Goal: Task Accomplishment & Management: Use online tool/utility

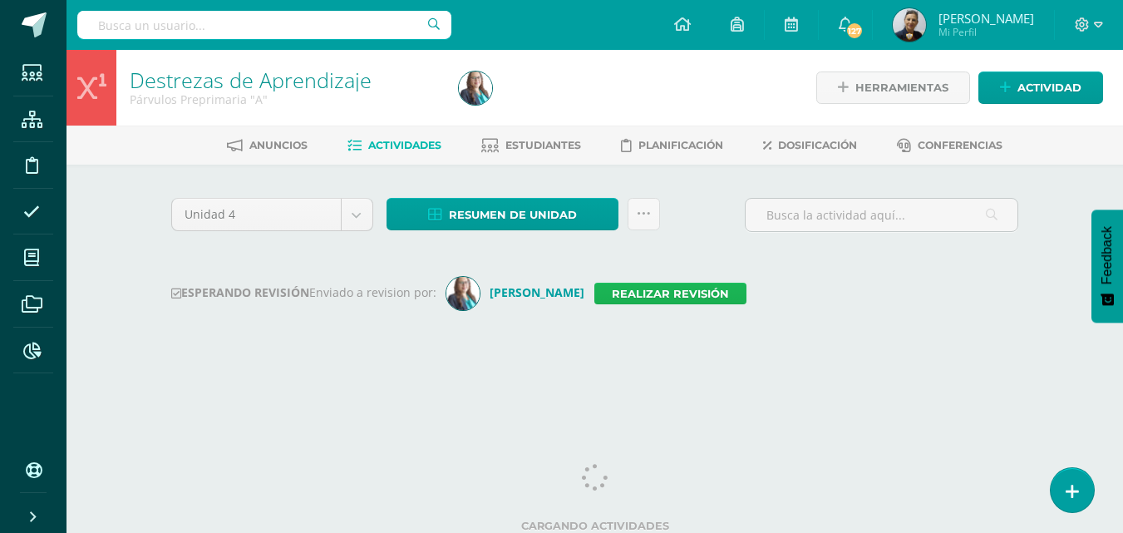
click at [645, 298] on link "Realizar revisión" at bounding box center [670, 294] width 152 height 22
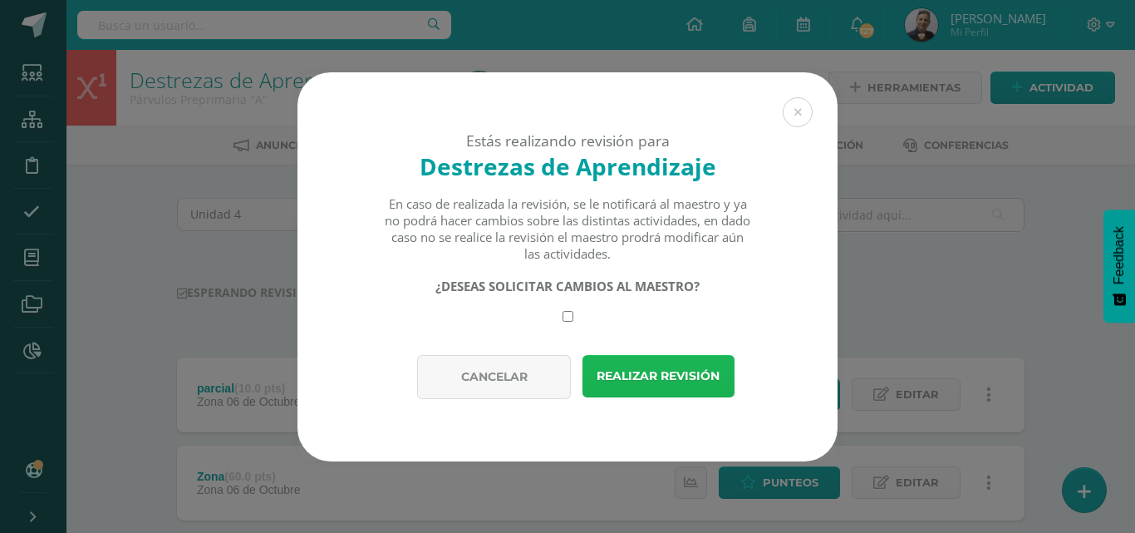
click at [640, 376] on button "Realizar revisión" at bounding box center [658, 376] width 152 height 42
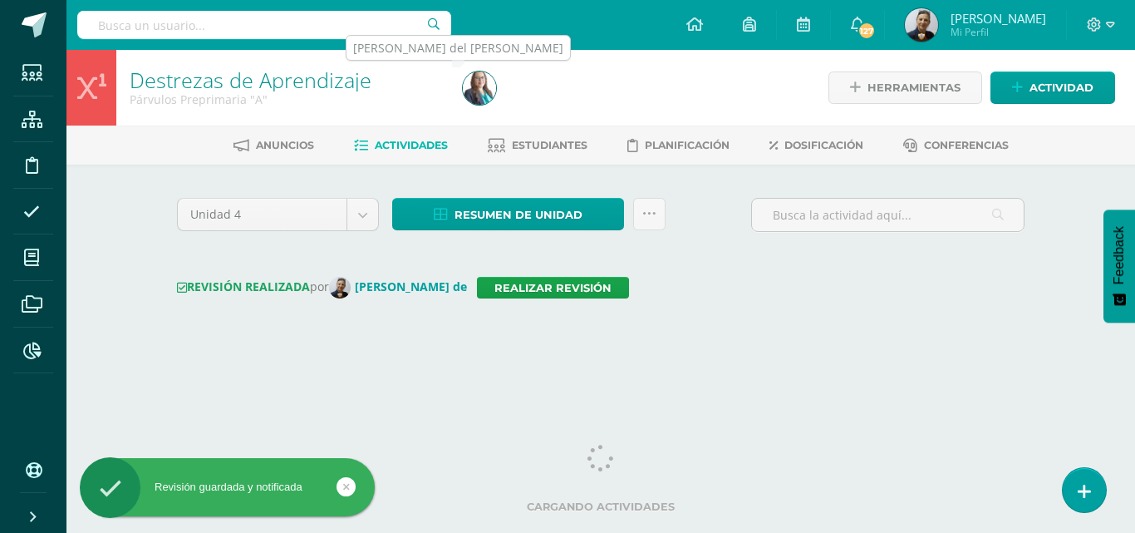
click at [476, 91] on img at bounding box center [479, 87] width 33 height 33
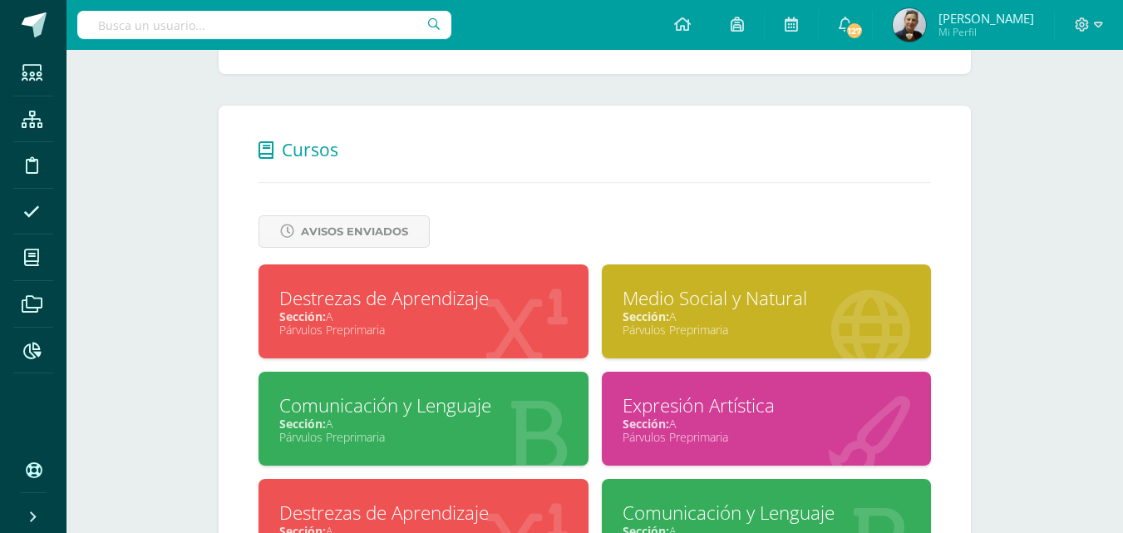
scroll to position [582, 0]
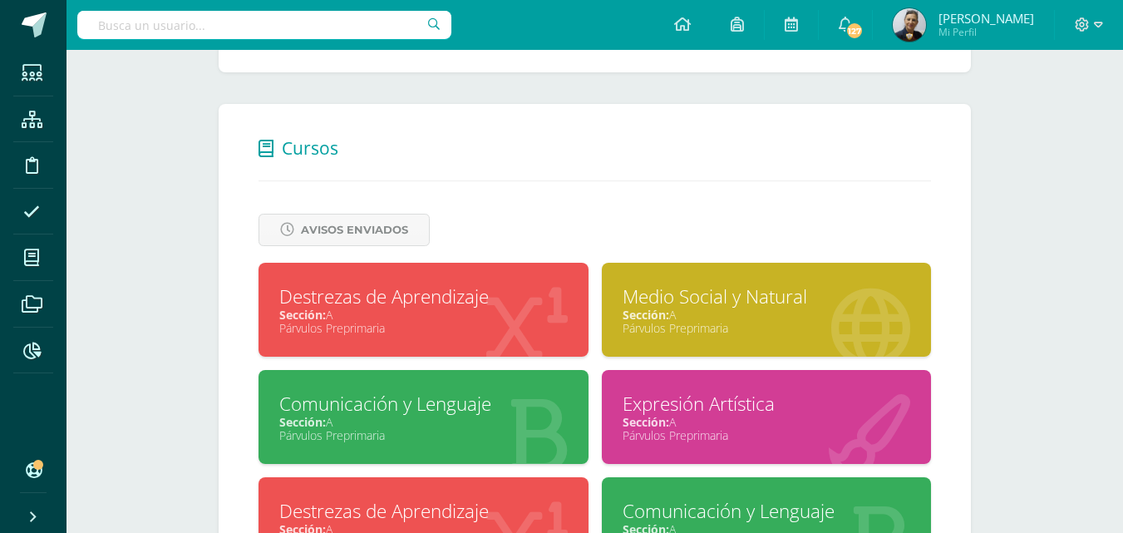
click at [725, 307] on div "Medio Social y Natural" at bounding box center [766, 296] width 288 height 26
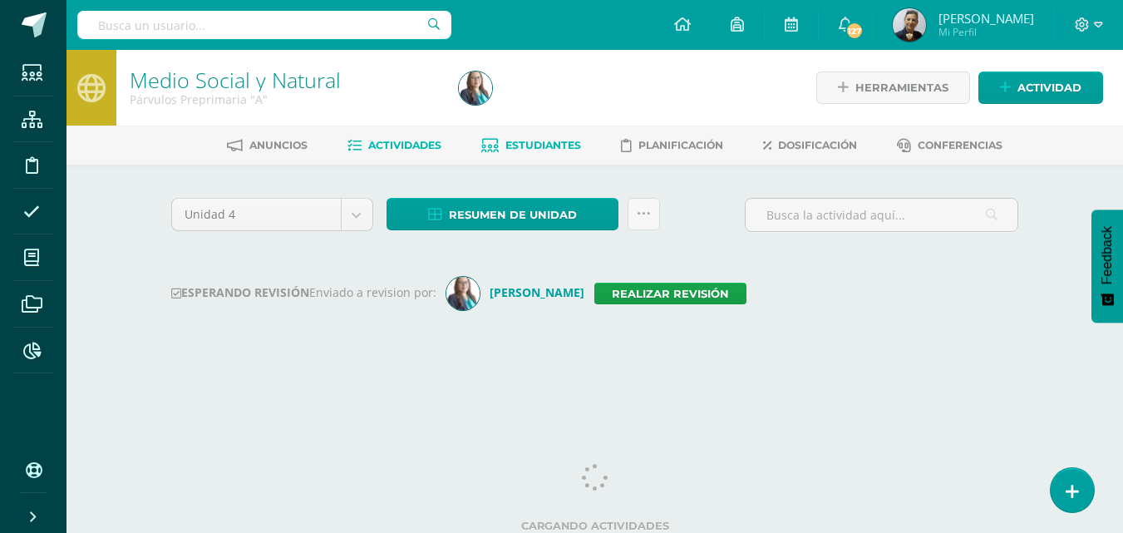
click at [527, 145] on span "Estudiantes" at bounding box center [543, 145] width 76 height 12
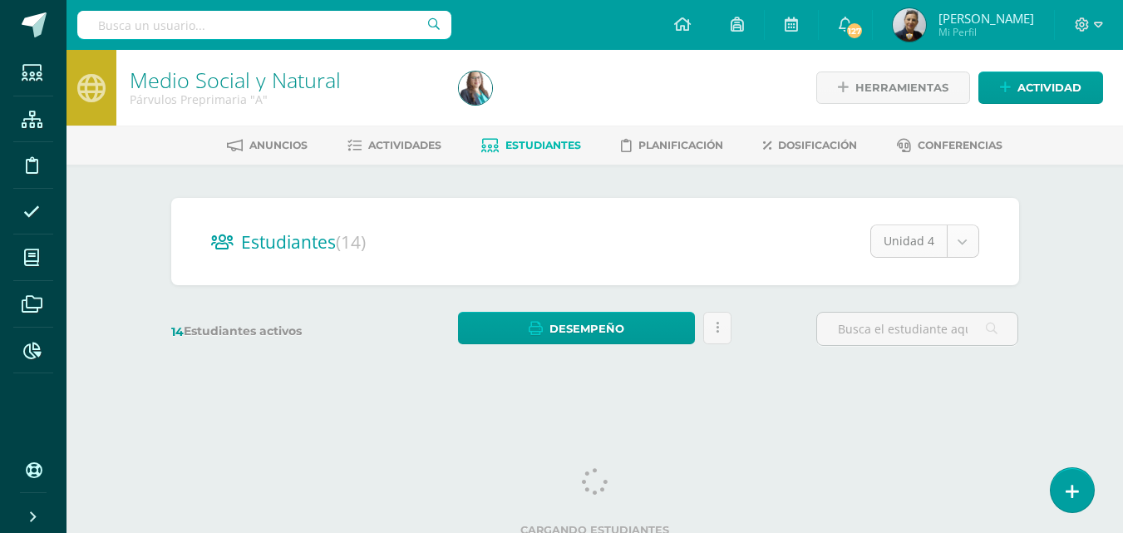
click at [964, 238] on body "Estudiantes Estructura Disciplina Asistencia Mis cursos Archivos Reportes Sopor…" at bounding box center [561, 197] width 1123 height 395
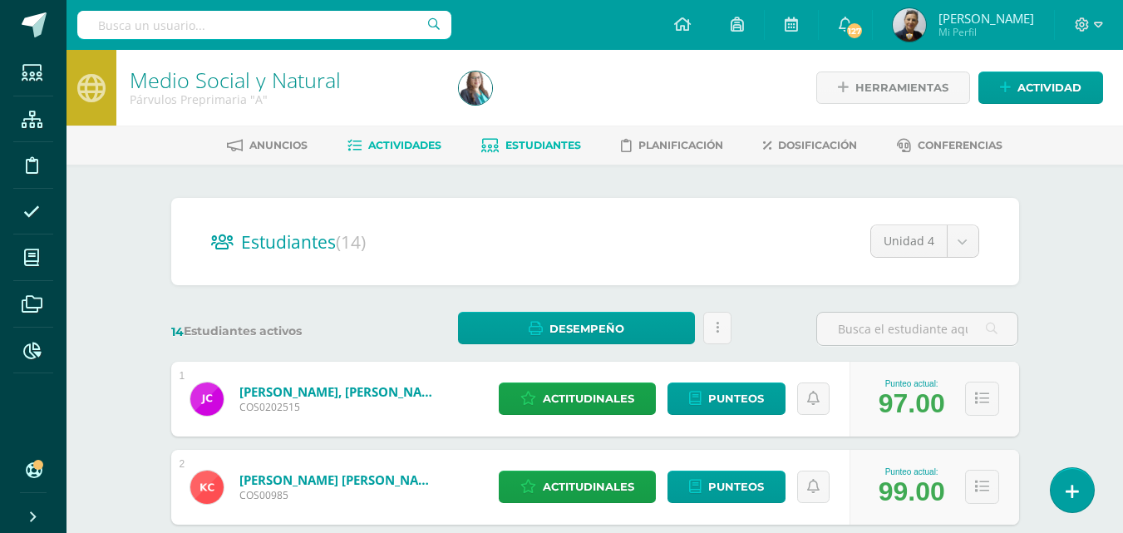
click at [384, 145] on span "Actividades" at bounding box center [404, 145] width 73 height 12
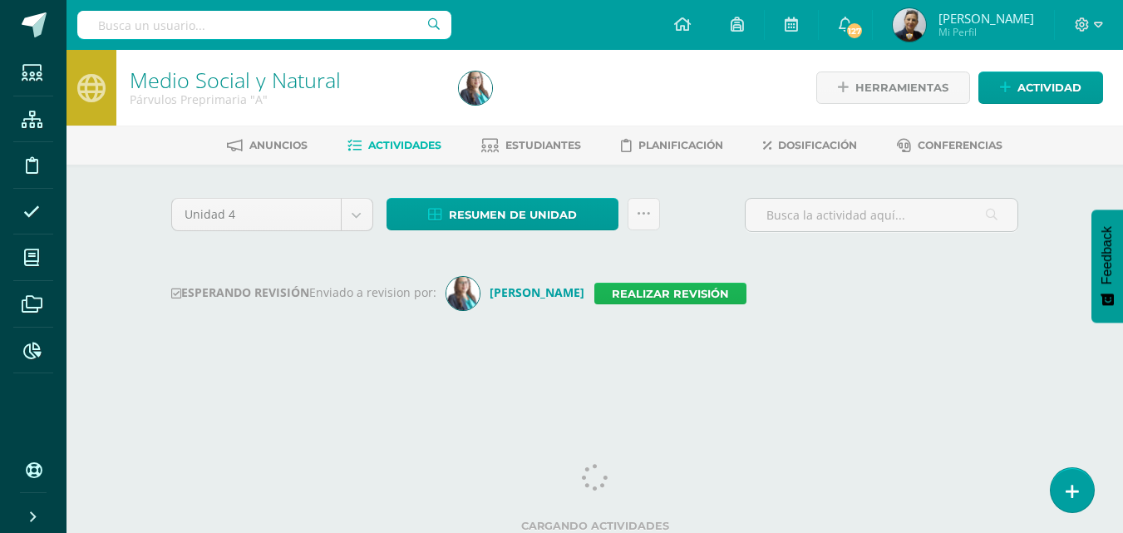
click at [625, 295] on link "Realizar revisión" at bounding box center [670, 294] width 152 height 22
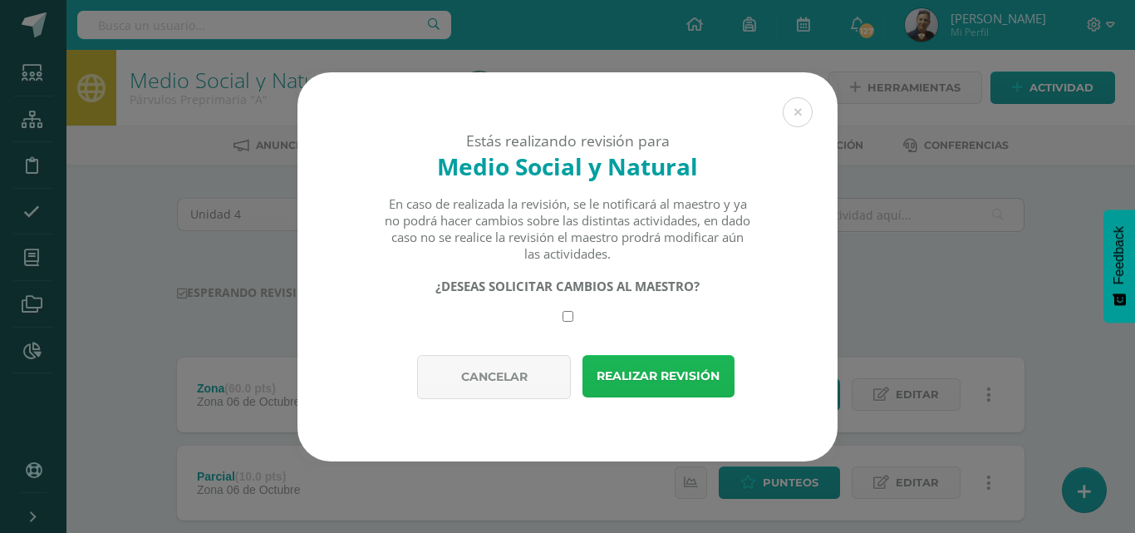
click at [628, 367] on button "Realizar revisión" at bounding box center [658, 376] width 152 height 42
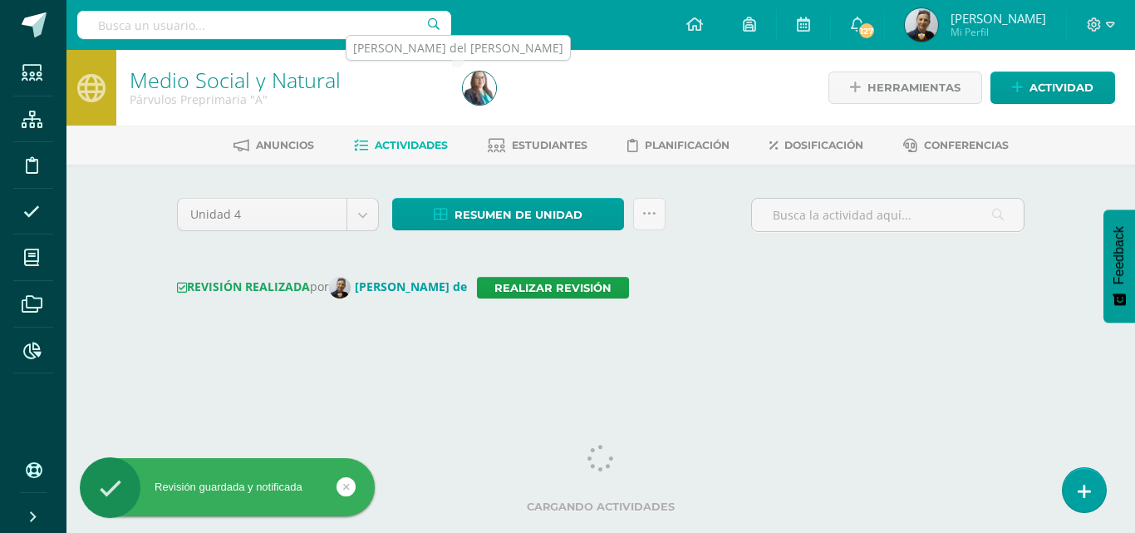
click at [479, 91] on img at bounding box center [479, 87] width 33 height 33
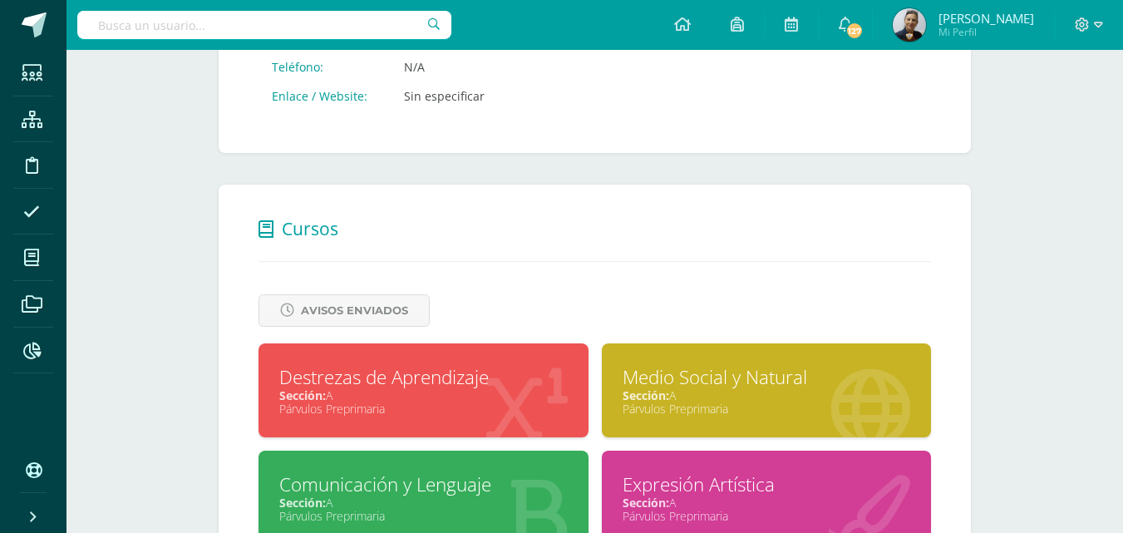
scroll to position [582, 0]
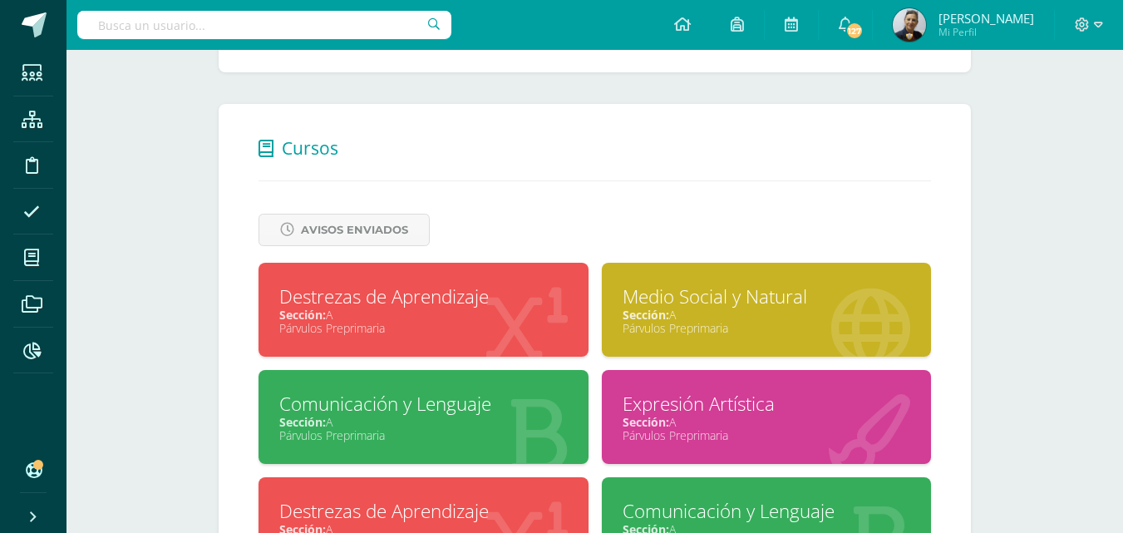
click at [443, 430] on div "Párvulos Preprimaria" at bounding box center [423, 435] width 288 height 16
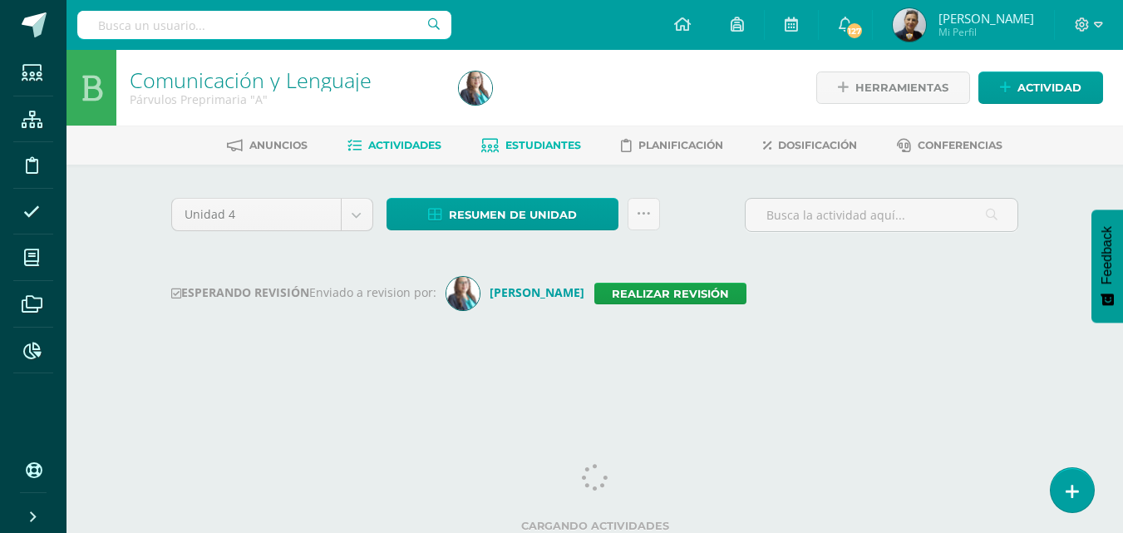
click at [544, 145] on span "Estudiantes" at bounding box center [543, 145] width 76 height 12
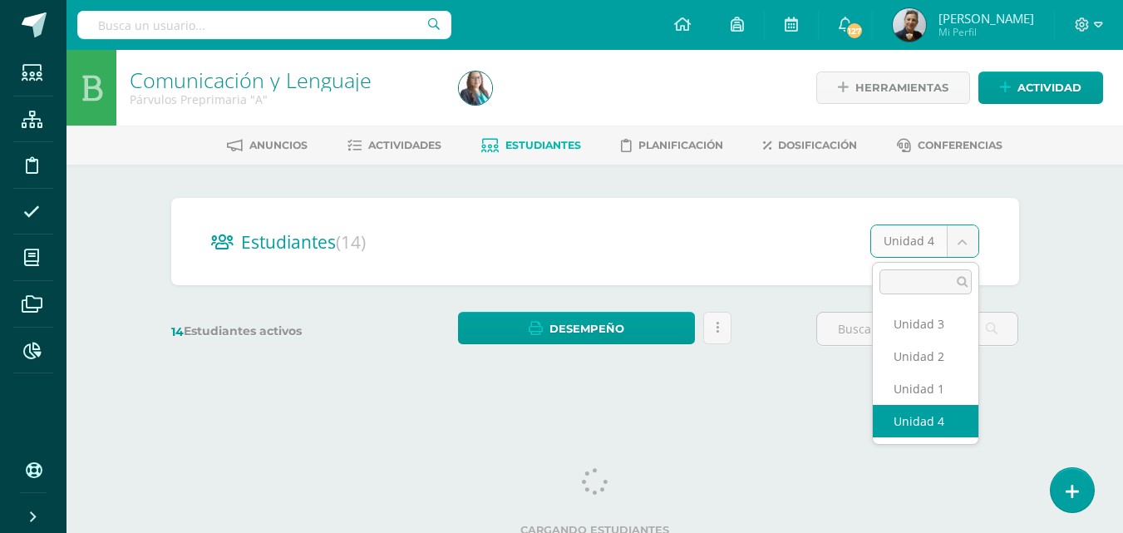
click at [962, 240] on body "Estudiantes Estructura Disciplina Asistencia Mis cursos Archivos Reportes Sopor…" at bounding box center [561, 197] width 1123 height 395
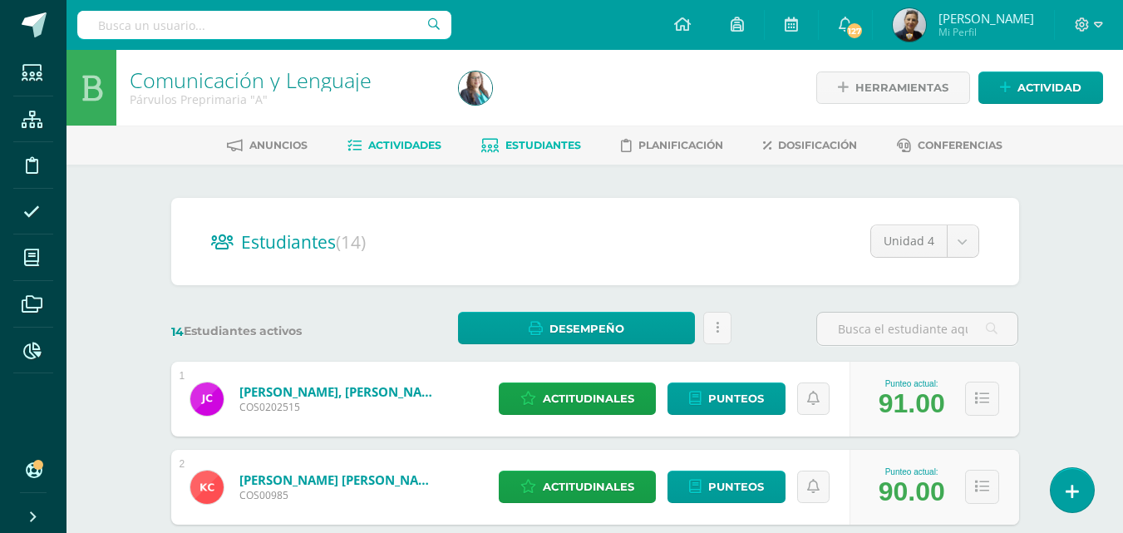
click at [376, 142] on span "Actividades" at bounding box center [404, 145] width 73 height 12
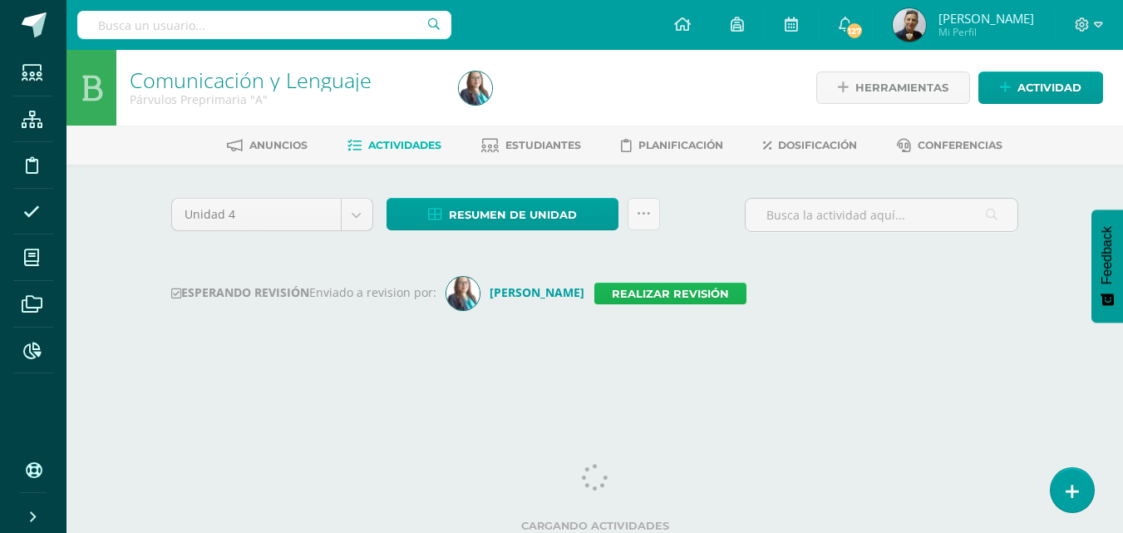
click at [636, 292] on link "Realizar revisión" at bounding box center [670, 294] width 152 height 22
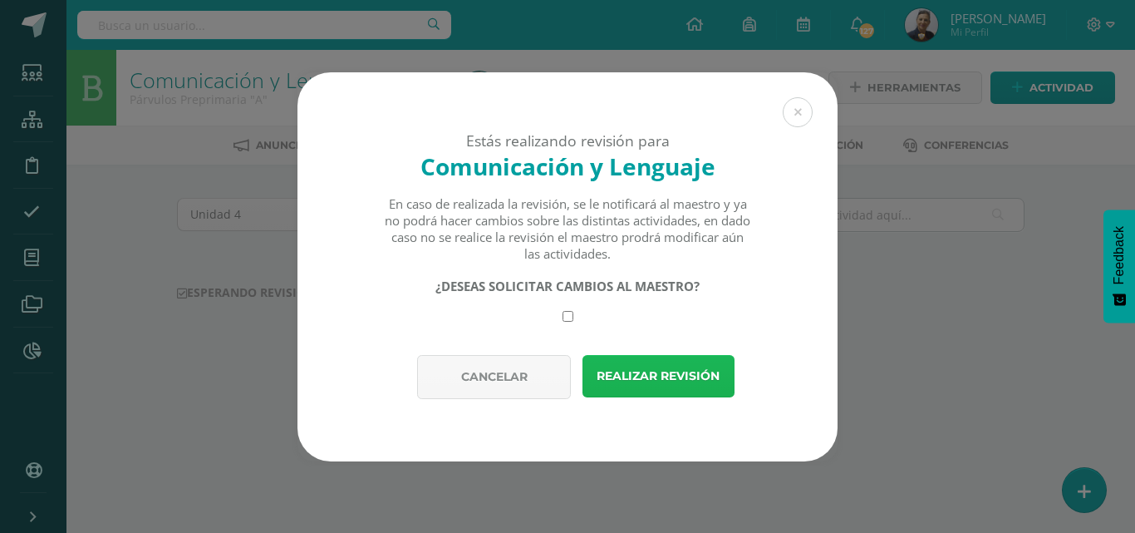
click at [644, 373] on button "Realizar revisión" at bounding box center [658, 376] width 152 height 42
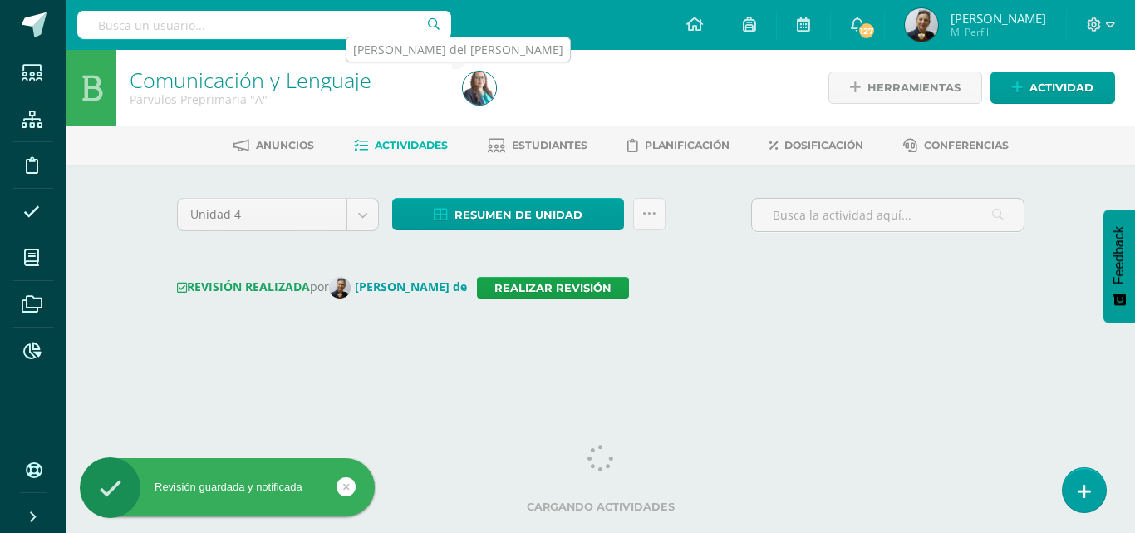
click at [473, 80] on img at bounding box center [479, 87] width 33 height 33
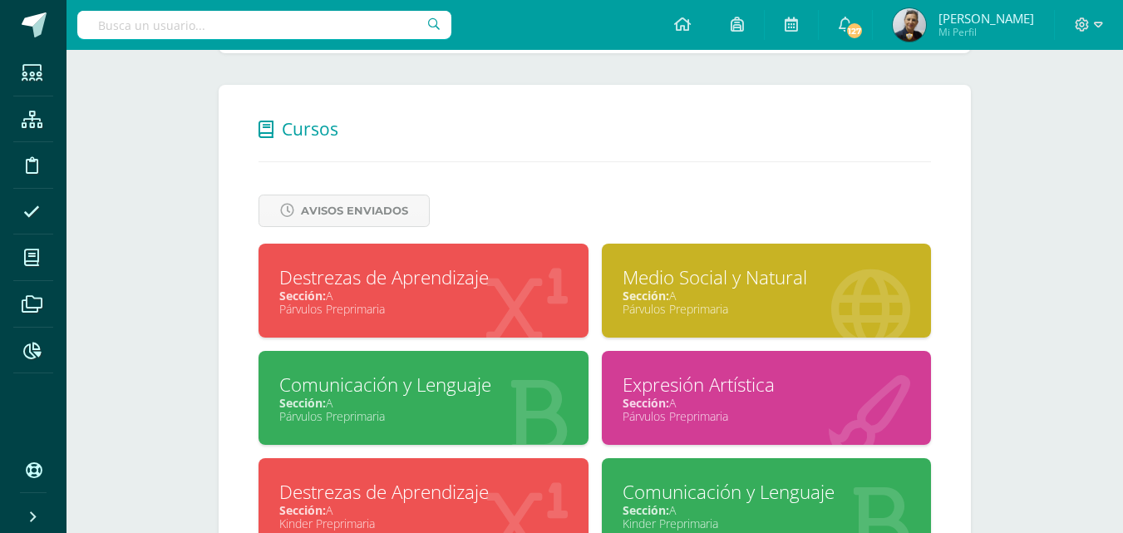
scroll to position [800, 0]
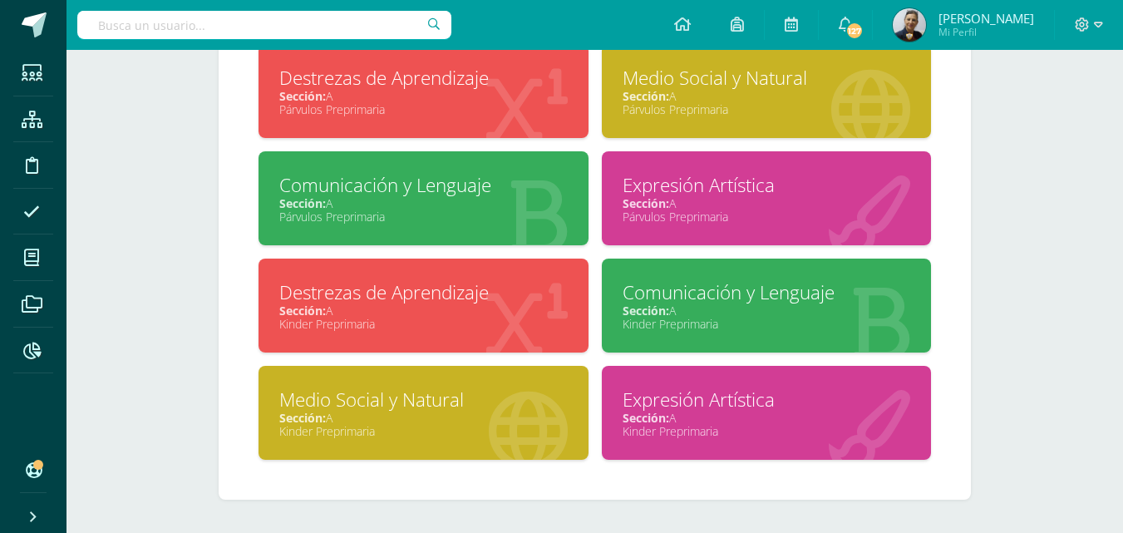
click at [754, 203] on div "Sección: A" at bounding box center [766, 203] width 288 height 16
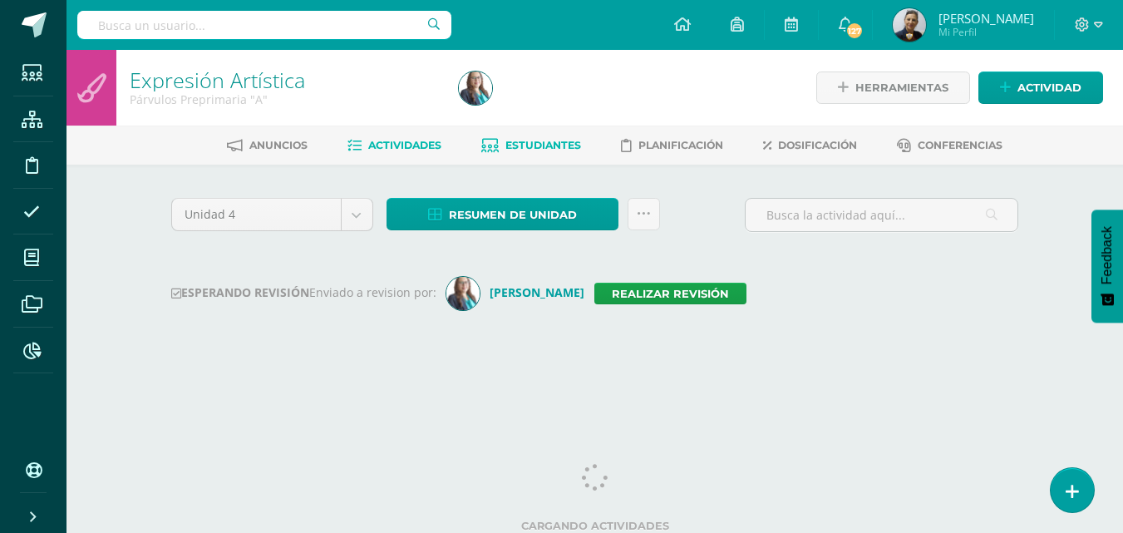
click at [544, 145] on span "Estudiantes" at bounding box center [543, 145] width 76 height 12
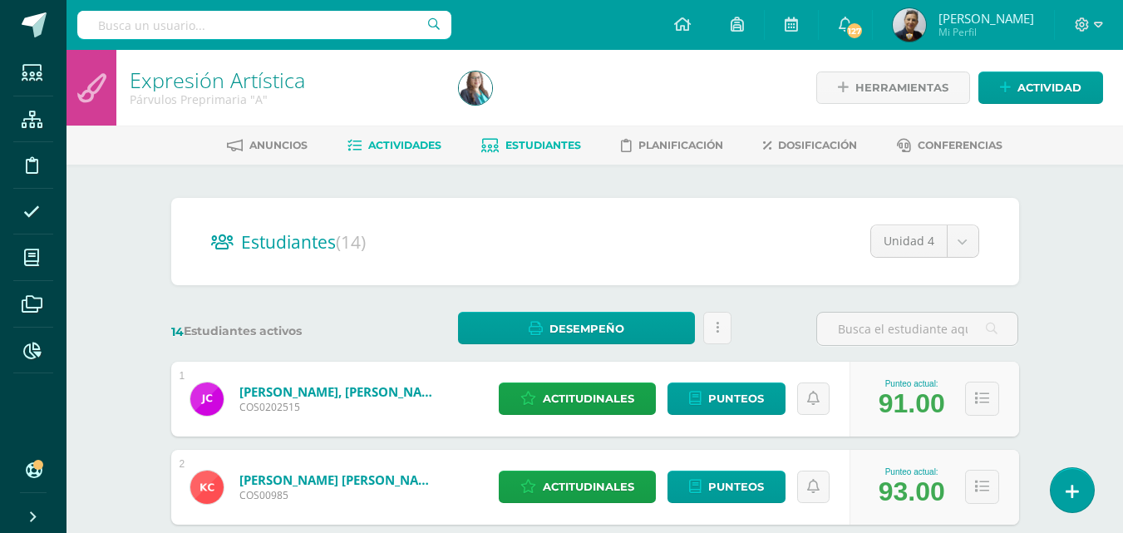
click at [399, 140] on span "Actividades" at bounding box center [404, 145] width 73 height 12
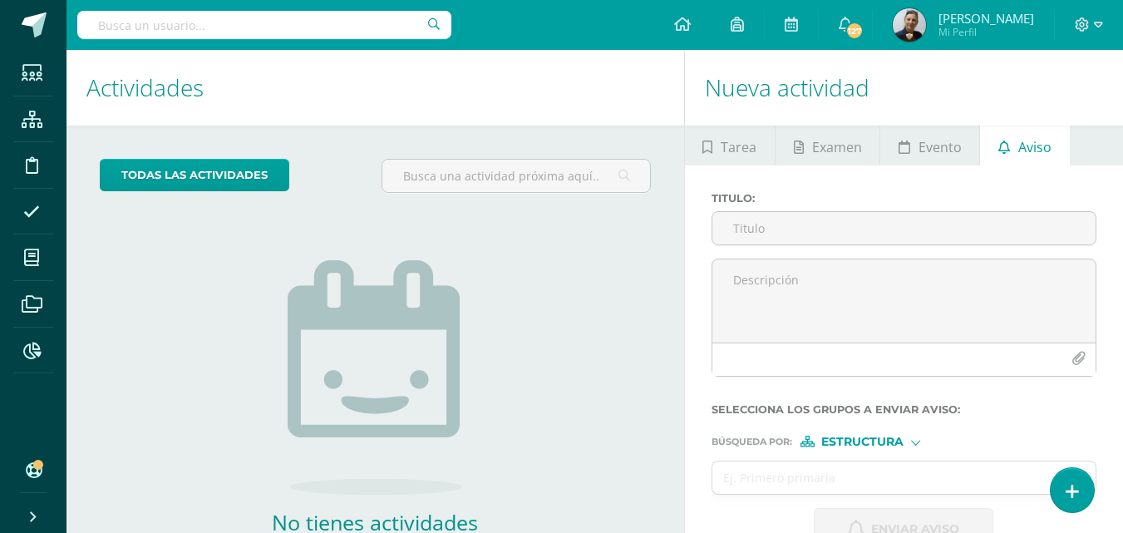
click at [135, 25] on input "text" at bounding box center [264, 25] width 374 height 28
type input "LESLY"
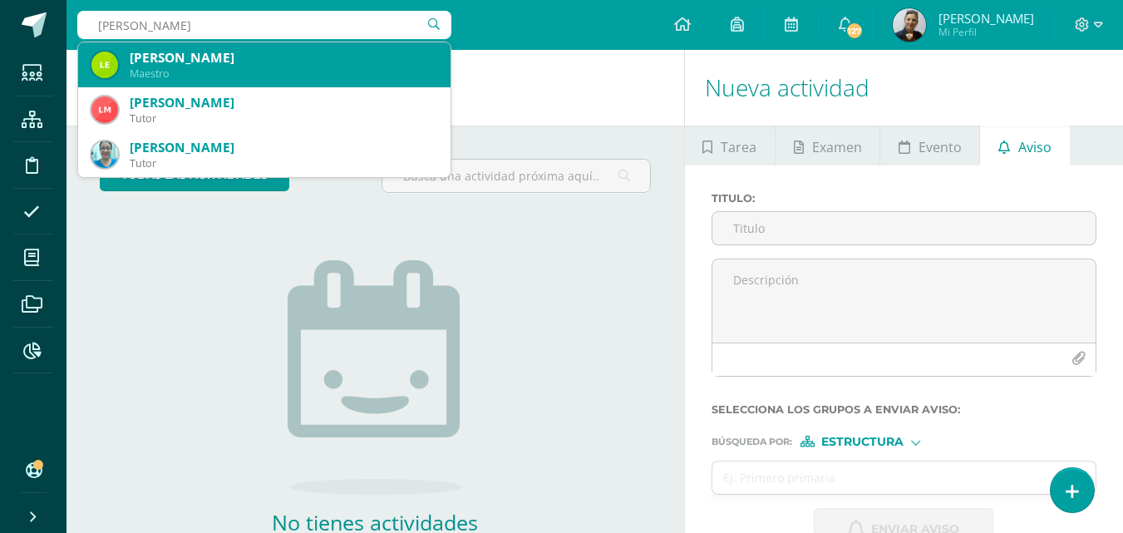
click at [214, 64] on div "Lesly Janeth Pérez Alvarez" at bounding box center [283, 57] width 307 height 17
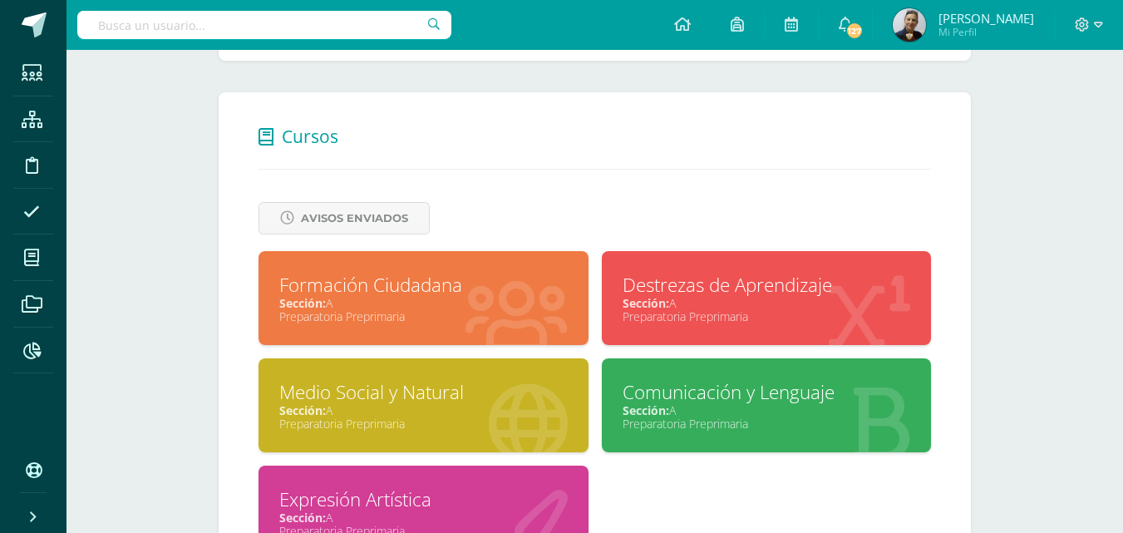
scroll to position [582, 0]
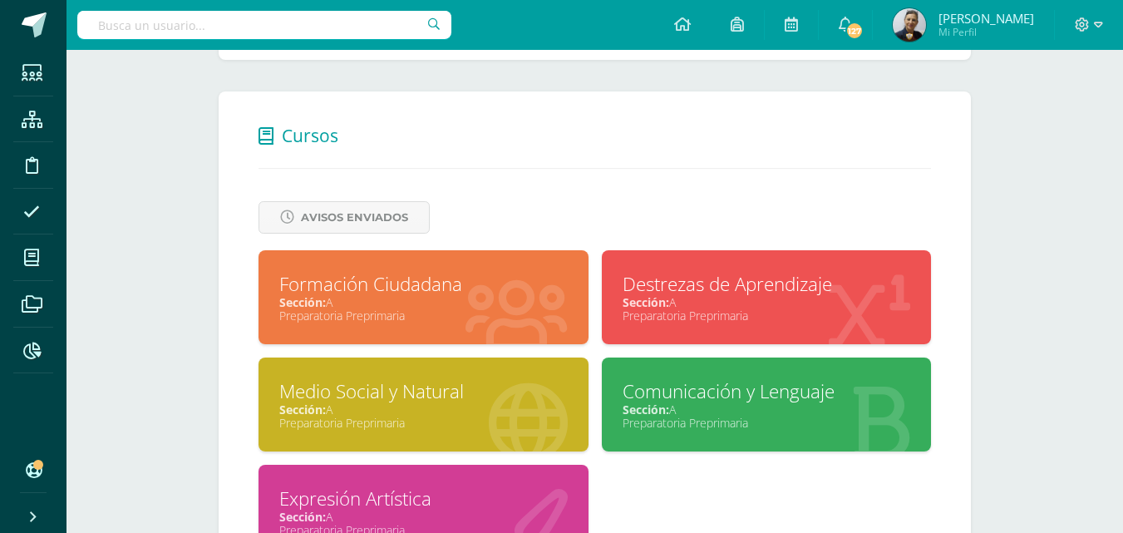
click at [715, 399] on div "Comunicación y Lenguaje" at bounding box center [766, 391] width 288 height 26
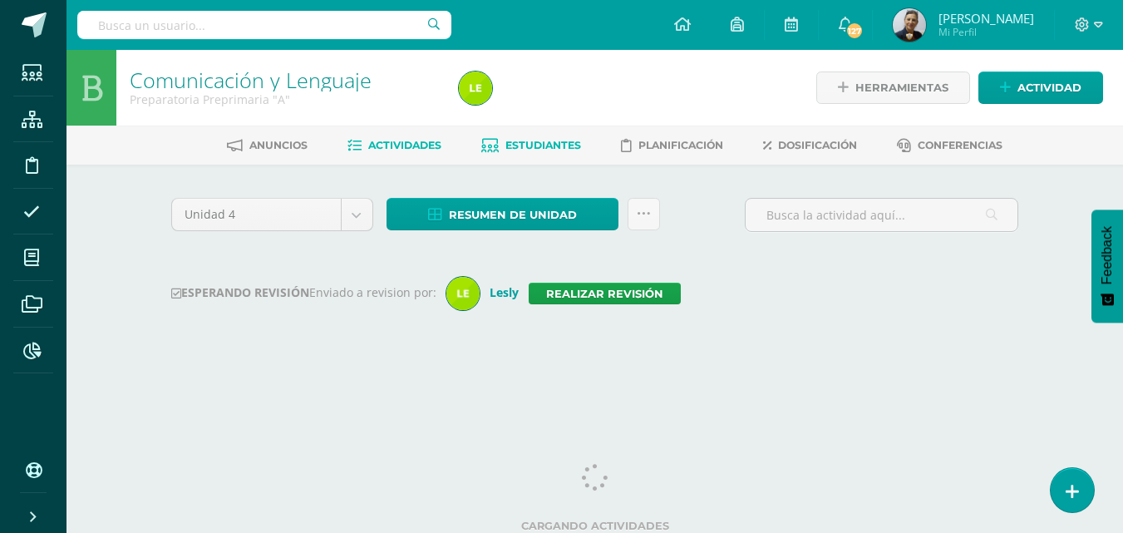
click at [522, 143] on span "Estudiantes" at bounding box center [543, 145] width 76 height 12
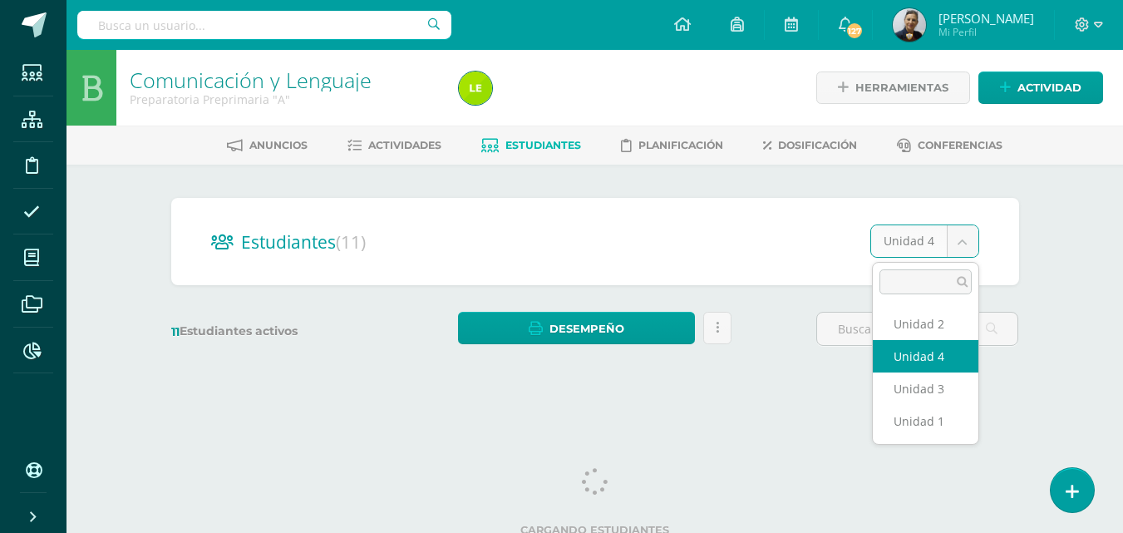
click at [959, 236] on body "Estudiantes Estructura Disciplina Asistencia Mis cursos Archivos Reportes Sopor…" at bounding box center [561, 197] width 1123 height 395
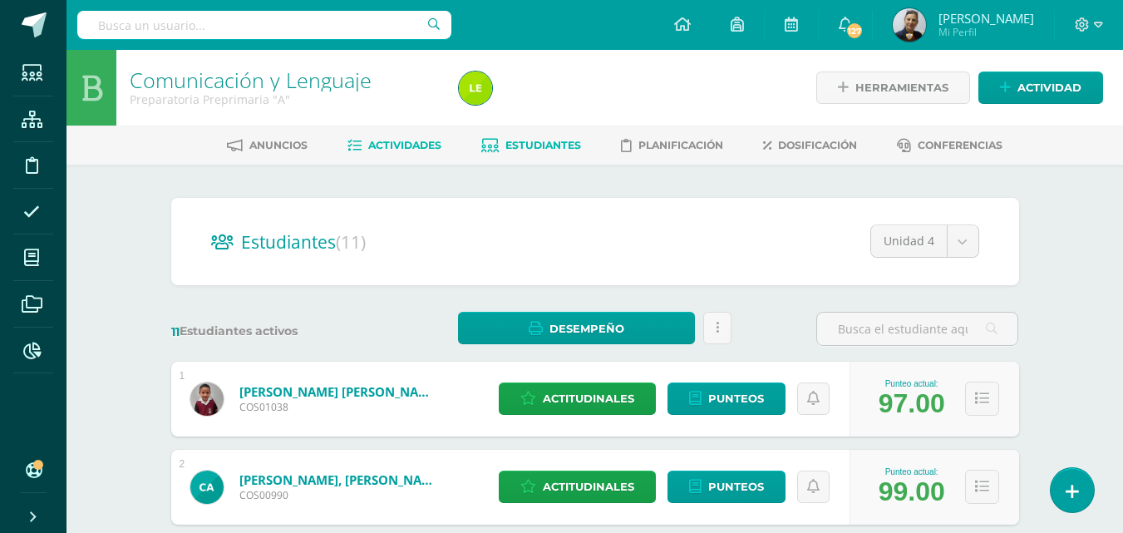
click at [371, 141] on span "Actividades" at bounding box center [404, 145] width 73 height 12
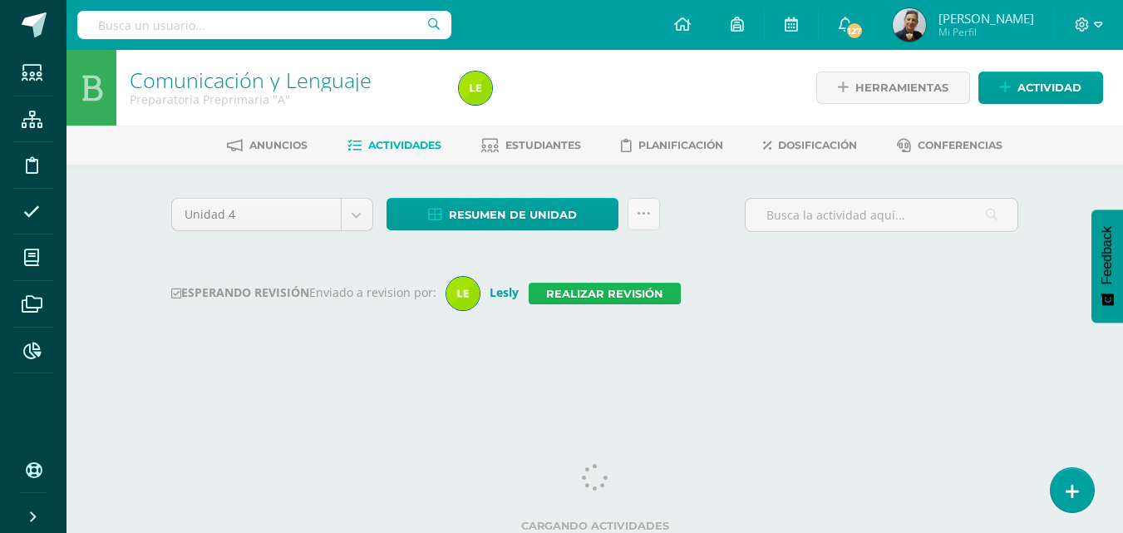
click at [613, 296] on link "Realizar revisión" at bounding box center [604, 294] width 152 height 22
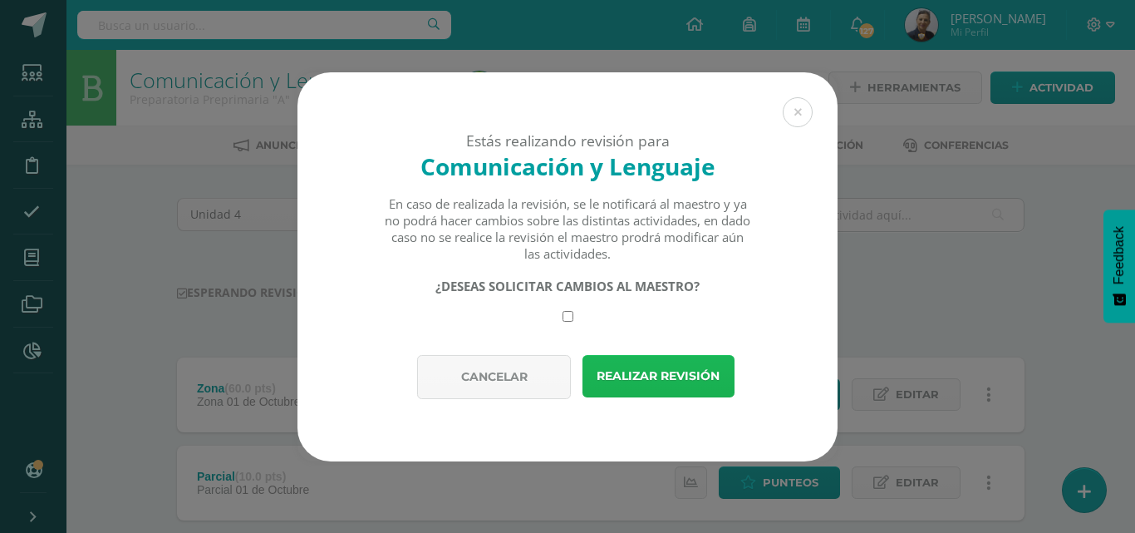
click at [629, 376] on button "Realizar revisión" at bounding box center [658, 376] width 152 height 42
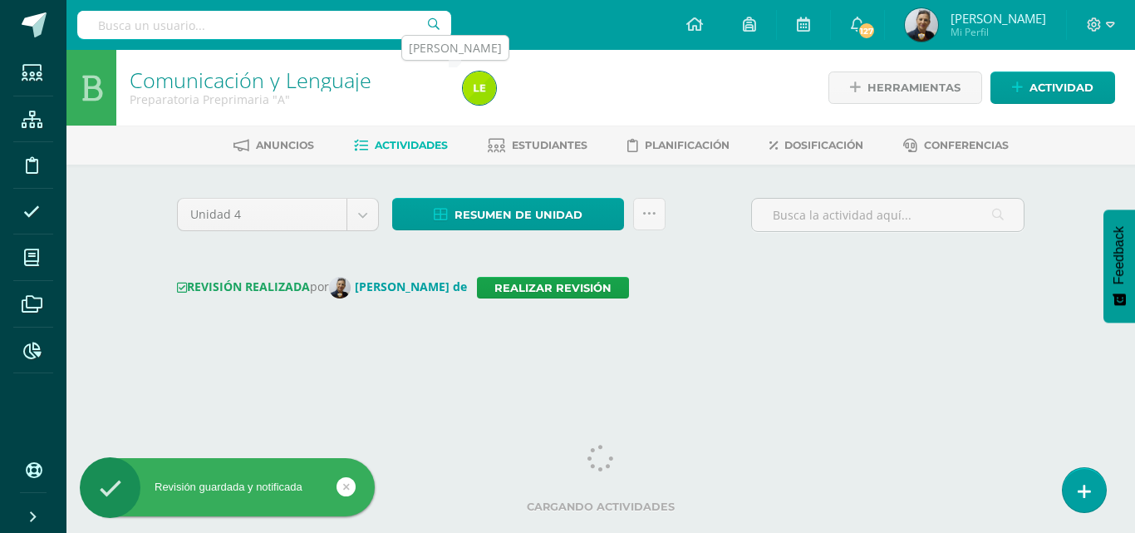
click at [484, 88] on img at bounding box center [479, 87] width 33 height 33
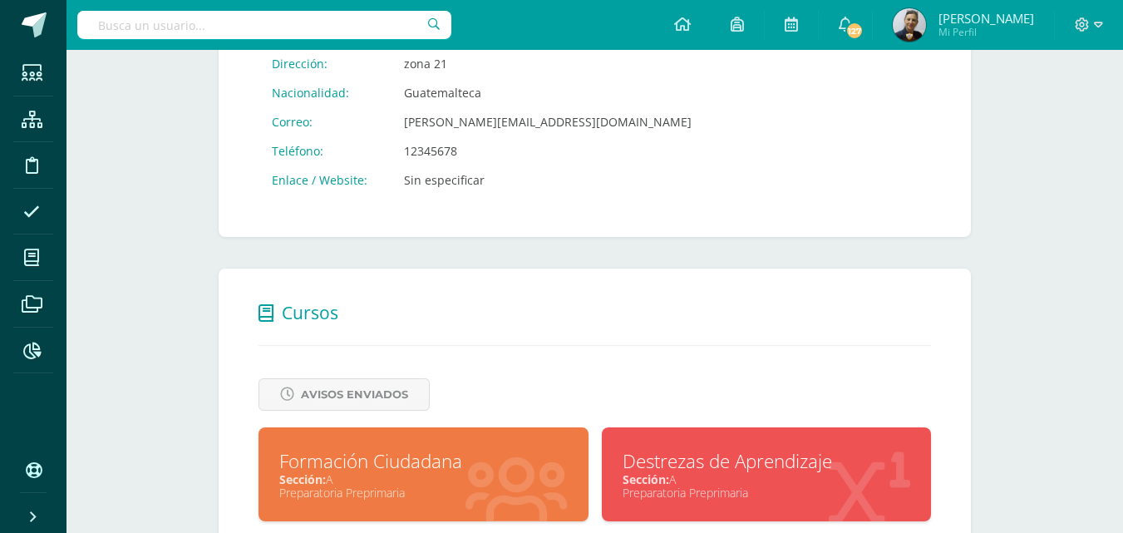
scroll to position [499, 0]
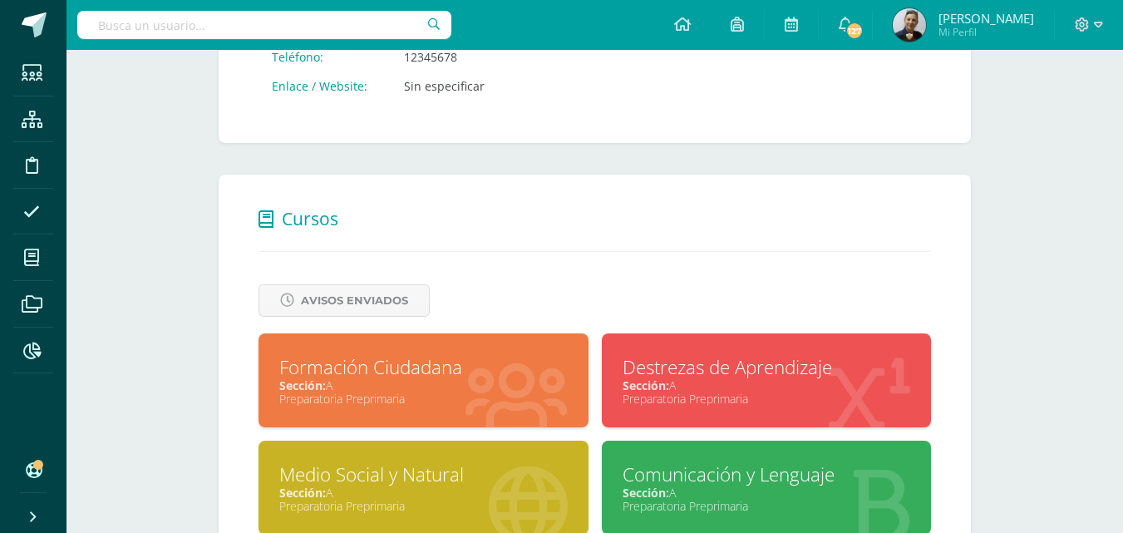
click at [770, 381] on div "Sección: A" at bounding box center [766, 385] width 288 height 16
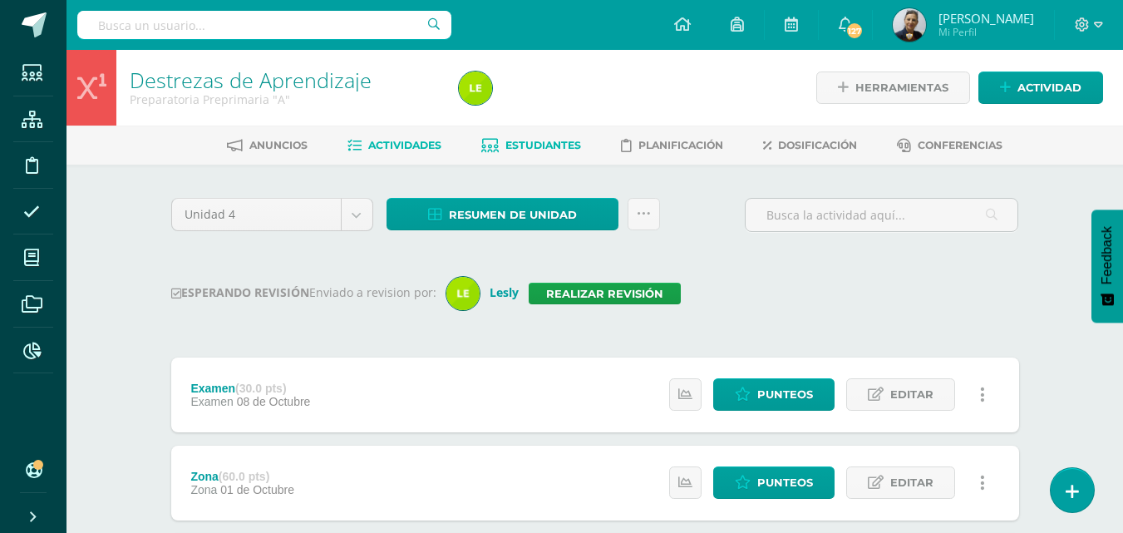
click at [569, 143] on span "Estudiantes" at bounding box center [543, 145] width 76 height 12
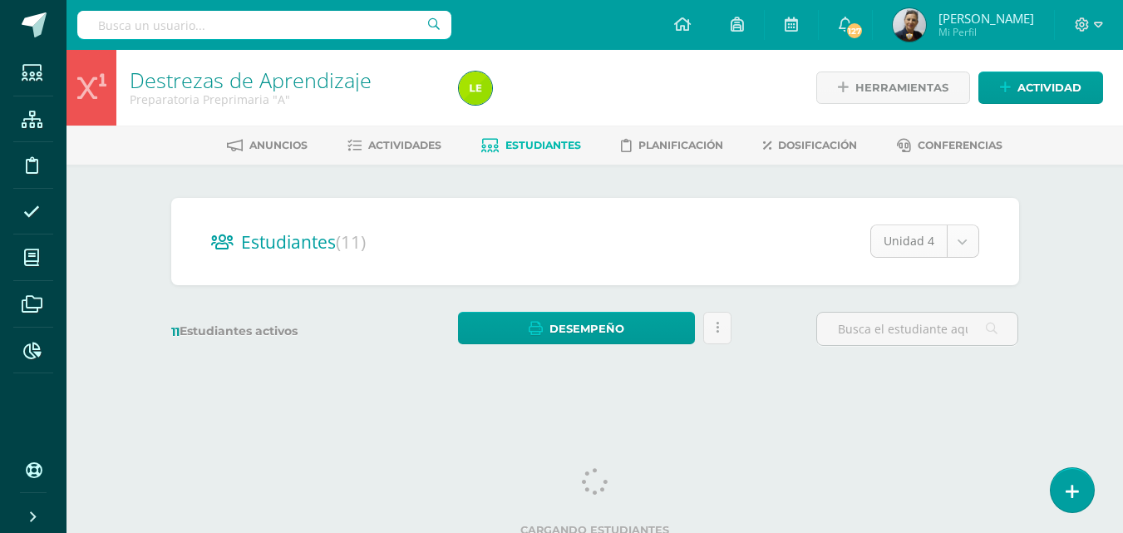
click at [966, 243] on body "Estudiantes Estructura Disciplina Asistencia Mis cursos Archivos Reportes Sopor…" at bounding box center [561, 197] width 1123 height 395
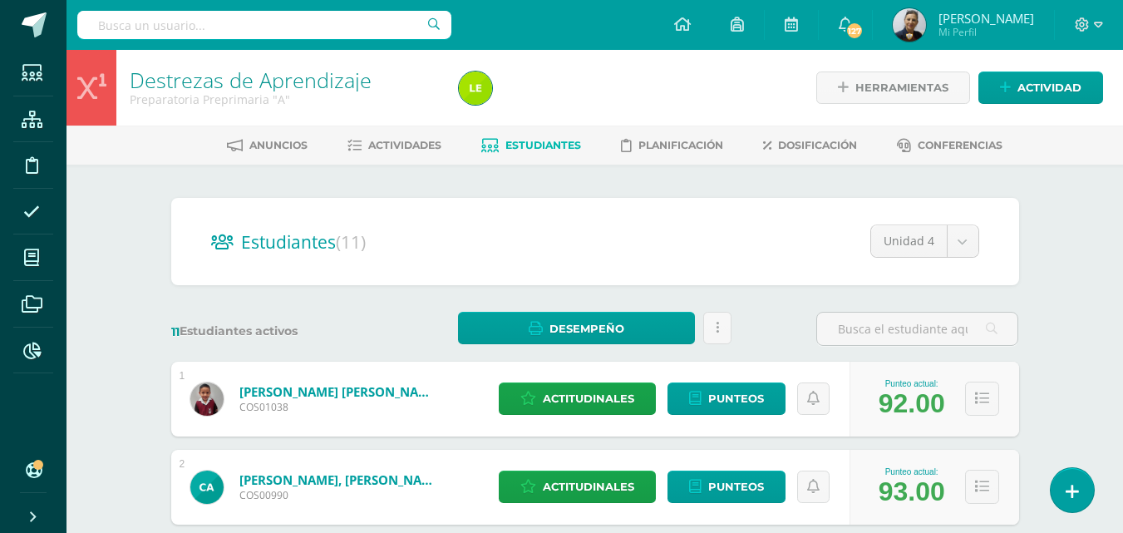
click at [539, 141] on span "Estudiantes" at bounding box center [543, 145] width 76 height 12
click at [388, 145] on span "Actividades" at bounding box center [404, 145] width 73 height 12
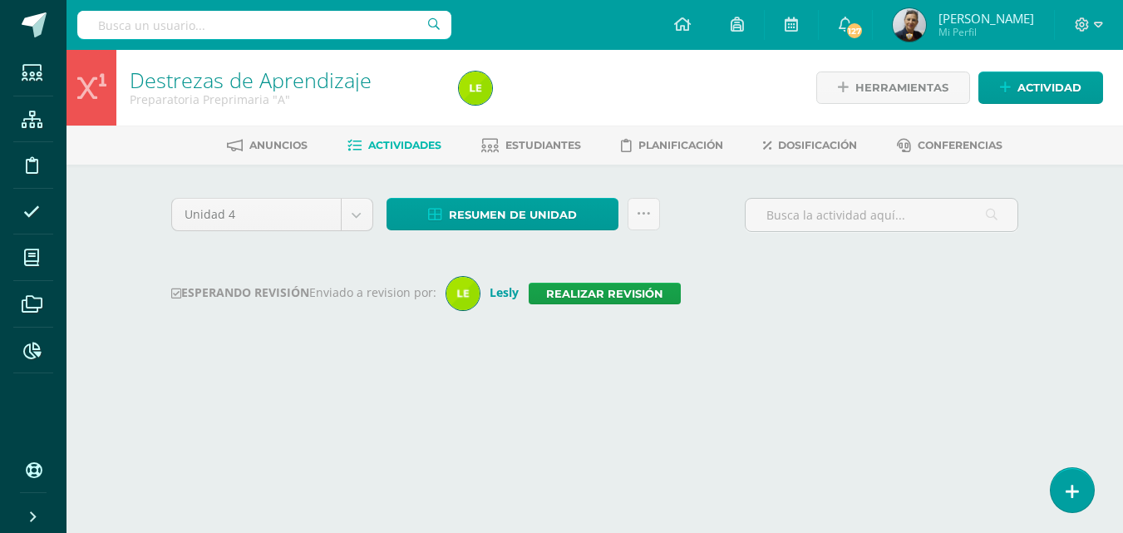
click at [381, 141] on span "Actividades" at bounding box center [404, 145] width 73 height 12
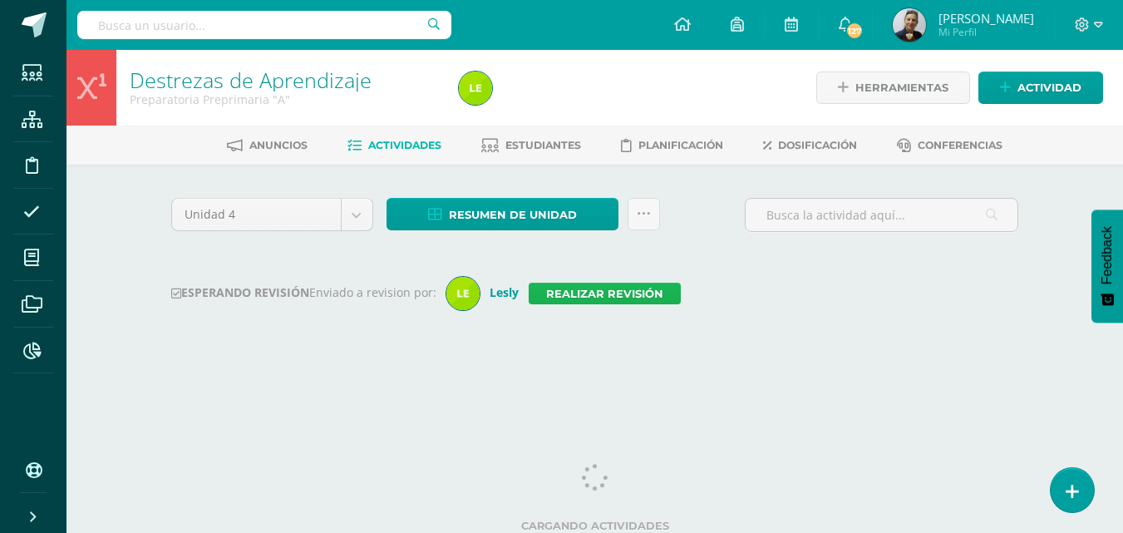
click at [576, 293] on link "Realizar revisión" at bounding box center [604, 294] width 152 height 22
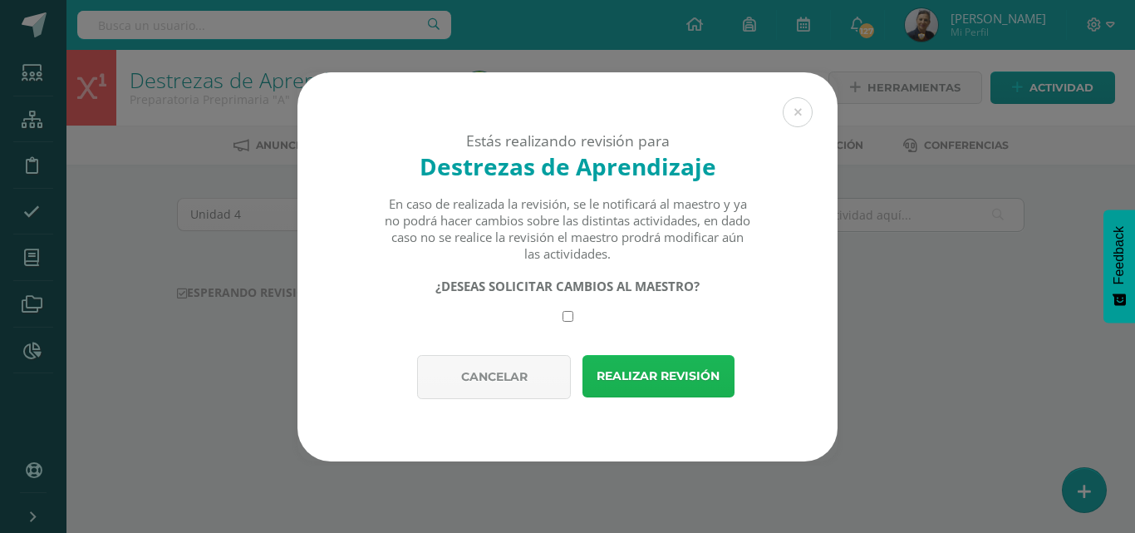
click at [648, 370] on button "Realizar revisión" at bounding box center [658, 376] width 152 height 42
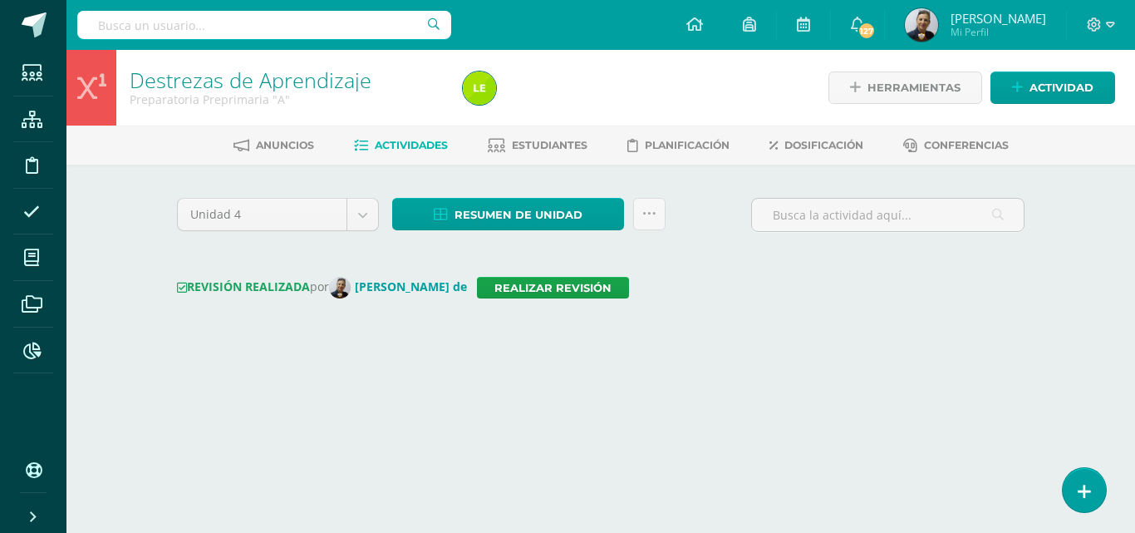
click at [650, 370] on div "Unidad 4 Unidad 1 Unidad 2 Unidad 3 Unidad 4 Resumen de unidad Descargar como H…" at bounding box center [601, 268] width 914 height 207
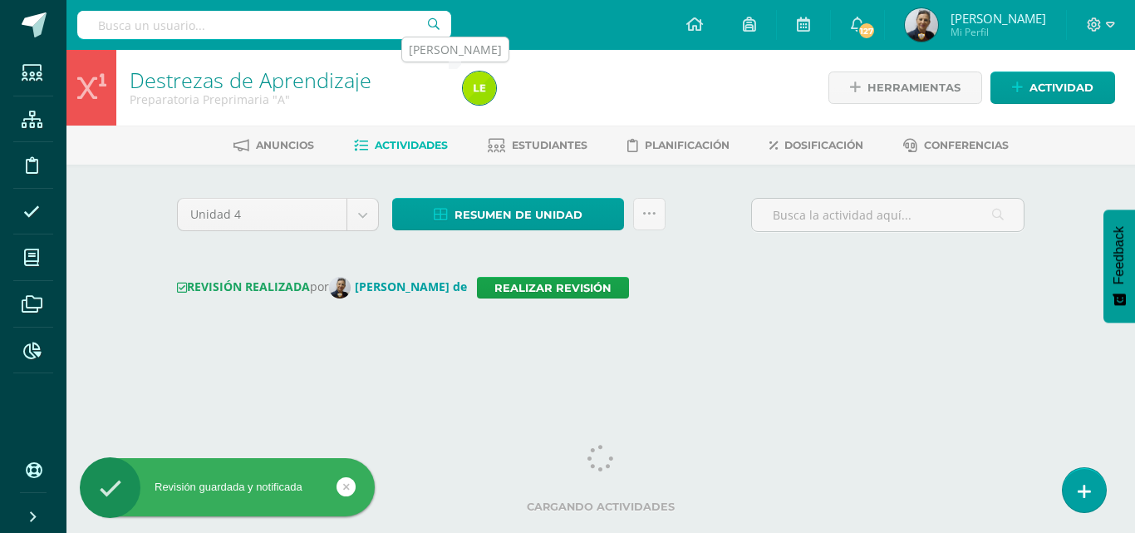
click at [480, 88] on img at bounding box center [479, 87] width 33 height 33
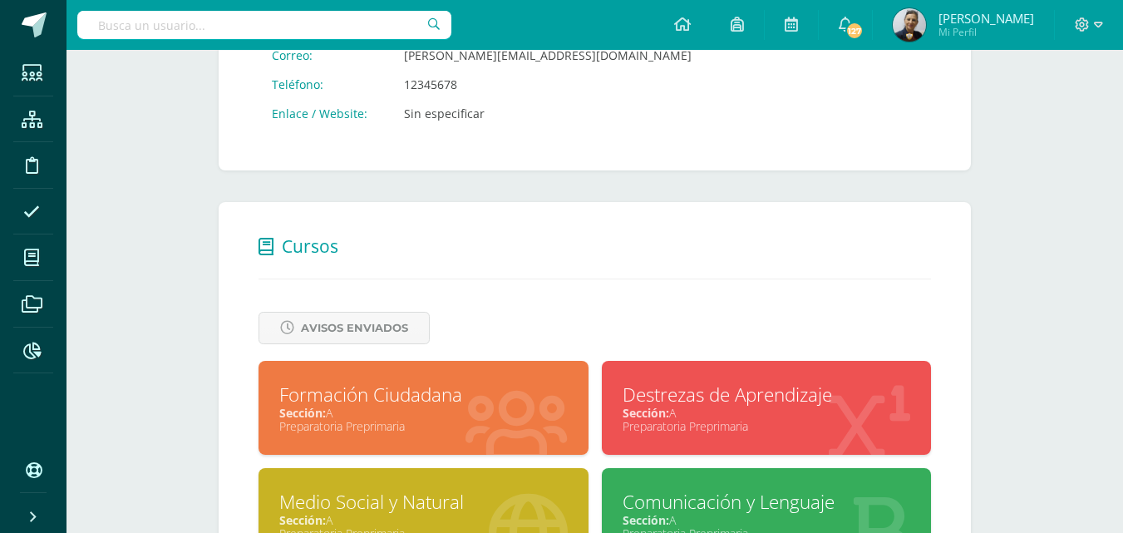
scroll to position [665, 0]
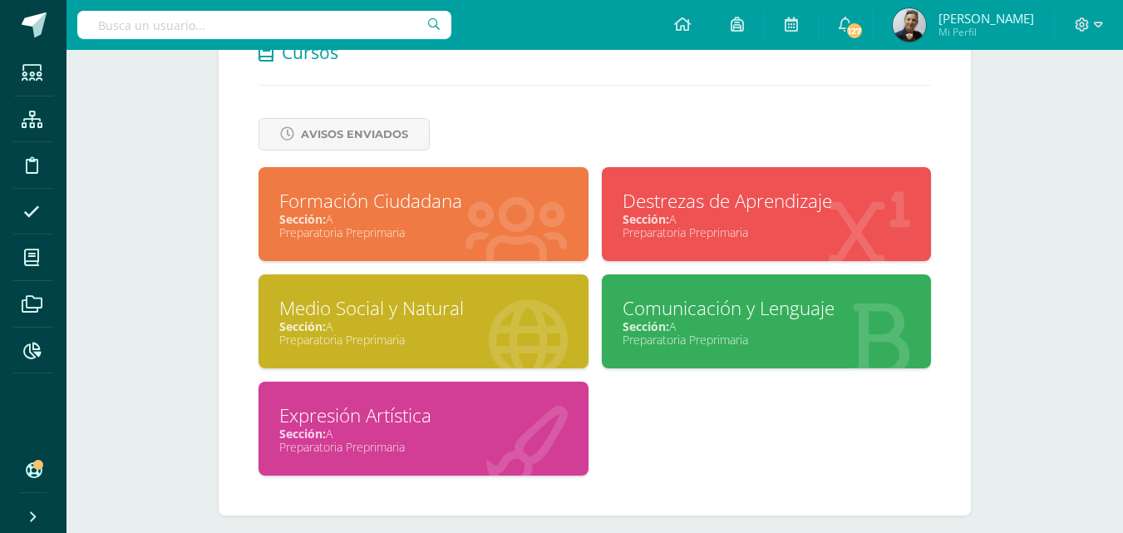
click at [381, 316] on div "Medio Social y Natural" at bounding box center [423, 308] width 288 height 26
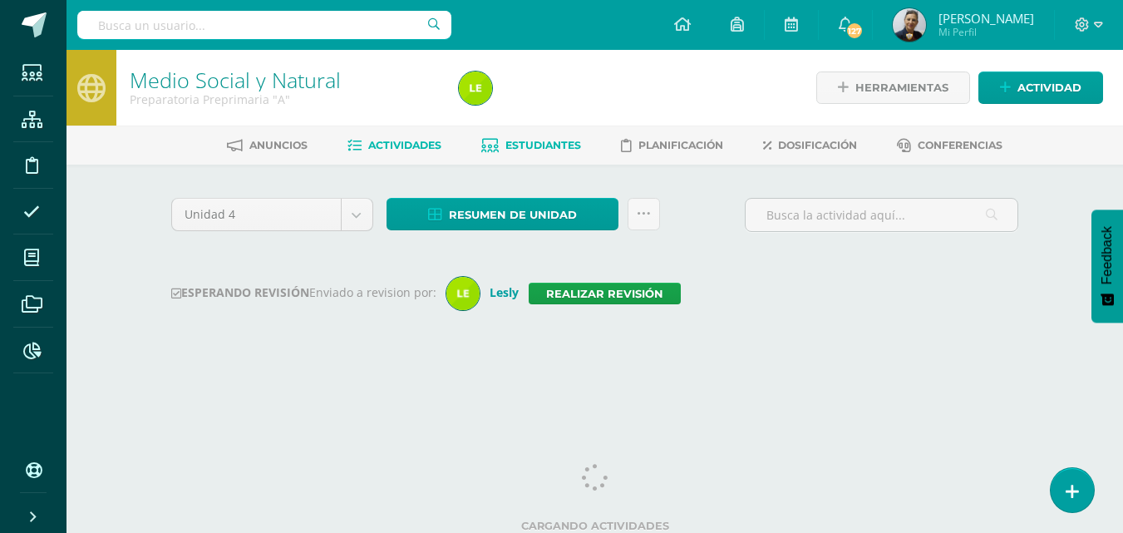
click at [535, 147] on span "Estudiantes" at bounding box center [543, 145] width 76 height 12
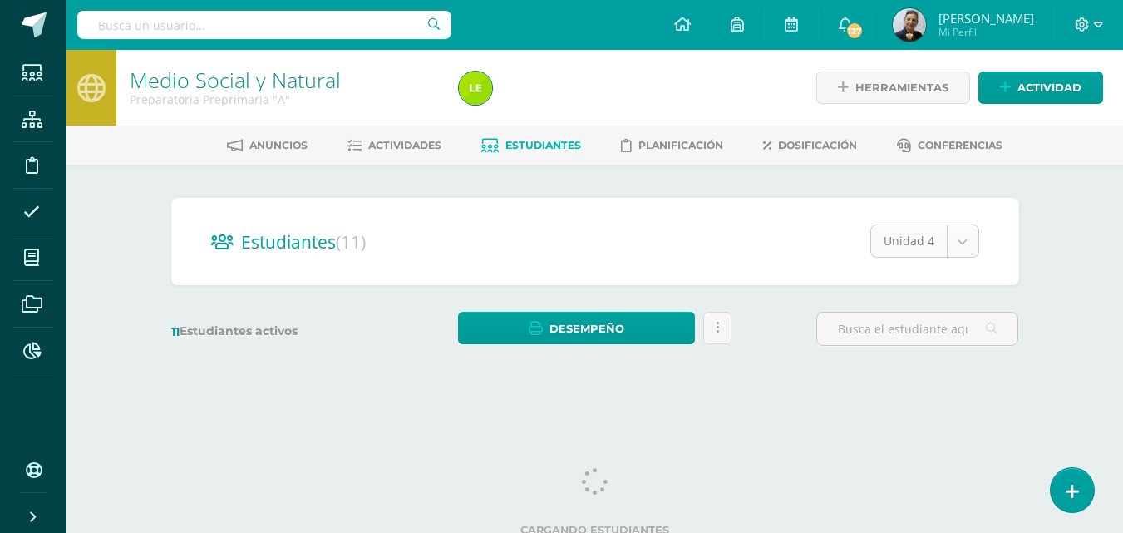
click at [967, 238] on body "Estudiantes Estructura Disciplina Asistencia Mis cursos Archivos Reportes Sopor…" at bounding box center [561, 197] width 1123 height 395
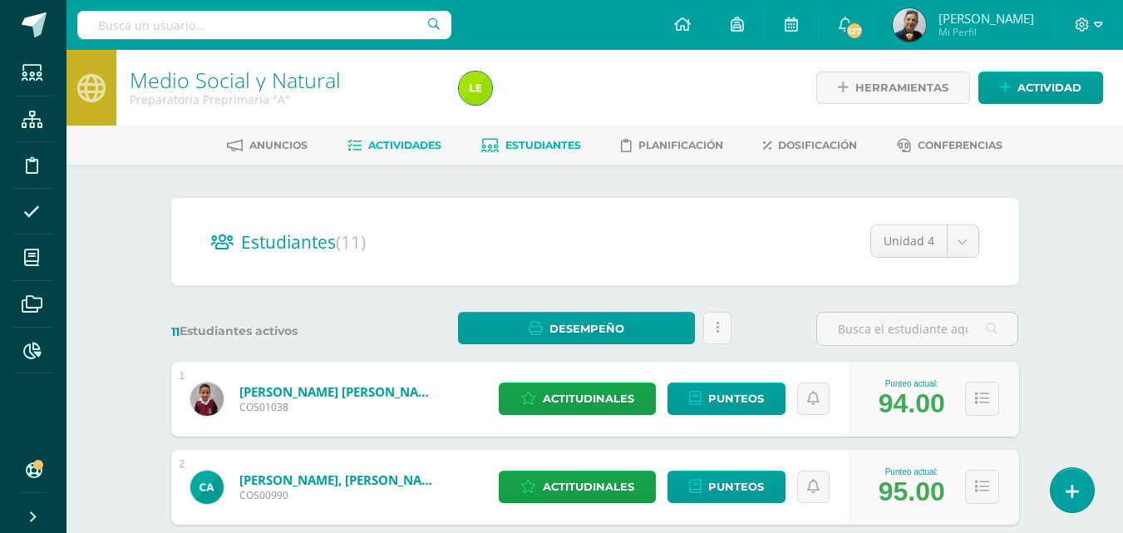
click at [371, 148] on span "Actividades" at bounding box center [404, 145] width 73 height 12
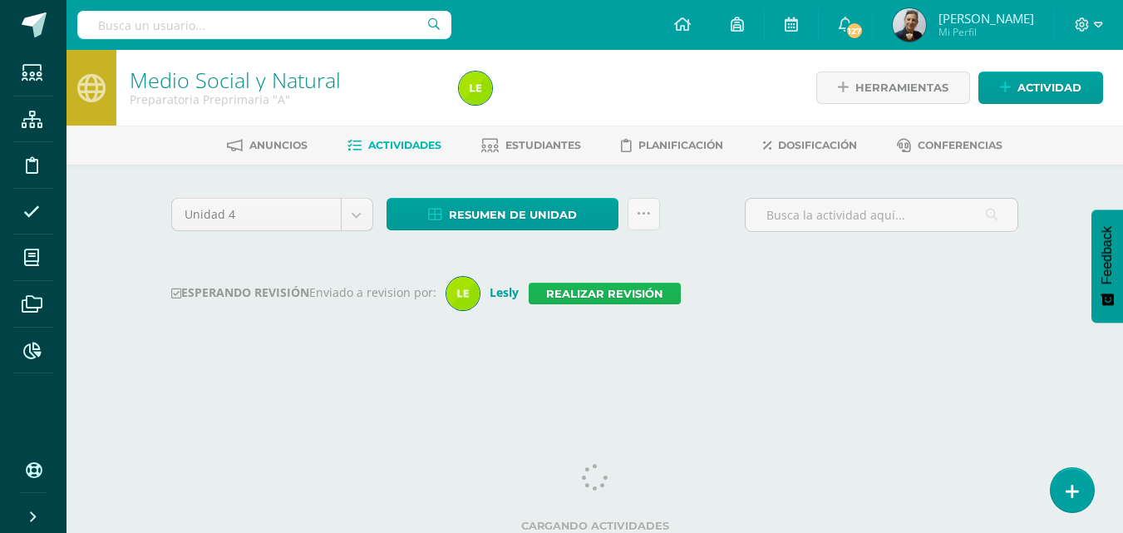
click at [582, 290] on link "Realizar revisión" at bounding box center [604, 294] width 152 height 22
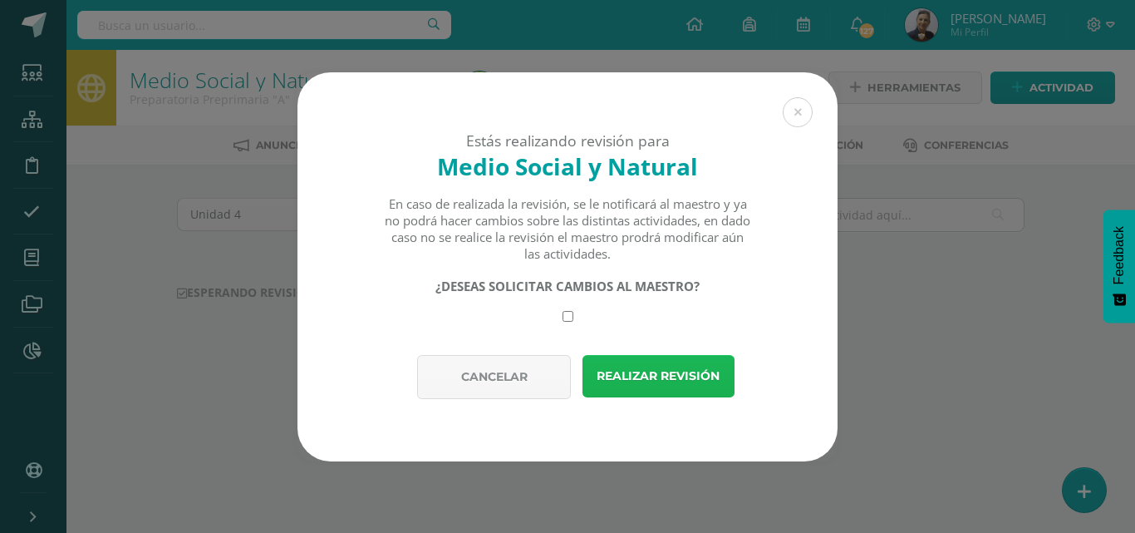
click at [630, 370] on button "Realizar revisión" at bounding box center [658, 376] width 152 height 42
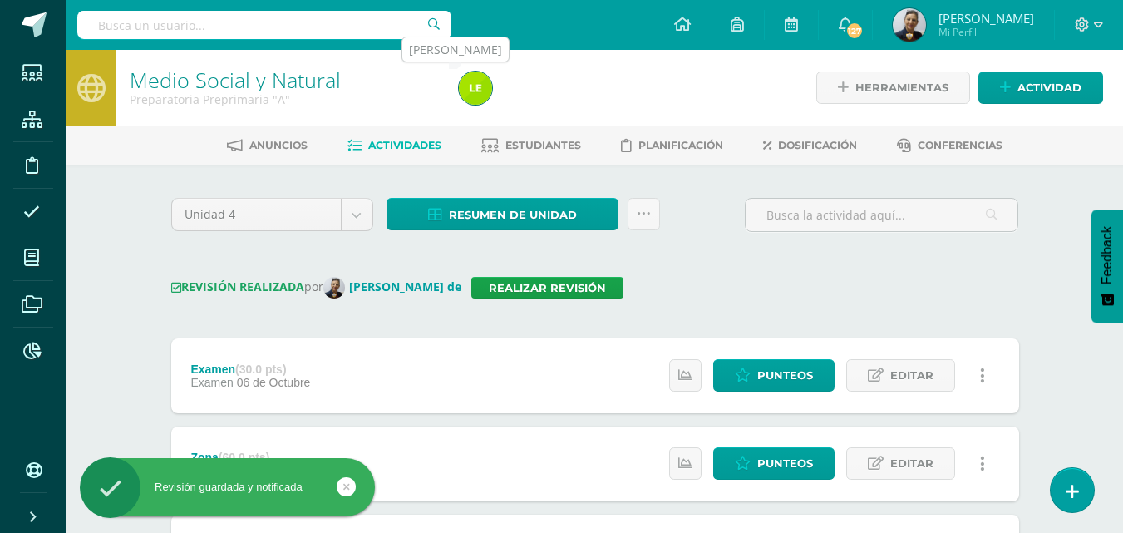
click at [478, 90] on img at bounding box center [475, 87] width 33 height 33
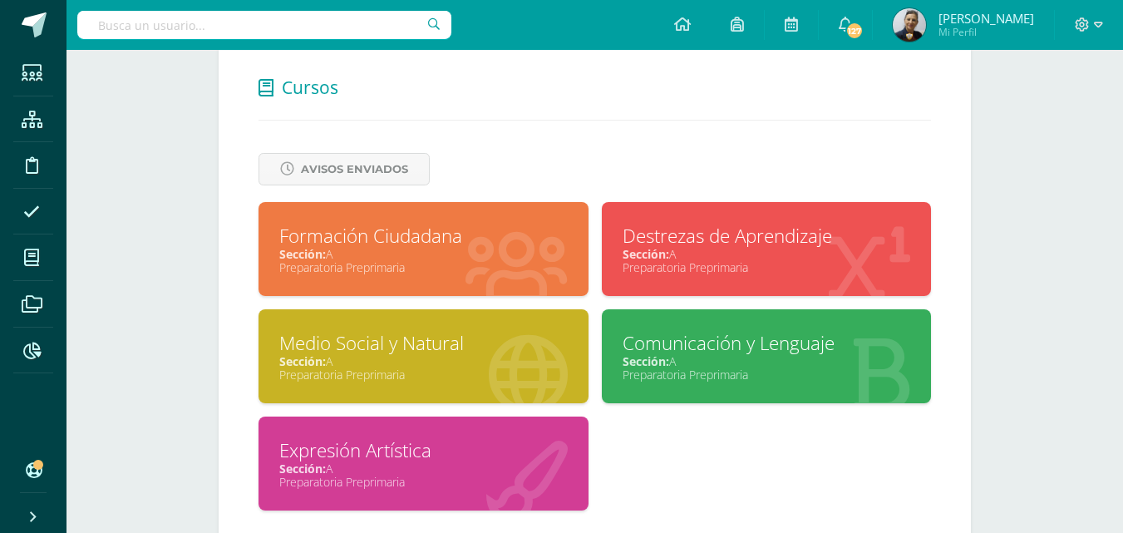
scroll to position [681, 0]
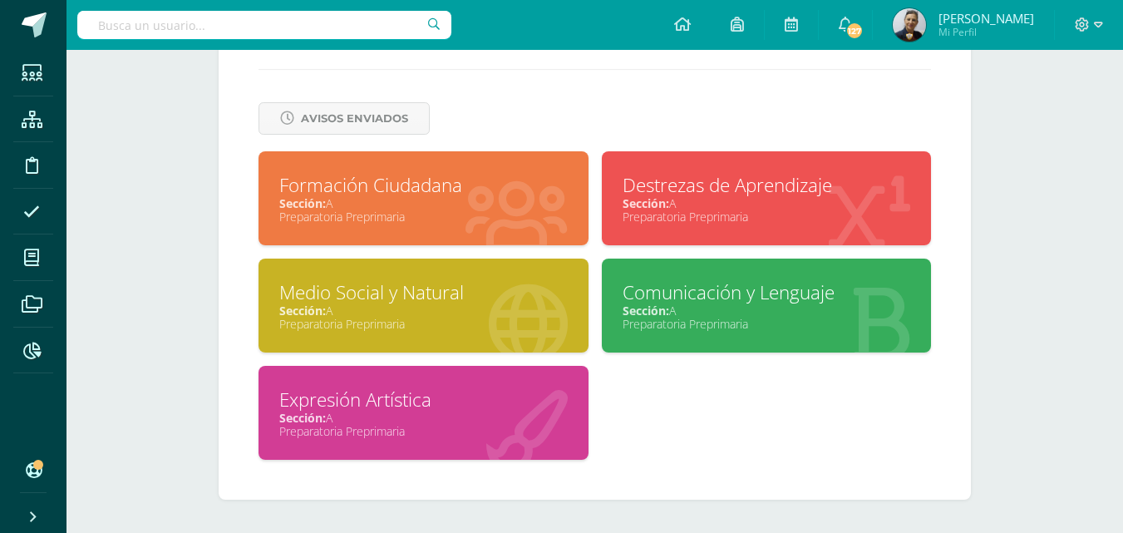
click at [378, 214] on div "Preparatoria Preprimaria" at bounding box center [423, 217] width 288 height 16
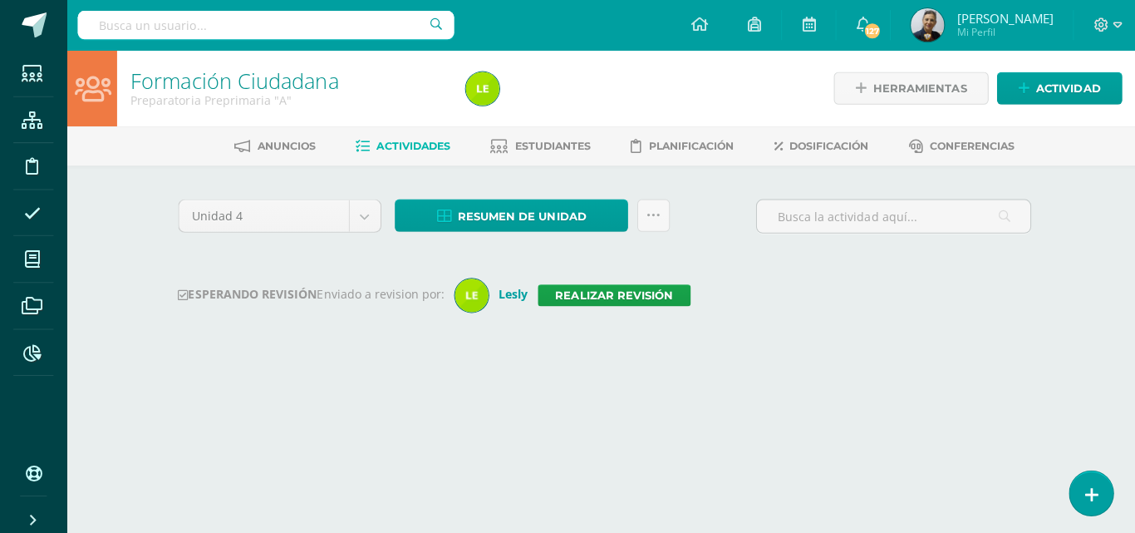
click at [378, 214] on div "Unidad 4" at bounding box center [278, 214] width 202 height 33
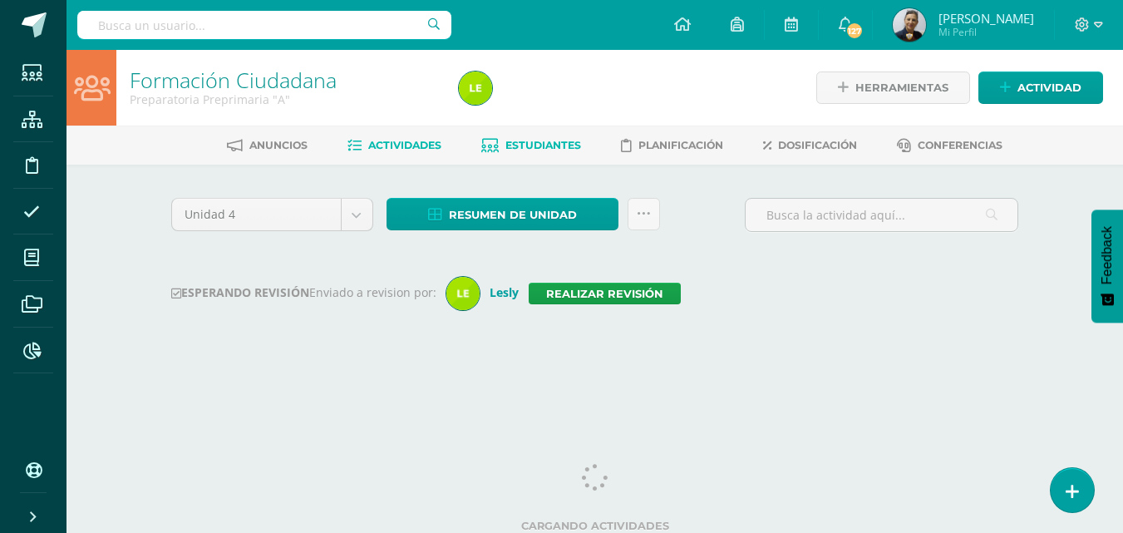
click at [524, 138] on link "Estudiantes" at bounding box center [531, 145] width 100 height 27
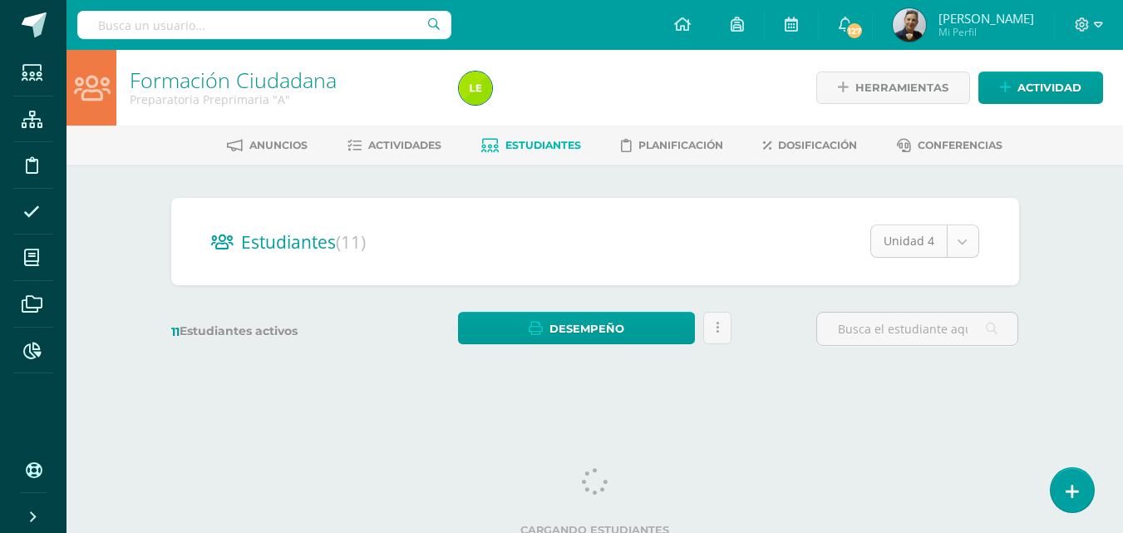
click at [969, 235] on body "Estudiantes Estructura Disciplina Asistencia Mis cursos Archivos Reportes Sopor…" at bounding box center [561, 197] width 1123 height 395
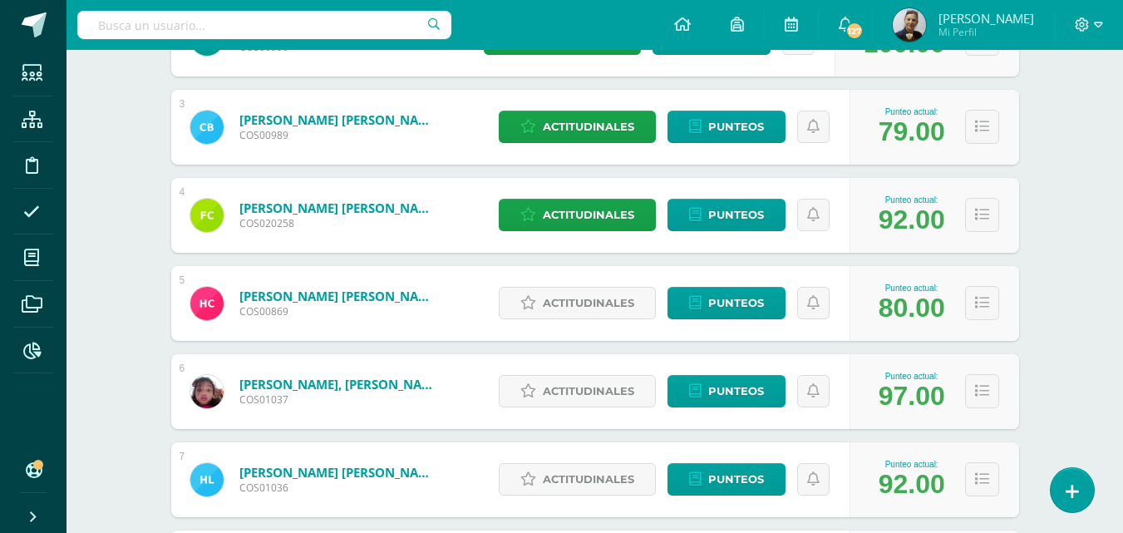
scroll to position [313, 0]
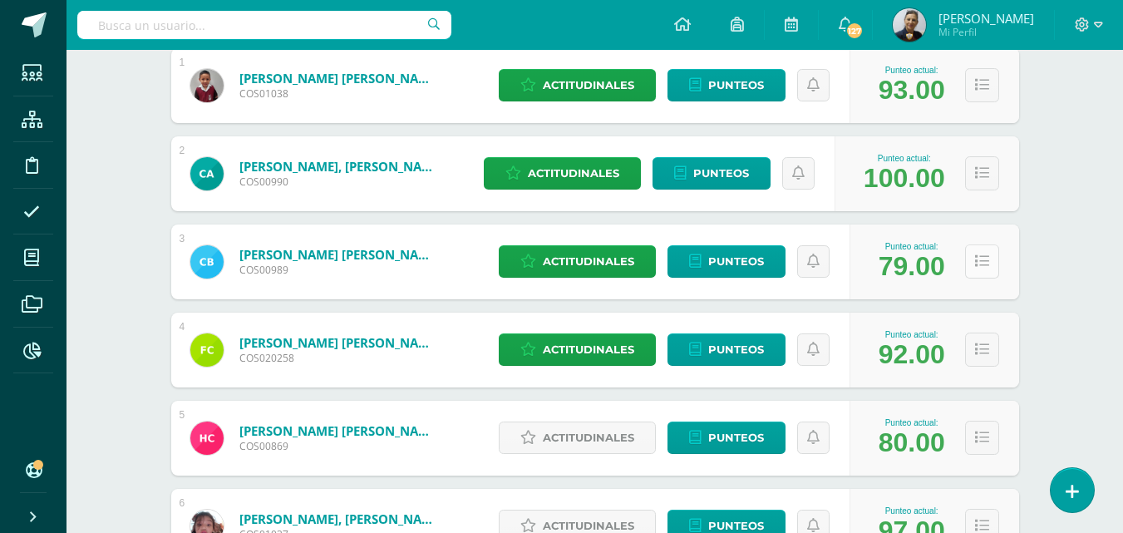
click at [978, 260] on icon at bounding box center [982, 261] width 14 height 14
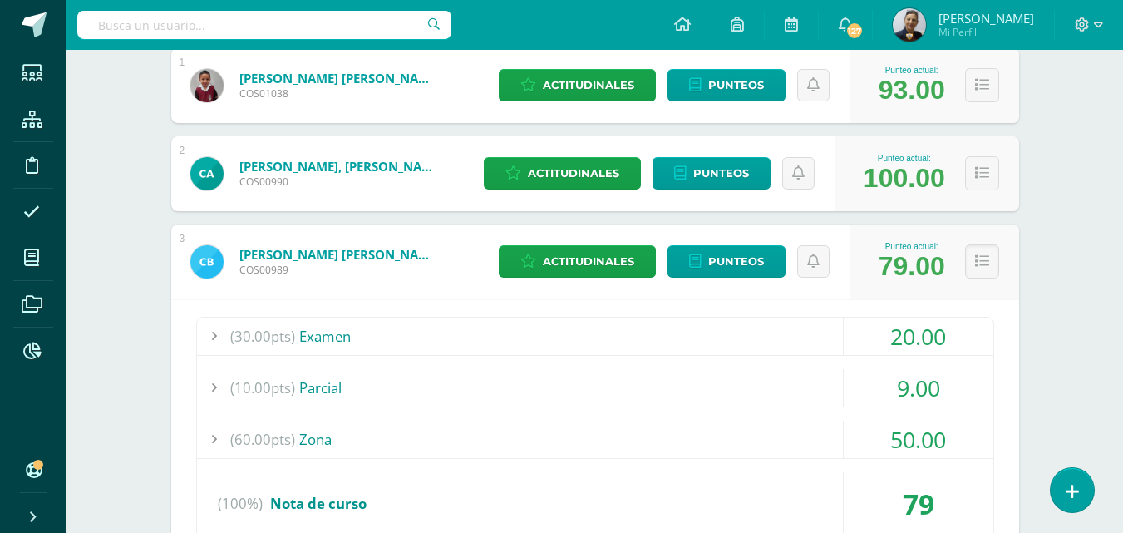
click at [905, 334] on div "20.00" at bounding box center [918, 335] width 150 height 37
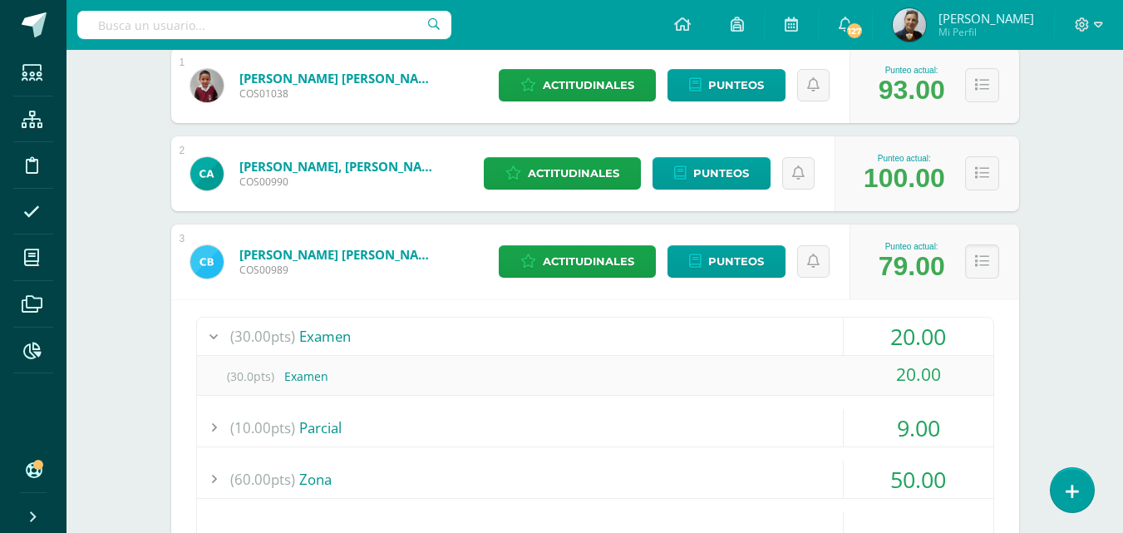
click at [916, 374] on div "20.00" at bounding box center [918, 374] width 150 height 37
click at [948, 333] on div "20.00" at bounding box center [918, 335] width 150 height 37
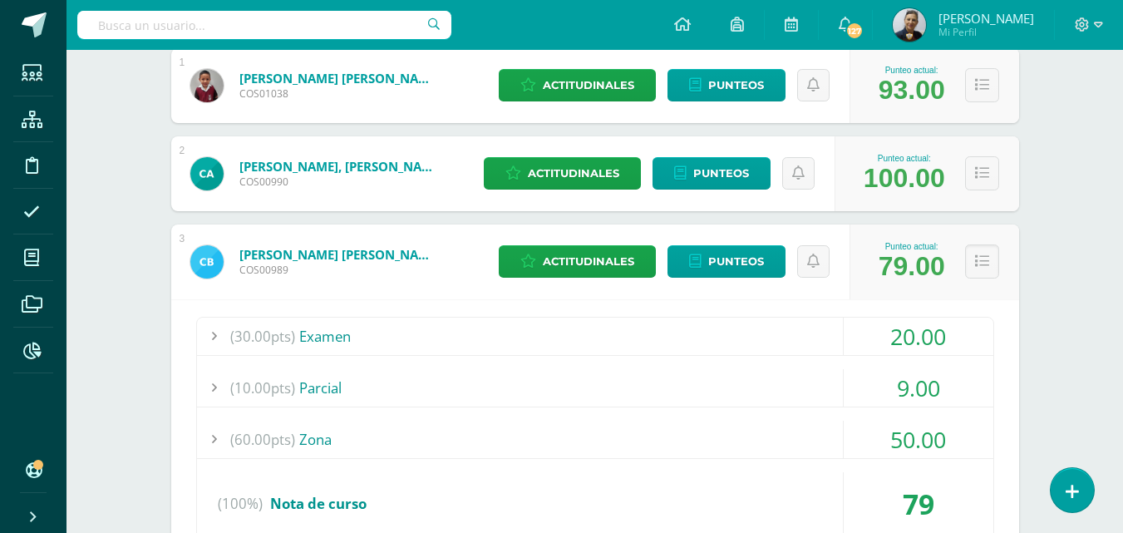
drag, startPoint x: 934, startPoint y: 337, endPoint x: 872, endPoint y: 335, distance: 62.3
click at [862, 339] on div "20.00" at bounding box center [918, 335] width 150 height 37
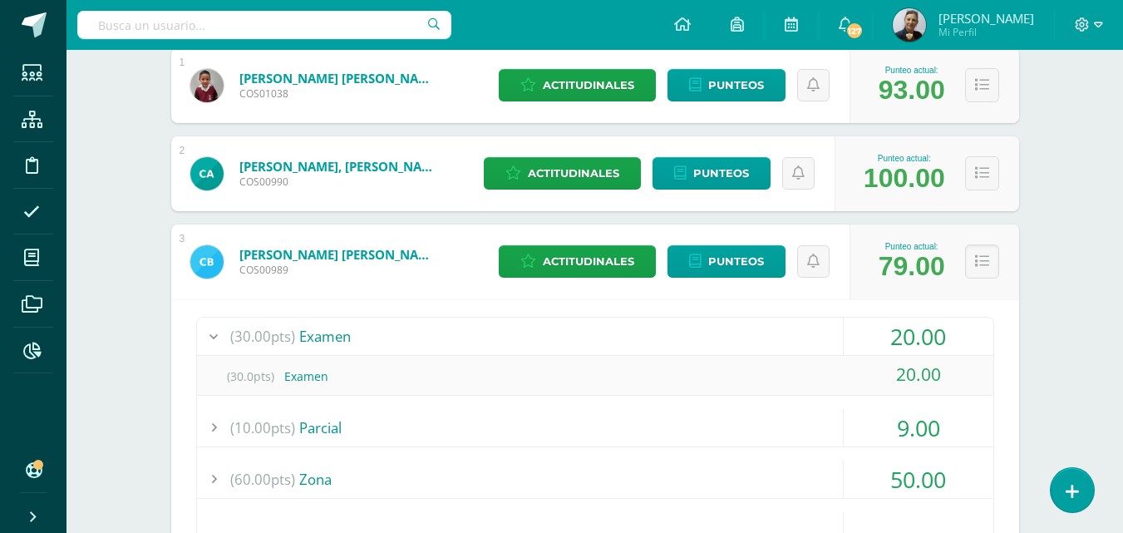
click at [961, 332] on div "20.00" at bounding box center [918, 335] width 150 height 37
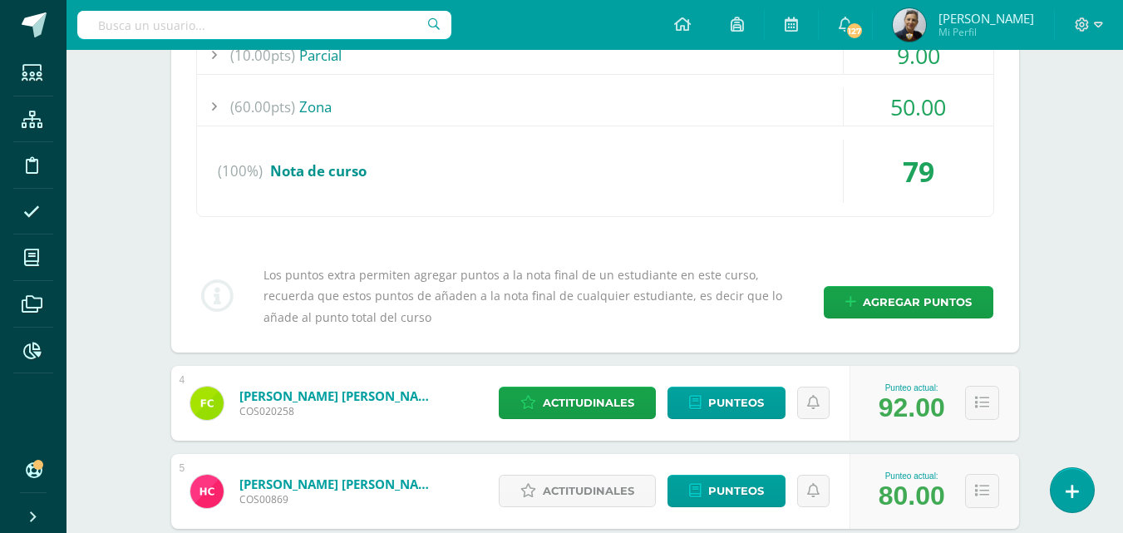
scroll to position [396, 0]
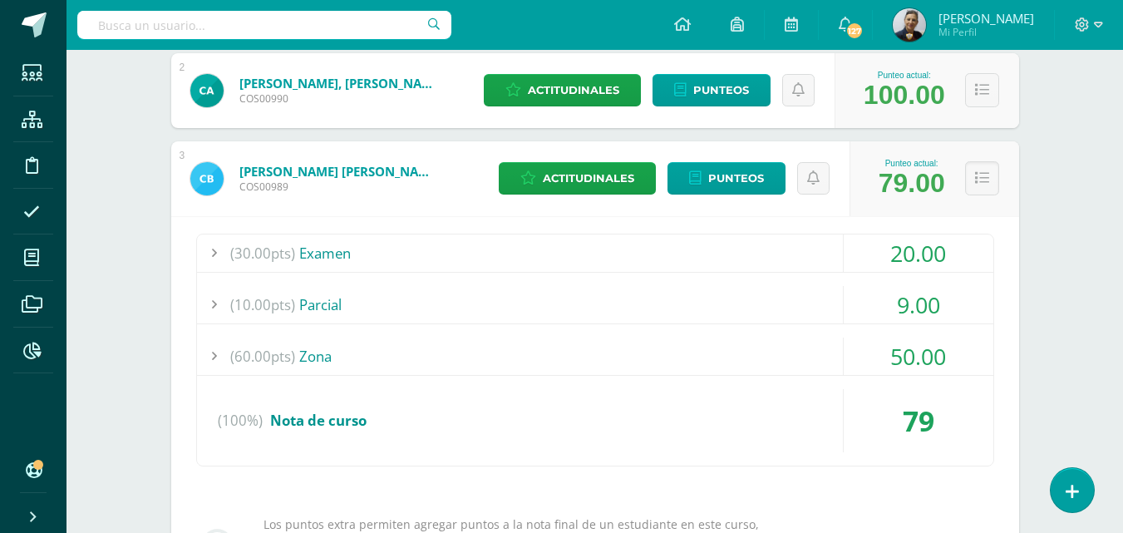
click at [885, 253] on div "20.00" at bounding box center [918, 252] width 150 height 37
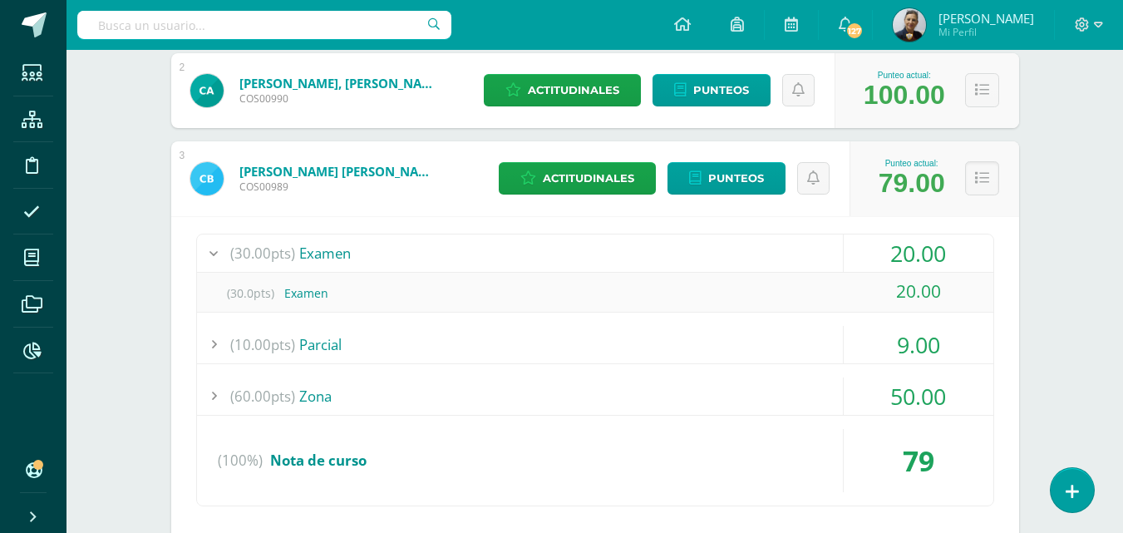
click at [211, 254] on div at bounding box center [213, 252] width 33 height 37
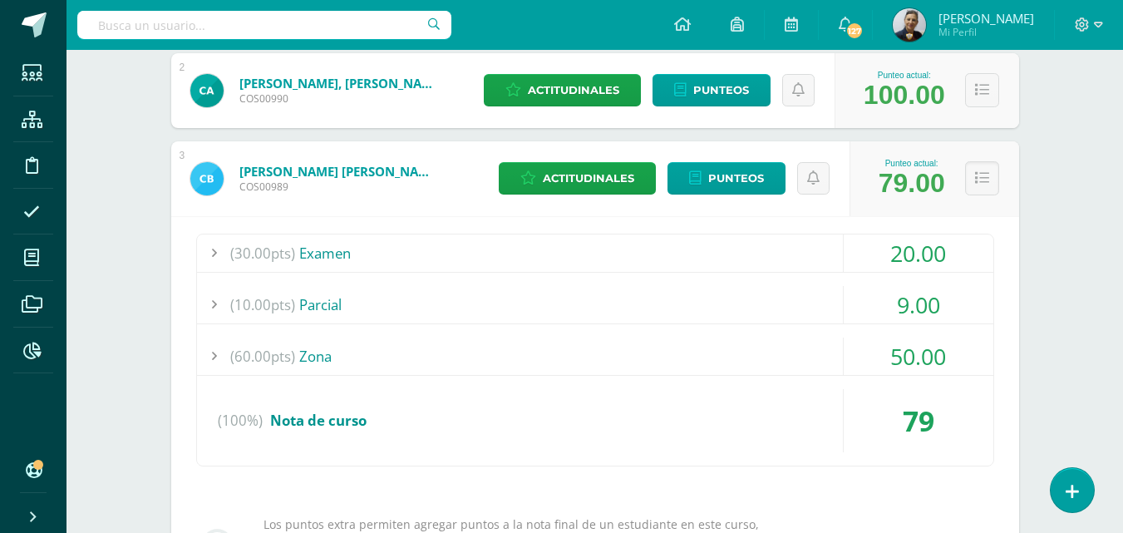
click at [867, 252] on div "20.00" at bounding box center [918, 252] width 150 height 37
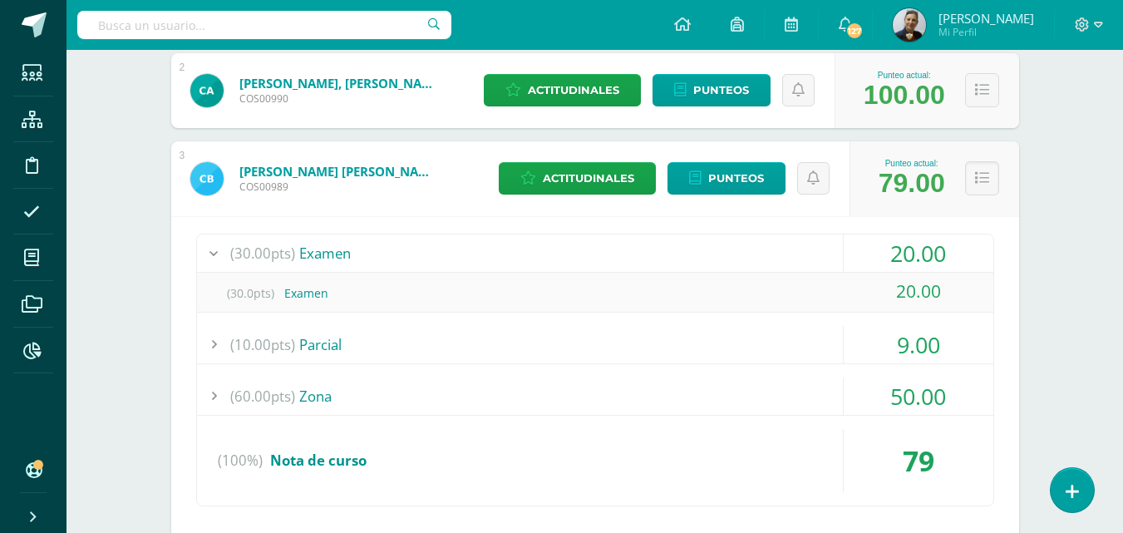
click at [951, 247] on div "20.00" at bounding box center [918, 252] width 150 height 37
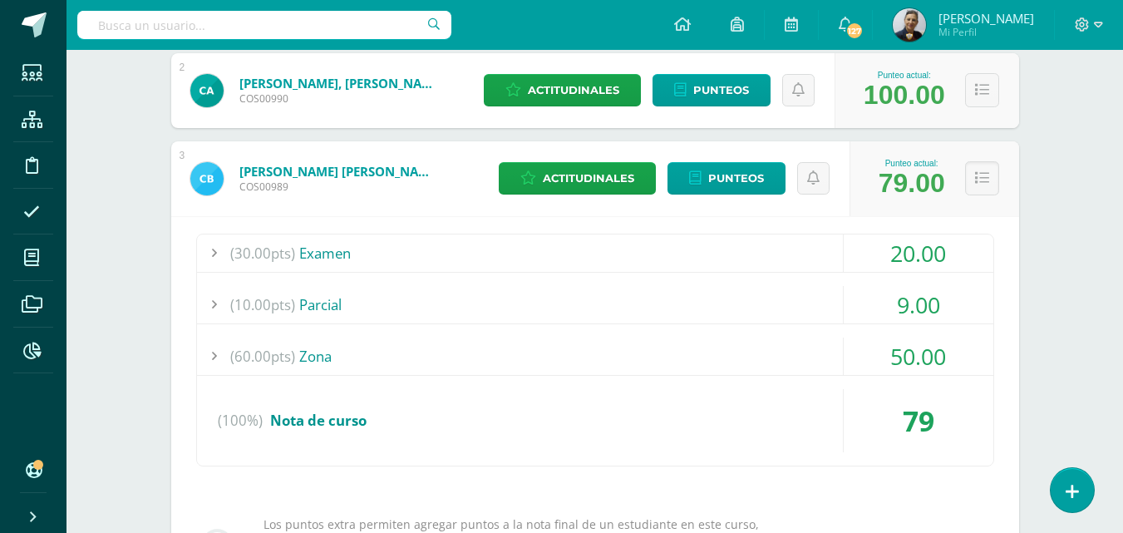
click at [945, 250] on div "20.00" at bounding box center [918, 252] width 150 height 37
click at [713, 179] on span "Punteos" at bounding box center [736, 178] width 56 height 31
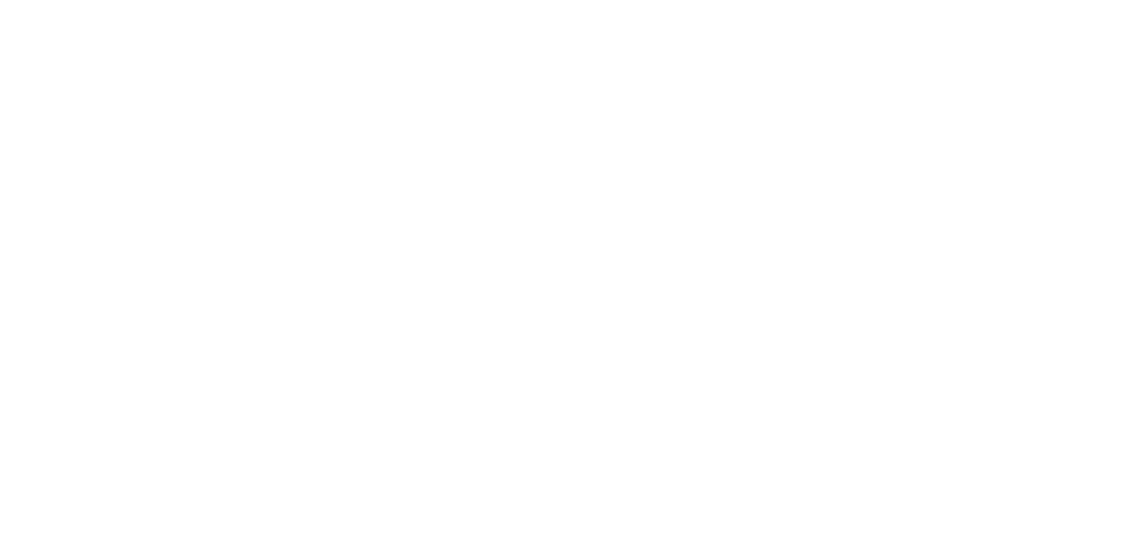
click at [0, 0] on html at bounding box center [0, 0] width 0 height 0
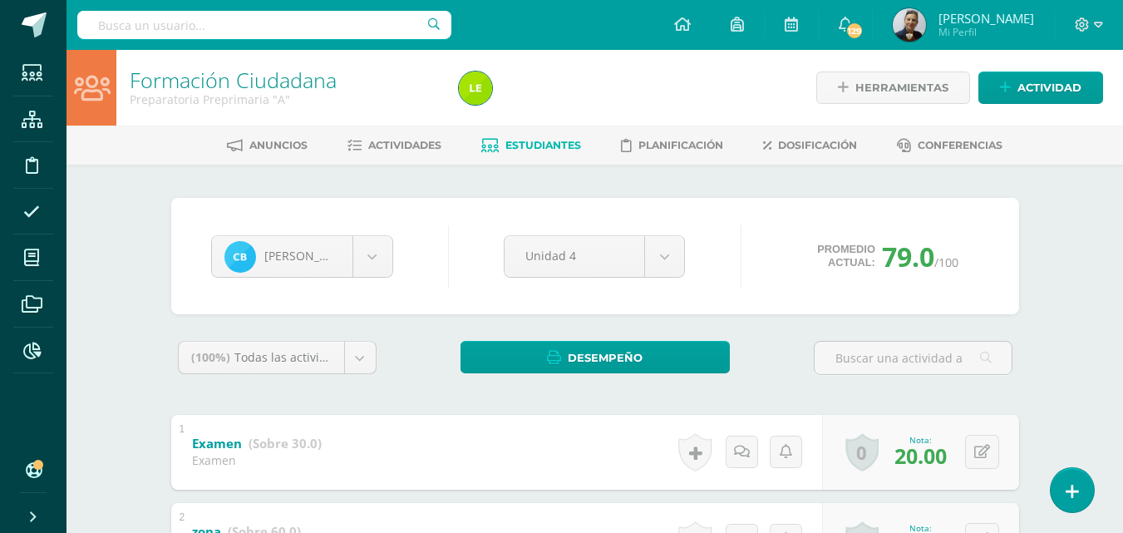
scroll to position [243, 0]
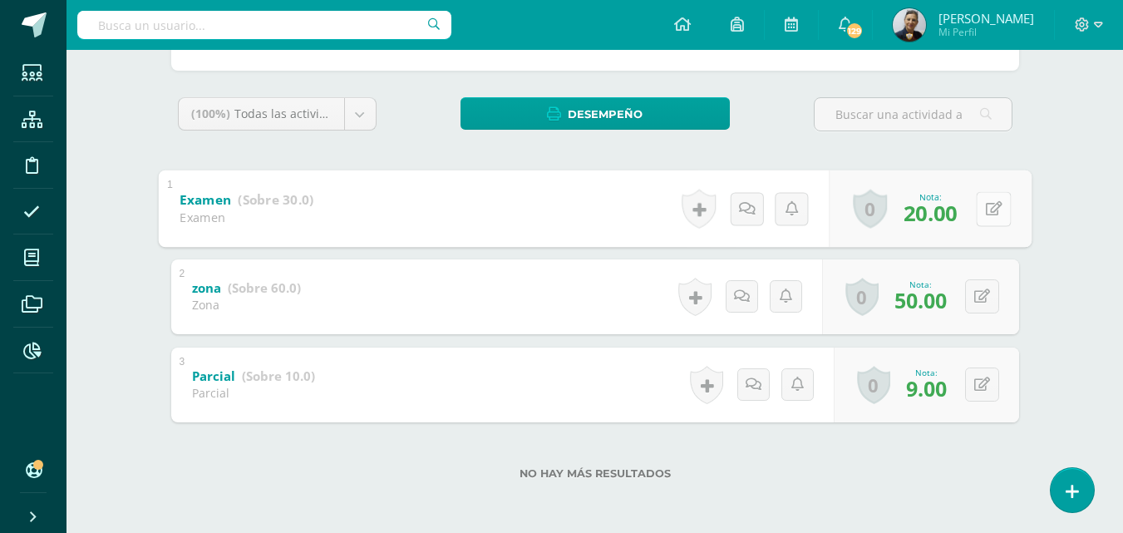
click at [978, 210] on button at bounding box center [992, 208] width 35 height 35
click at [877, 210] on input "20.00" at bounding box center [879, 212] width 66 height 33
type input "25"
click at [990, 202] on link at bounding box center [982, 208] width 32 height 32
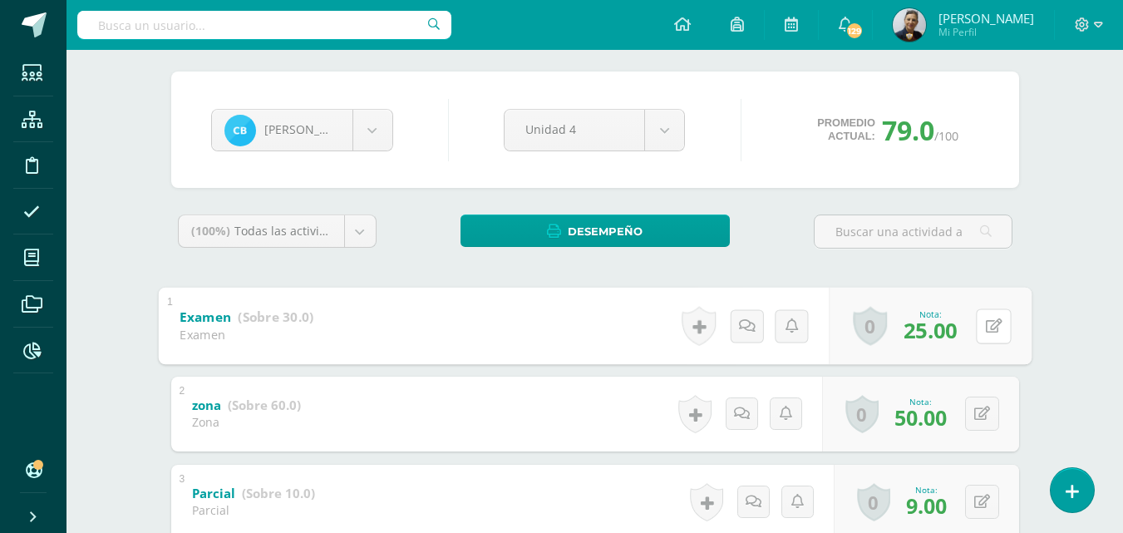
scroll to position [0, 0]
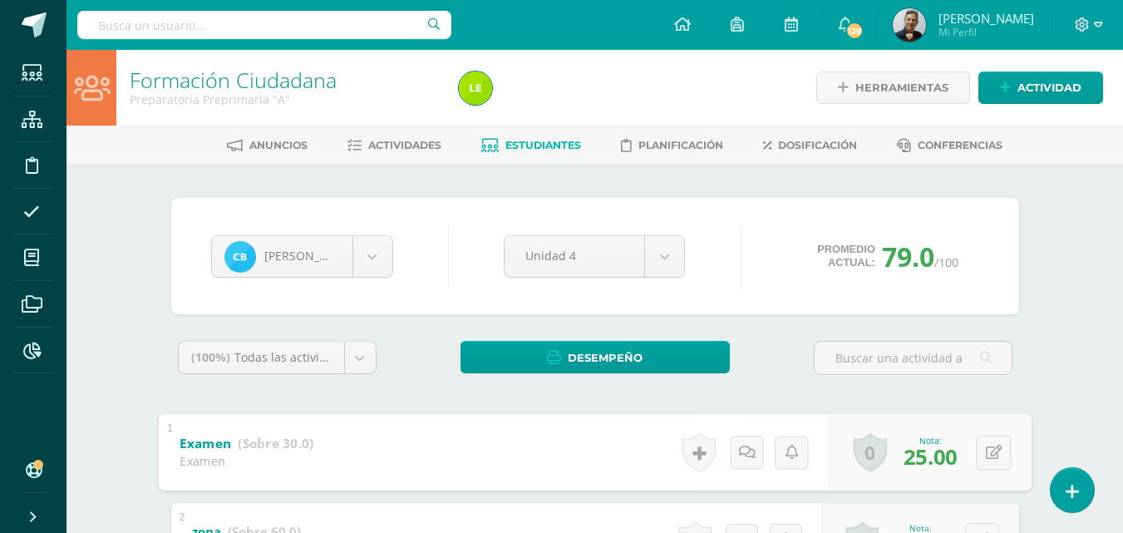
click at [525, 143] on span "Estudiantes" at bounding box center [543, 145] width 76 height 12
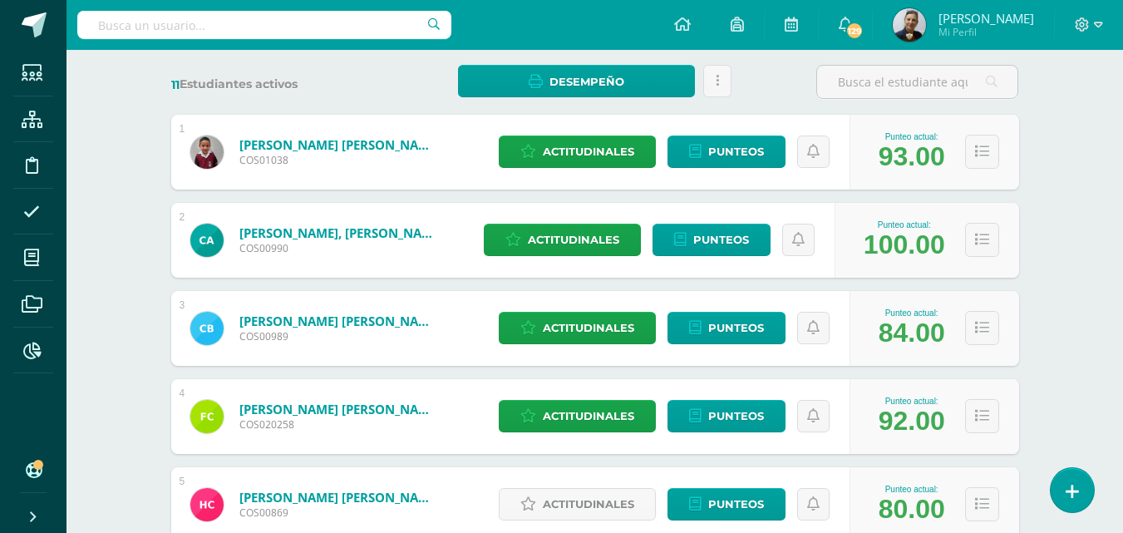
scroll to position [332, 0]
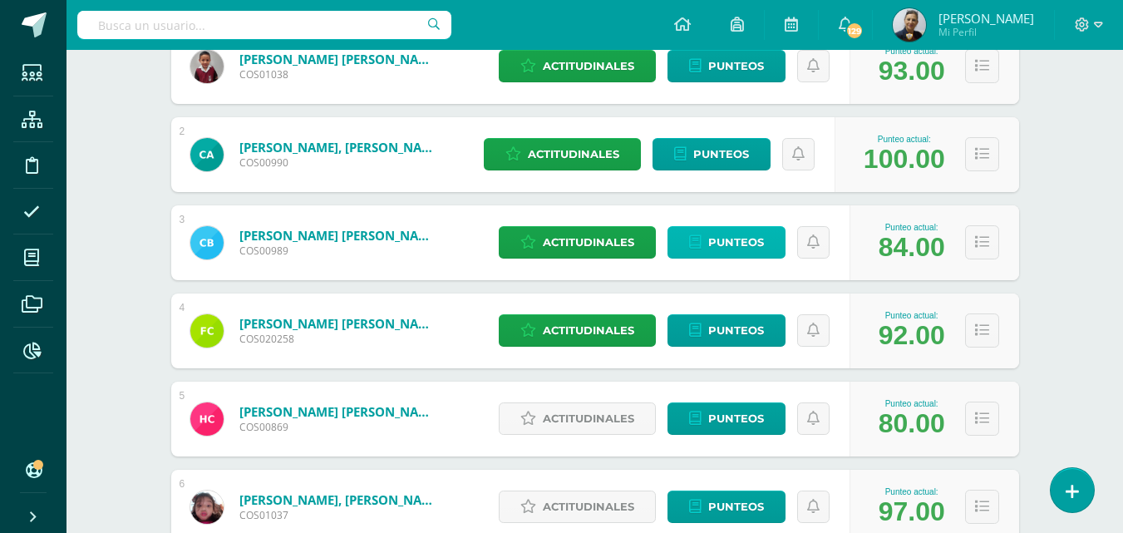
click at [719, 242] on span "Punteos" at bounding box center [736, 242] width 56 height 31
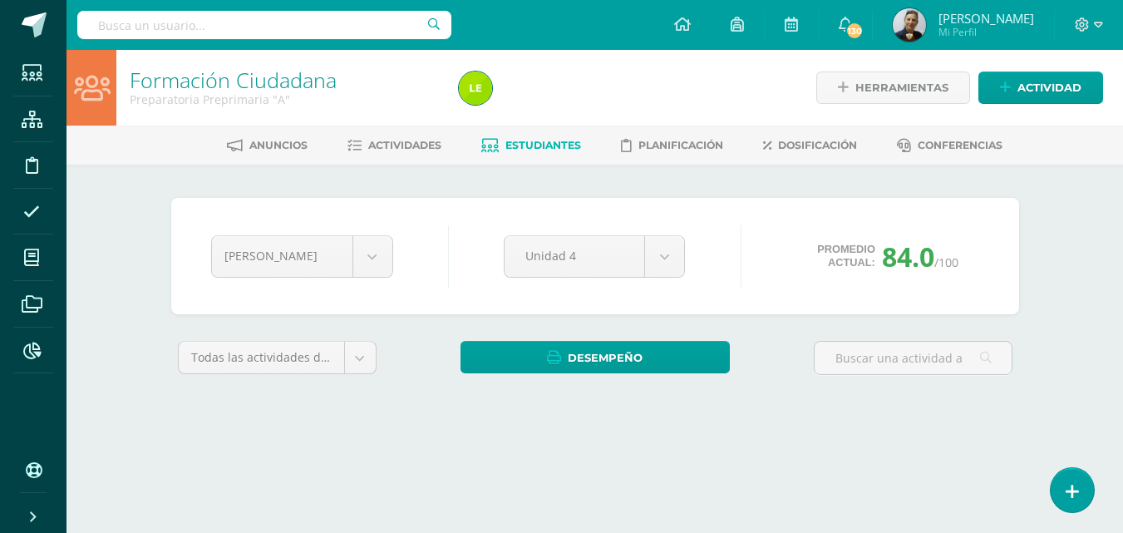
click at [719, 242] on div "[PERSON_NAME] [PERSON_NAME] [PERSON_NAME] [PERSON_NAME] [PERSON_NAME] [PERSON_N…" at bounding box center [594, 255] width 781 height 63
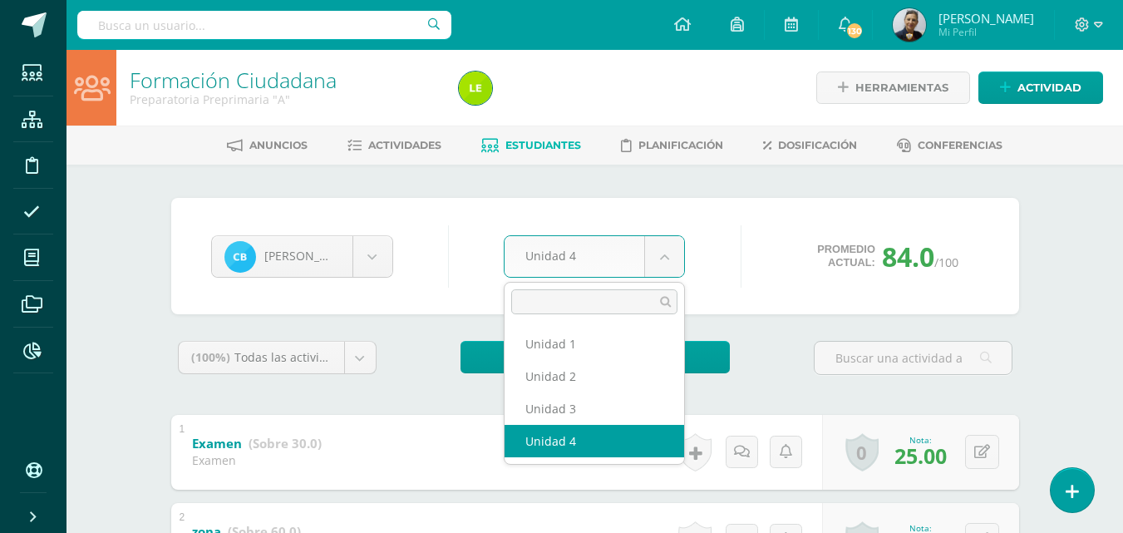
click at [662, 257] on body "Estudiantes Estructura Disciplina Asistencia Mis cursos Archivos Reportes Sopor…" at bounding box center [561, 388] width 1123 height 776
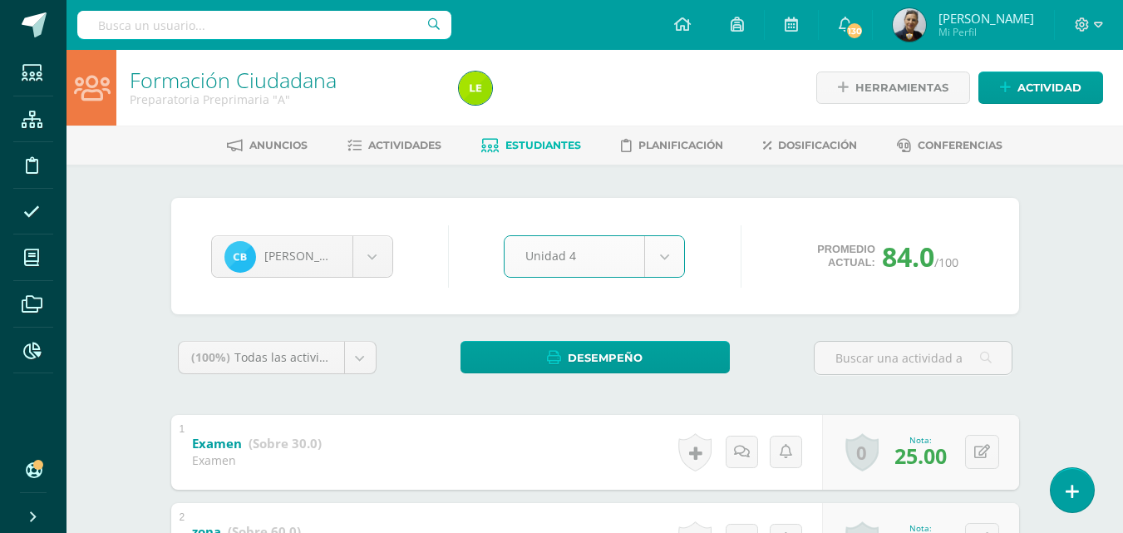
scroll to position [243, 0]
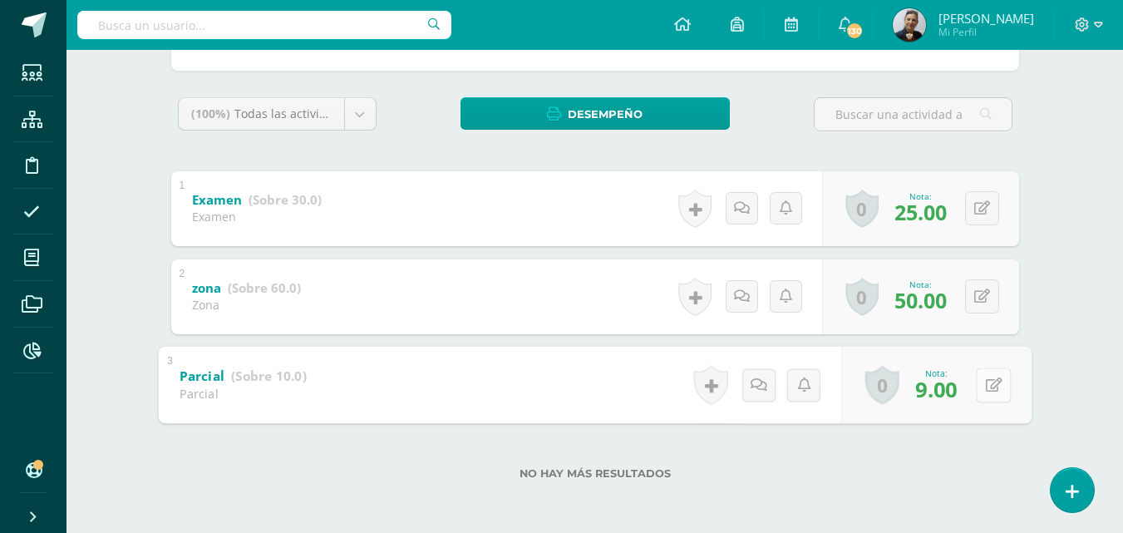
click at [977, 386] on button at bounding box center [992, 384] width 35 height 35
click at [871, 392] on input "9.00" at bounding box center [879, 388] width 66 height 33
type input "10.00"
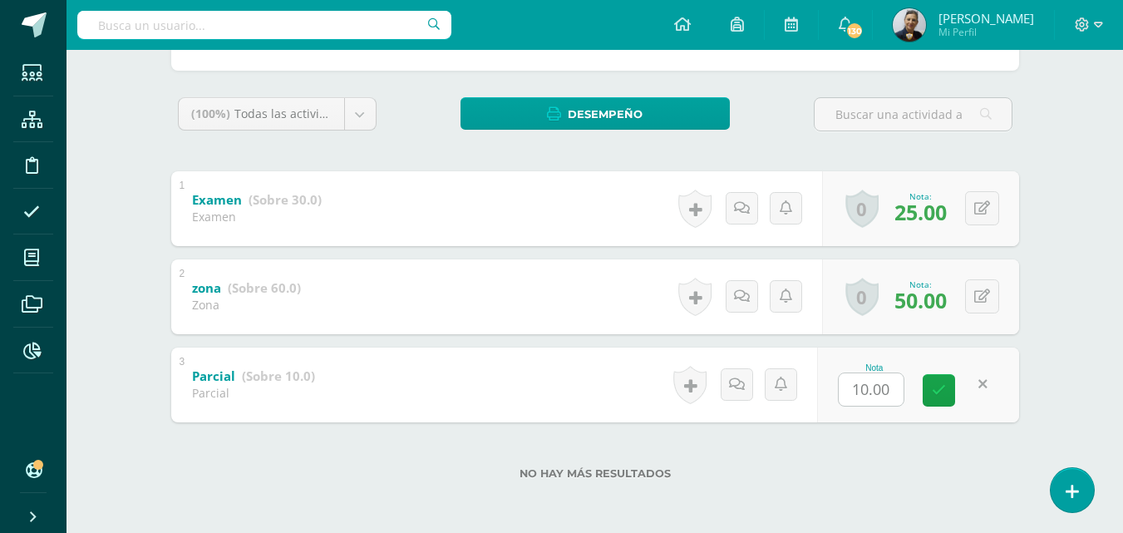
click at [990, 383] on link at bounding box center [982, 384] width 32 height 32
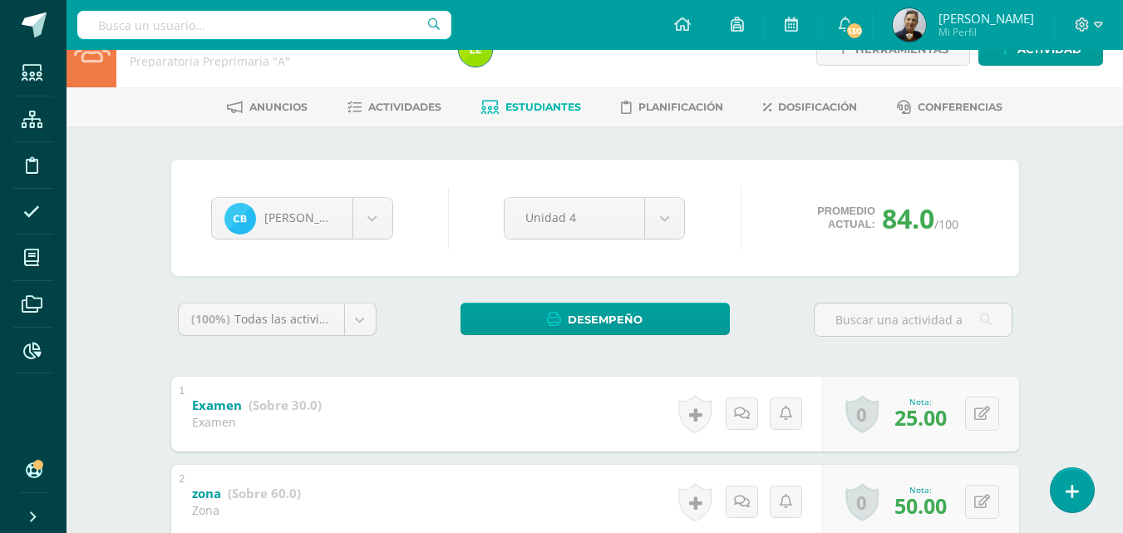
scroll to position [0, 0]
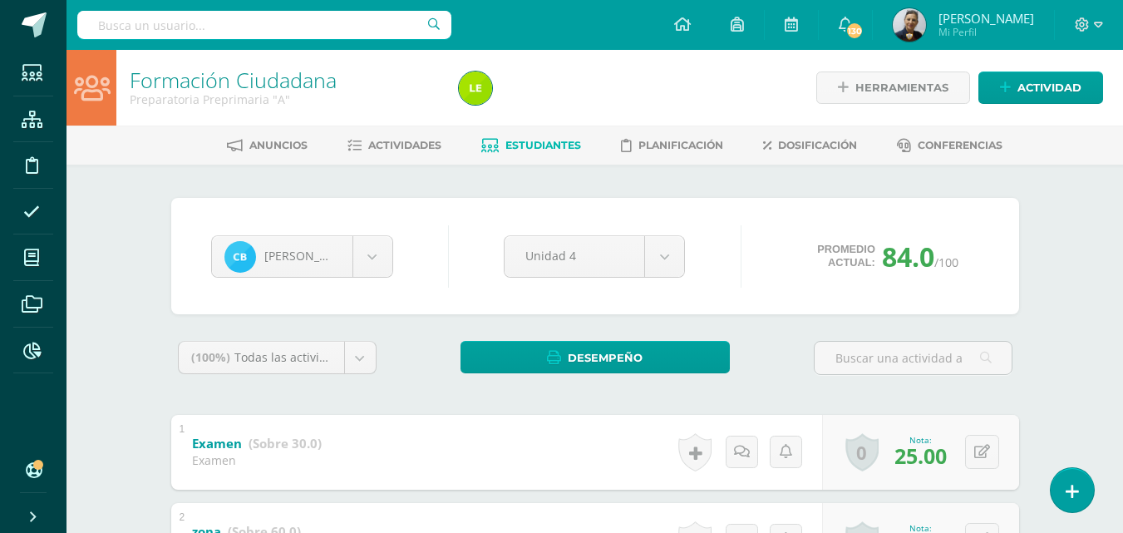
click at [525, 141] on span "Estudiantes" at bounding box center [543, 145] width 76 height 12
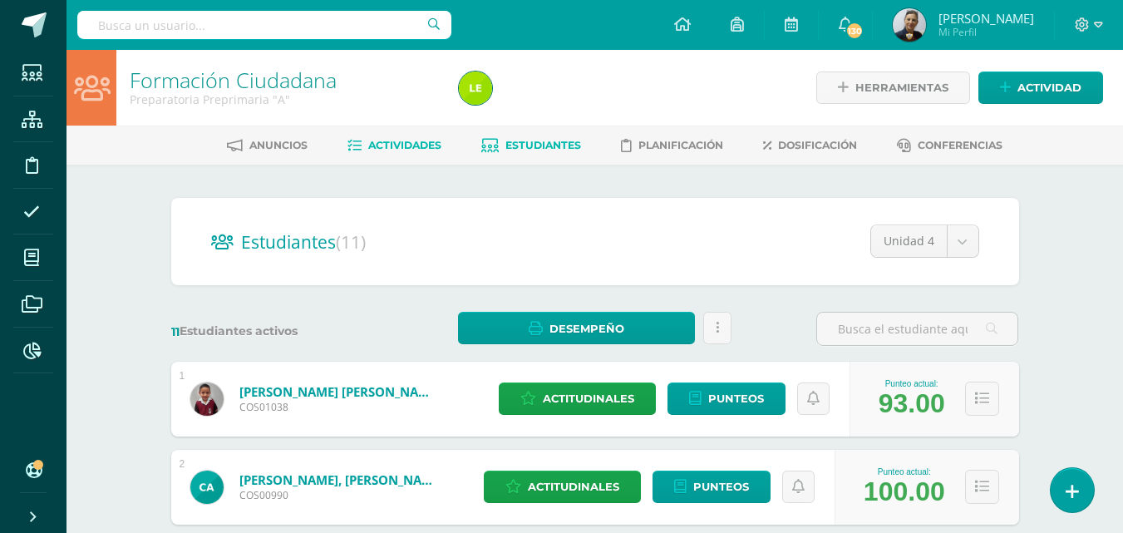
click at [376, 143] on span "Actividades" at bounding box center [404, 145] width 73 height 12
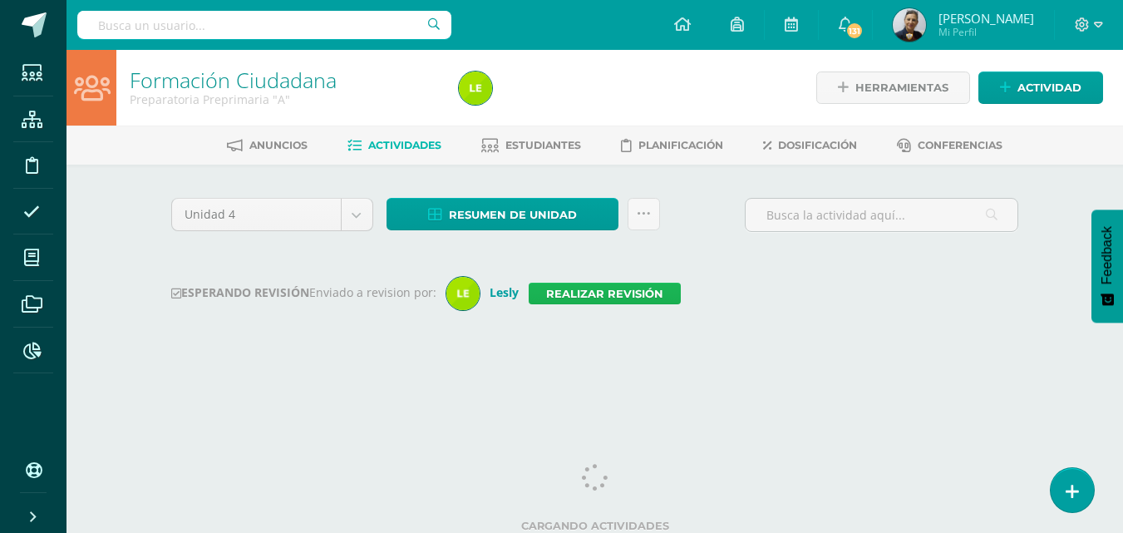
click at [578, 291] on link "Realizar revisión" at bounding box center [604, 294] width 152 height 22
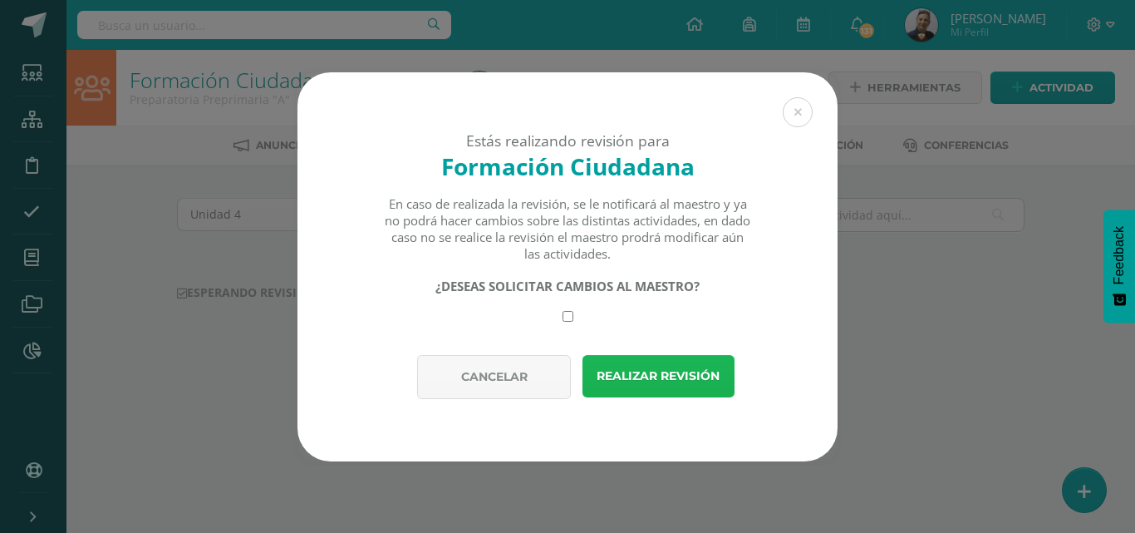
click at [686, 376] on button "Realizar revisión" at bounding box center [658, 376] width 152 height 42
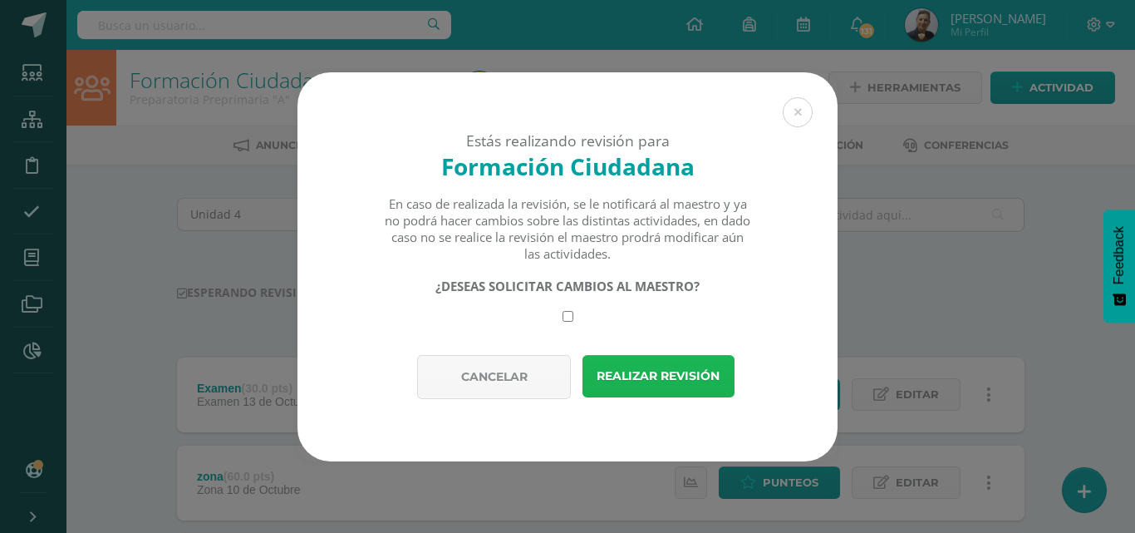
click at [686, 376] on button "Realizar revisión" at bounding box center [658, 376] width 152 height 42
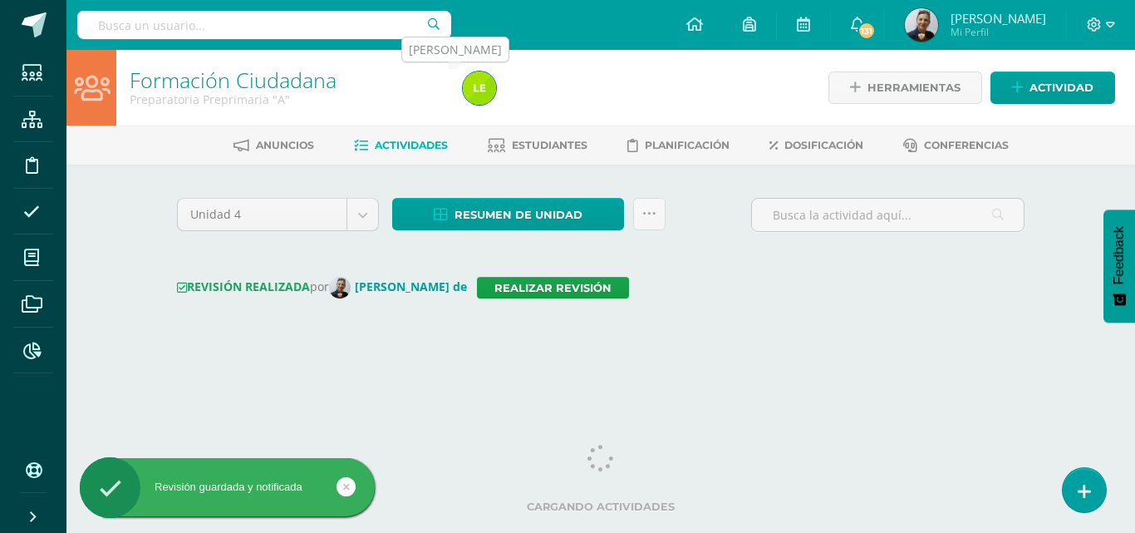
click at [479, 88] on img at bounding box center [479, 87] width 33 height 33
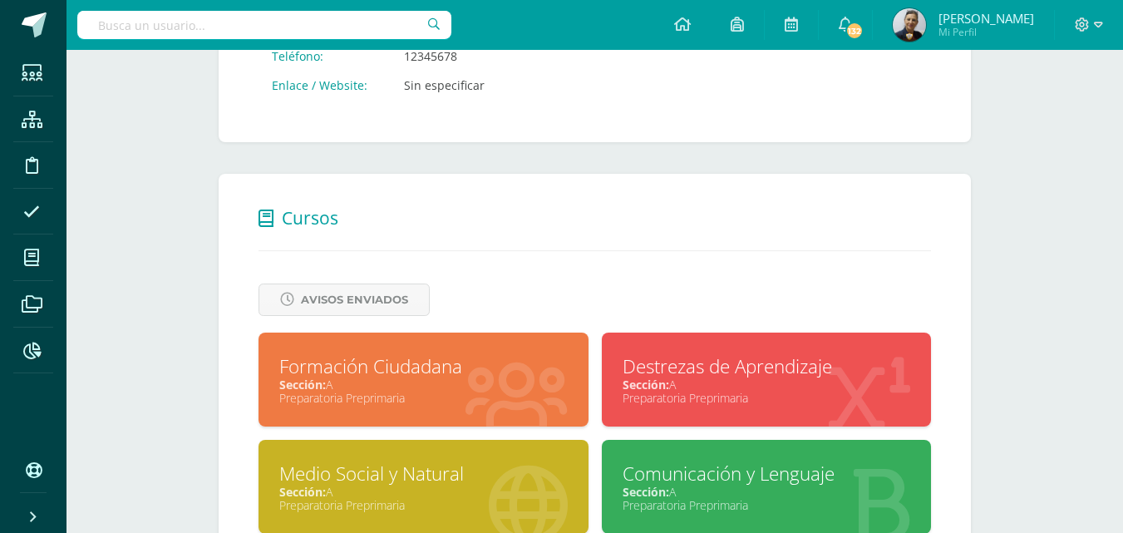
scroll to position [681, 0]
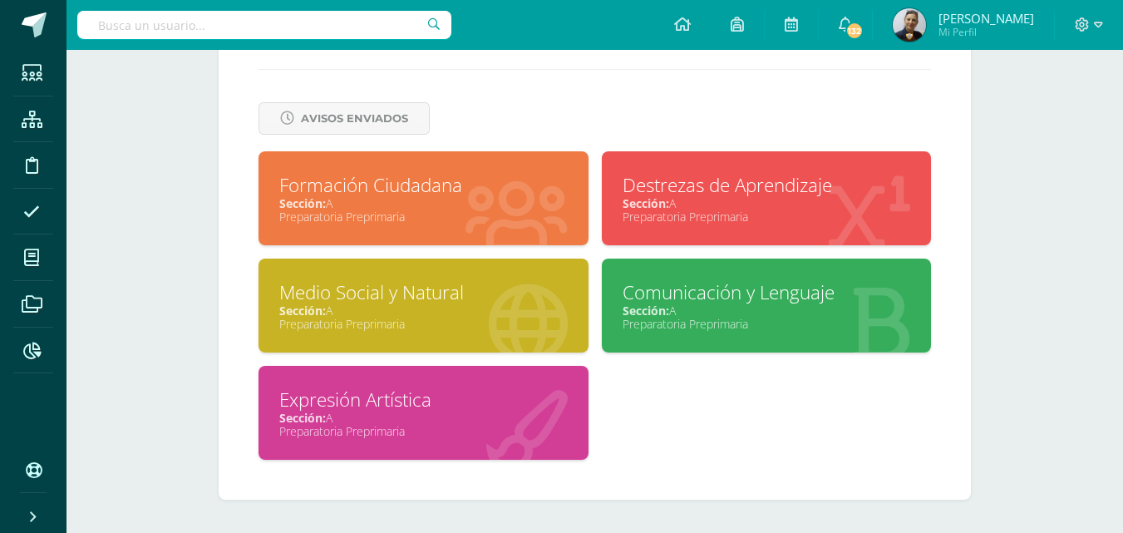
click at [382, 409] on div "Expresión Artística" at bounding box center [423, 399] width 288 height 26
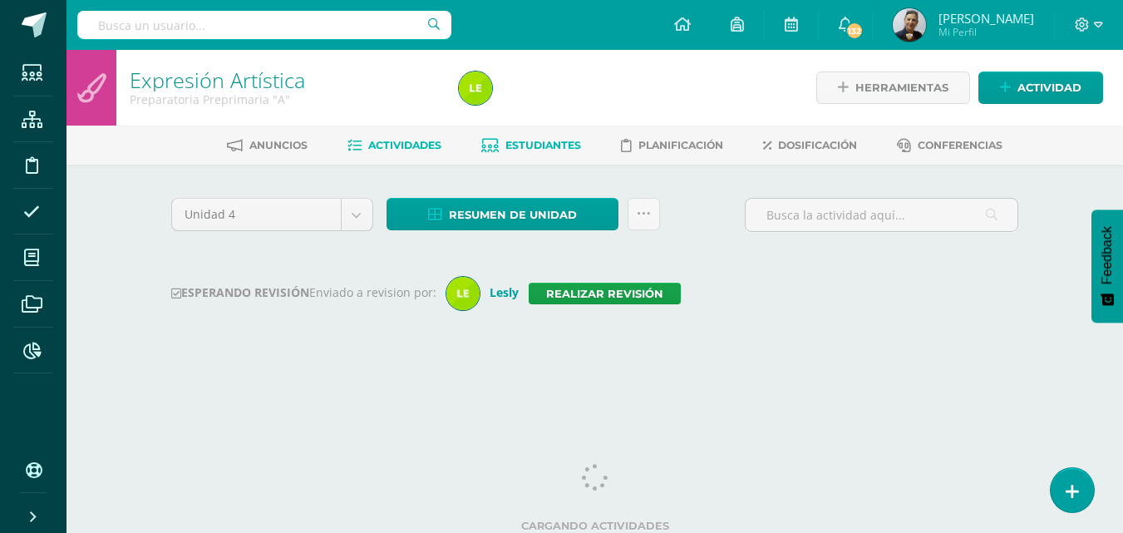
click at [529, 143] on span "Estudiantes" at bounding box center [543, 145] width 76 height 12
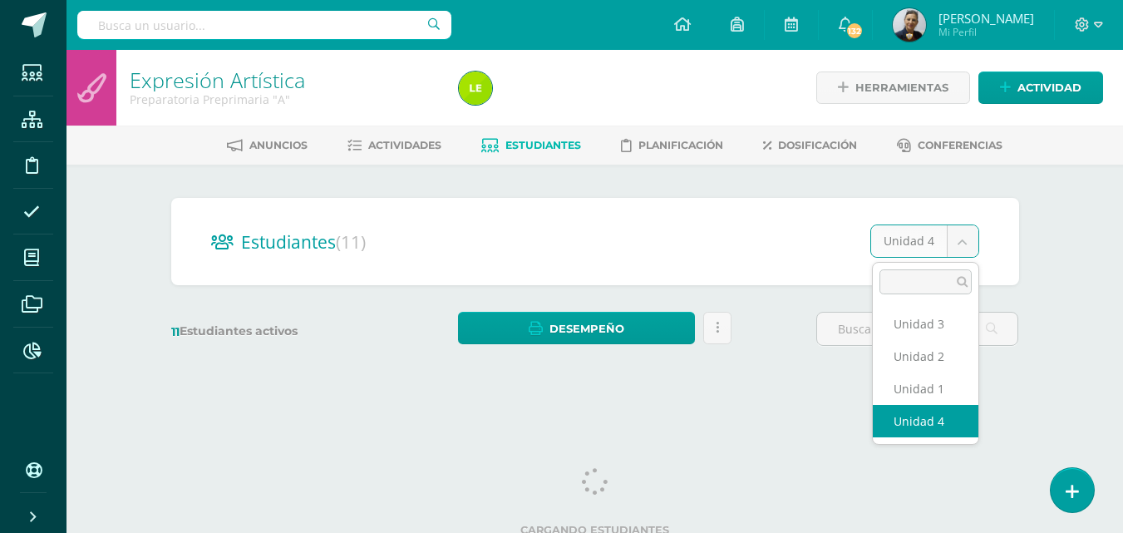
click at [965, 239] on body "Estudiantes Estructura Disciplina Asistencia Mis cursos Archivos Reportes Sopor…" at bounding box center [561, 197] width 1123 height 395
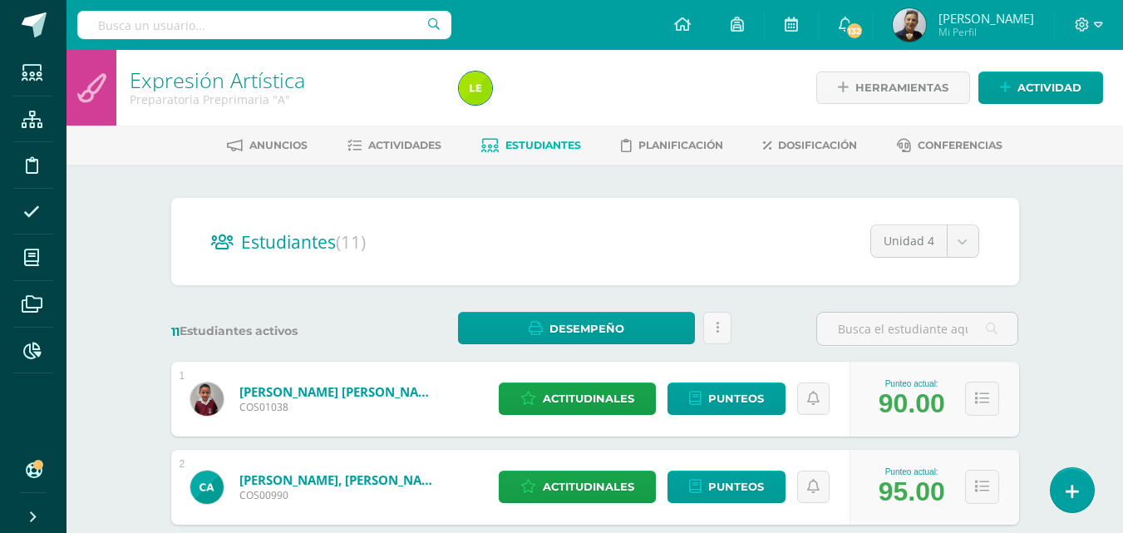
click at [123, 19] on input "text" at bounding box center [264, 25] width 374 height 28
type input "CINDY"
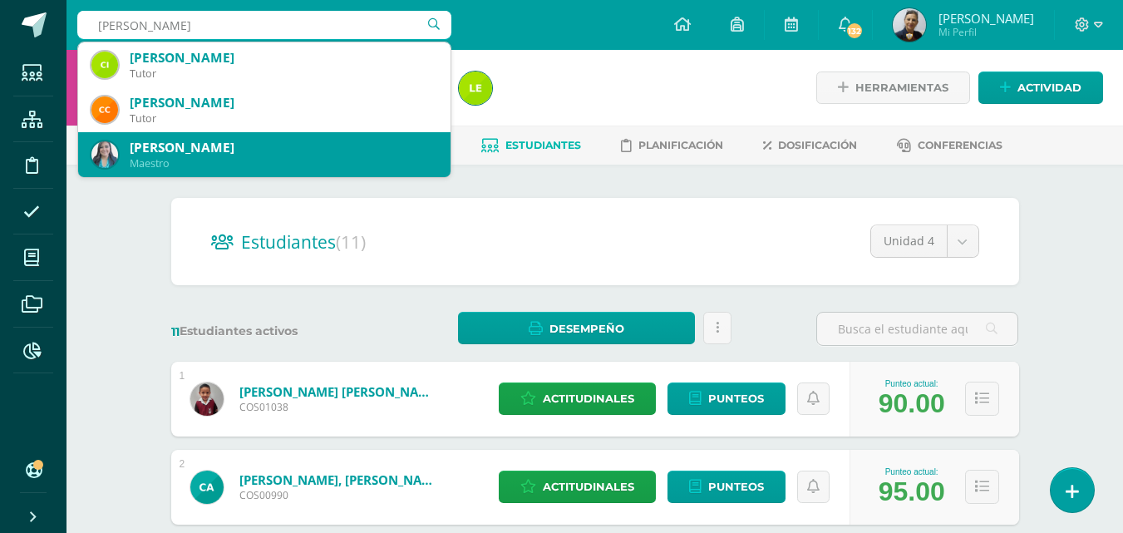
click at [156, 150] on div "Cindy Marisol Moya Fajardo" at bounding box center [283, 147] width 307 height 17
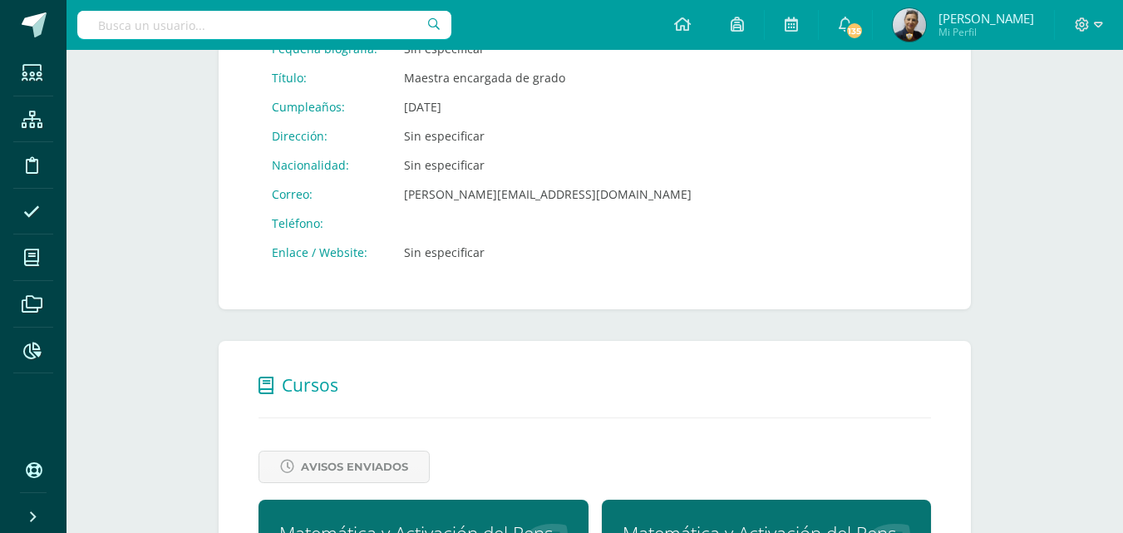
scroll to position [582, 0]
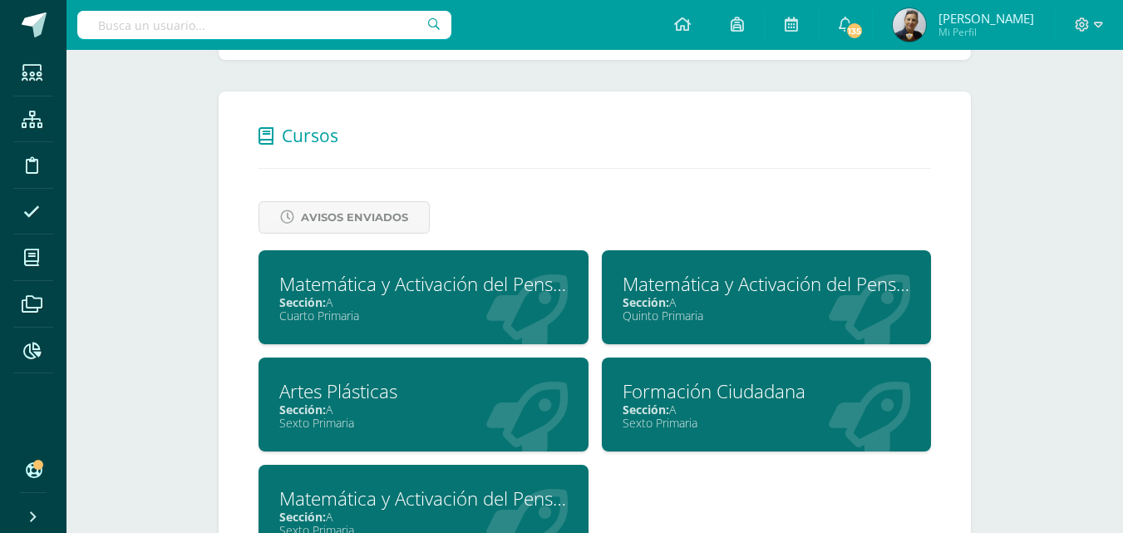
click at [405, 306] on div "Sección: A" at bounding box center [423, 302] width 288 height 16
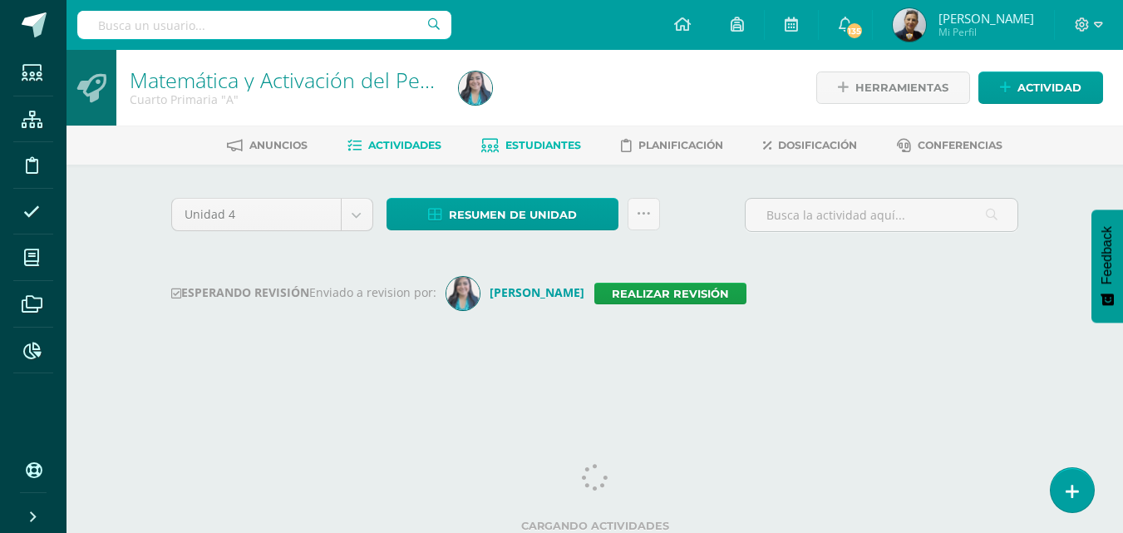
click at [533, 146] on span "Estudiantes" at bounding box center [543, 145] width 76 height 12
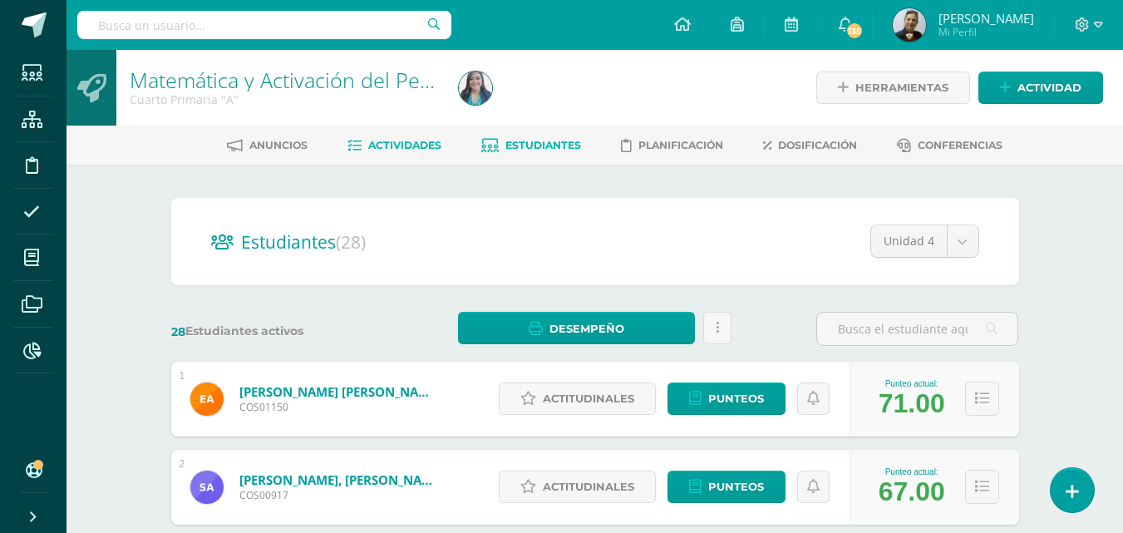
click at [400, 150] on span "Actividades" at bounding box center [404, 145] width 73 height 12
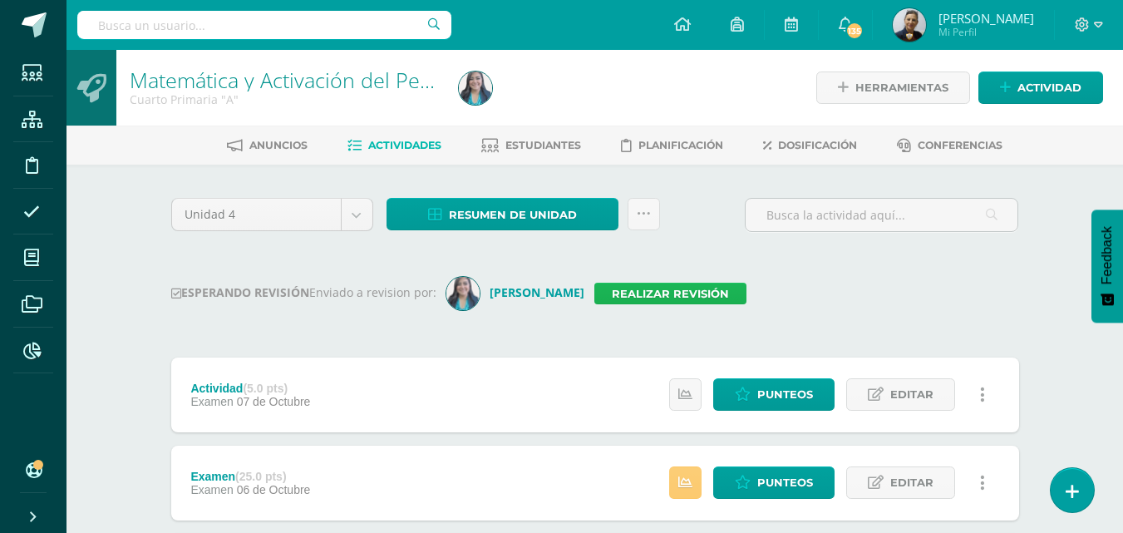
click at [670, 288] on link "Realizar revisión" at bounding box center [670, 294] width 152 height 22
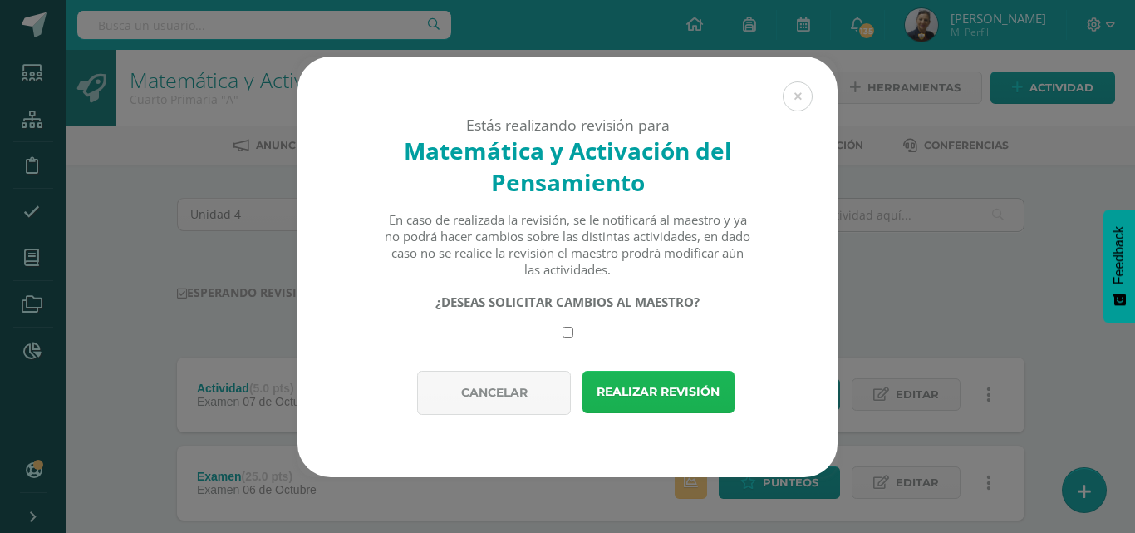
click at [666, 388] on button "Realizar revisión" at bounding box center [658, 392] width 152 height 42
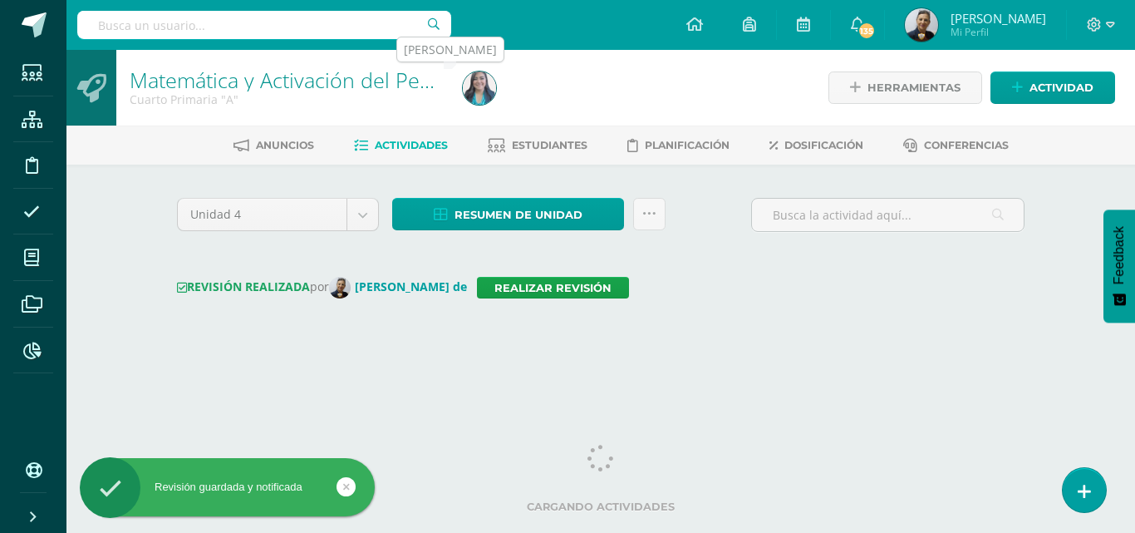
click at [480, 91] on img at bounding box center [479, 87] width 33 height 33
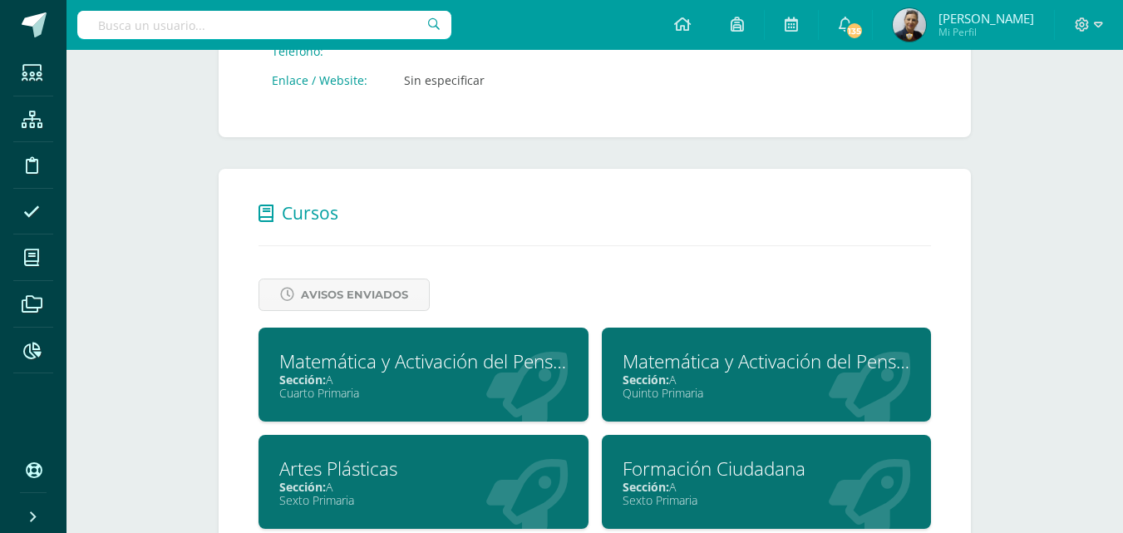
scroll to position [665, 0]
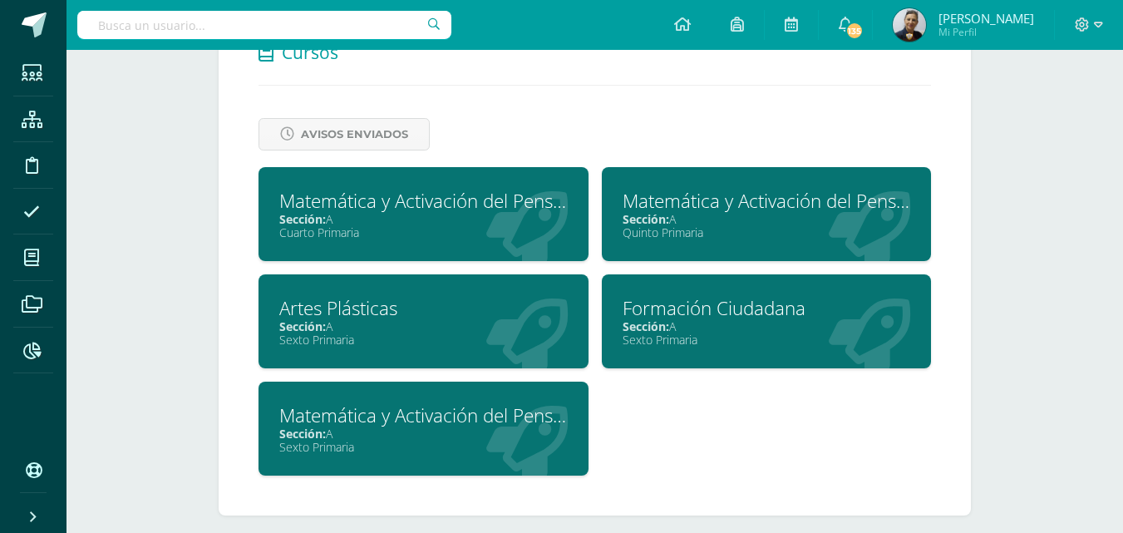
click at [758, 217] on div "Sección: A" at bounding box center [766, 219] width 288 height 16
click at [758, 216] on div "Sección: A" at bounding box center [766, 219] width 288 height 16
click at [758, 215] on div "Sección: A" at bounding box center [766, 219] width 288 height 16
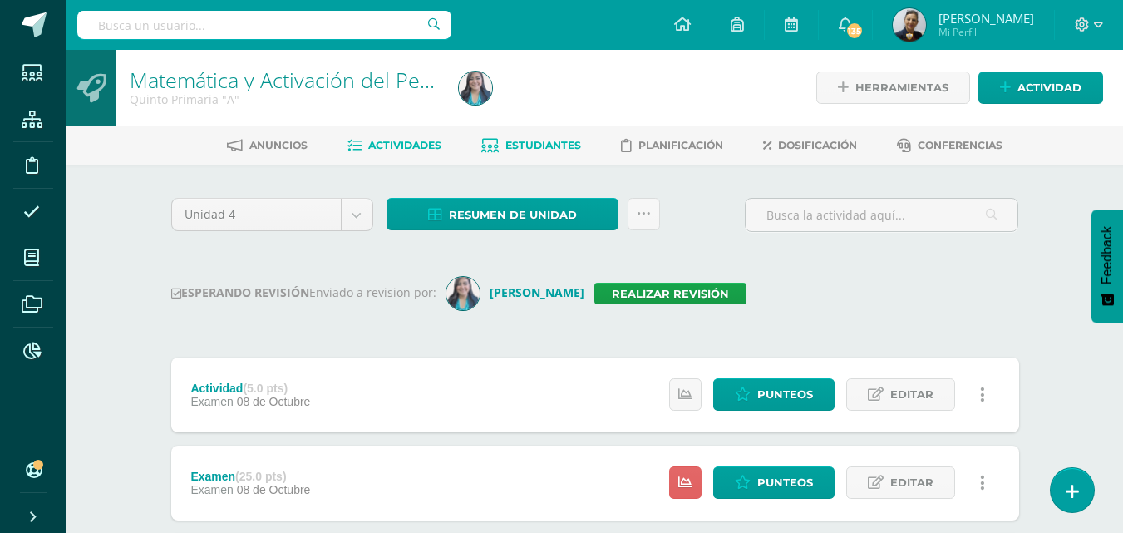
click at [537, 148] on span "Estudiantes" at bounding box center [543, 145] width 76 height 12
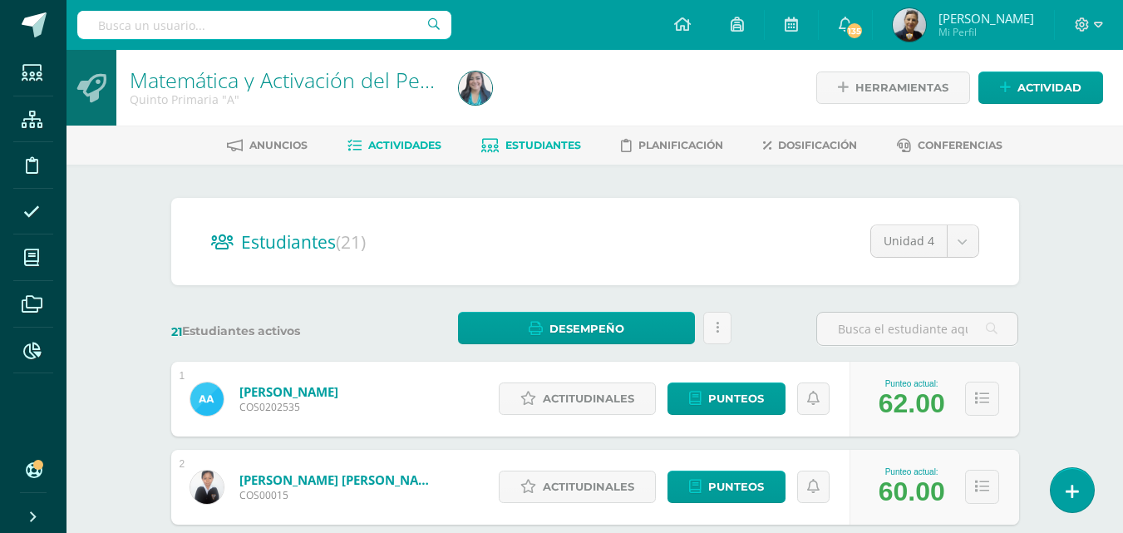
click at [386, 147] on span "Actividades" at bounding box center [404, 145] width 73 height 12
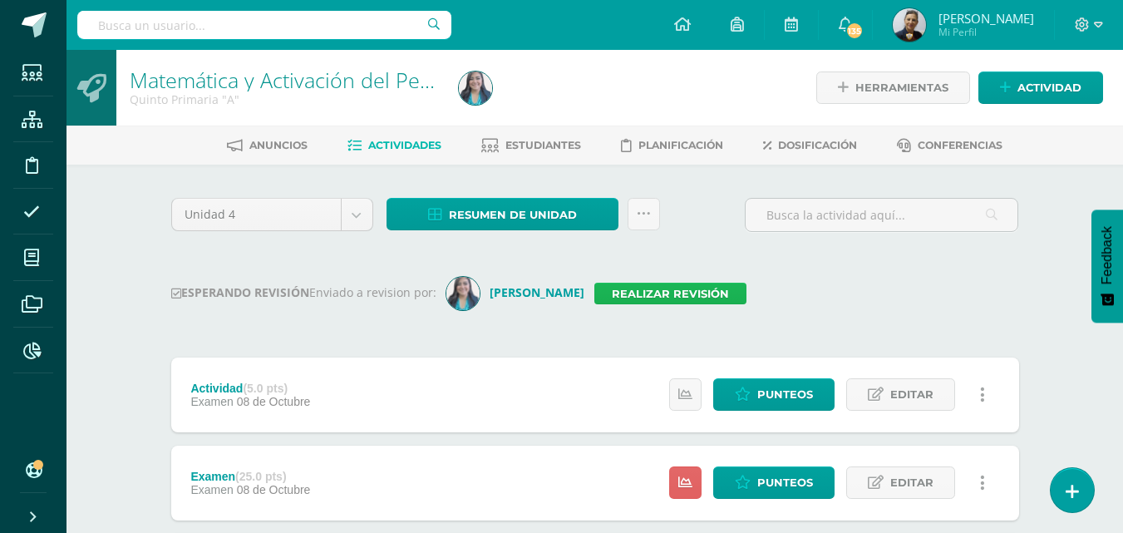
click at [628, 293] on link "Realizar revisión" at bounding box center [670, 294] width 152 height 22
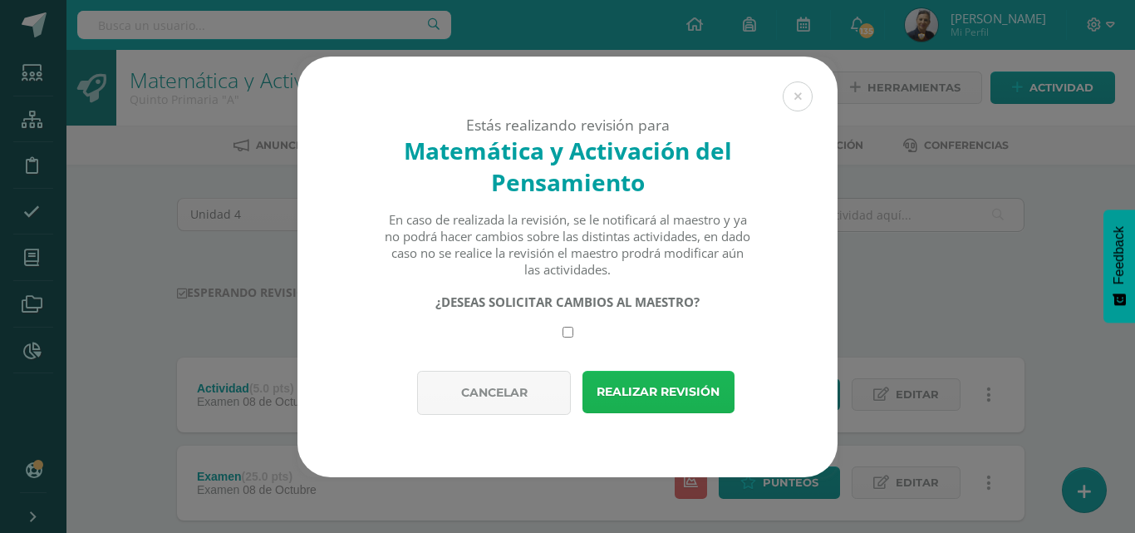
click at [672, 396] on button "Realizar revisión" at bounding box center [658, 392] width 152 height 42
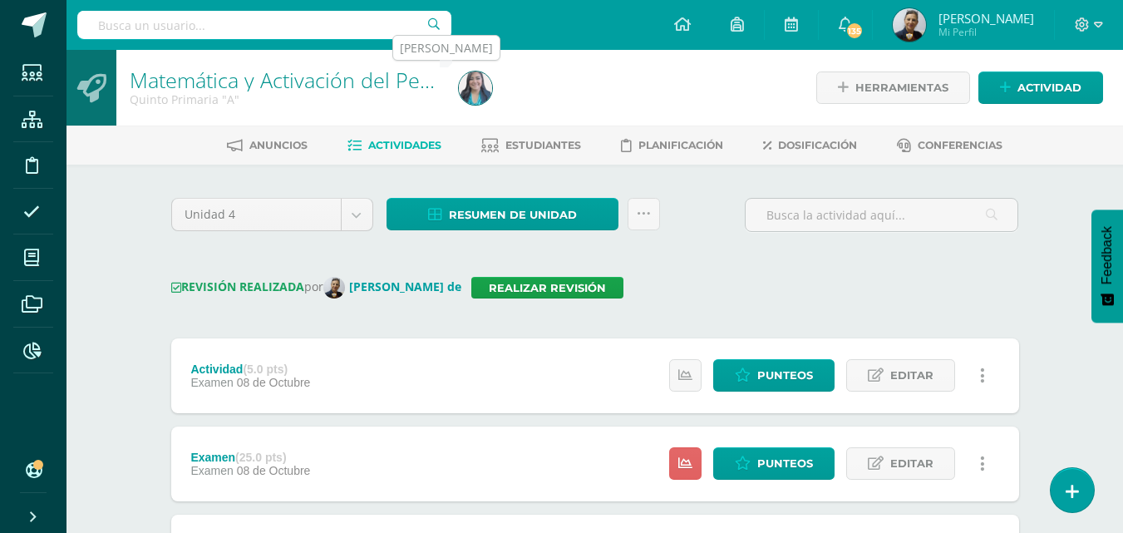
click at [479, 93] on img at bounding box center [475, 87] width 33 height 33
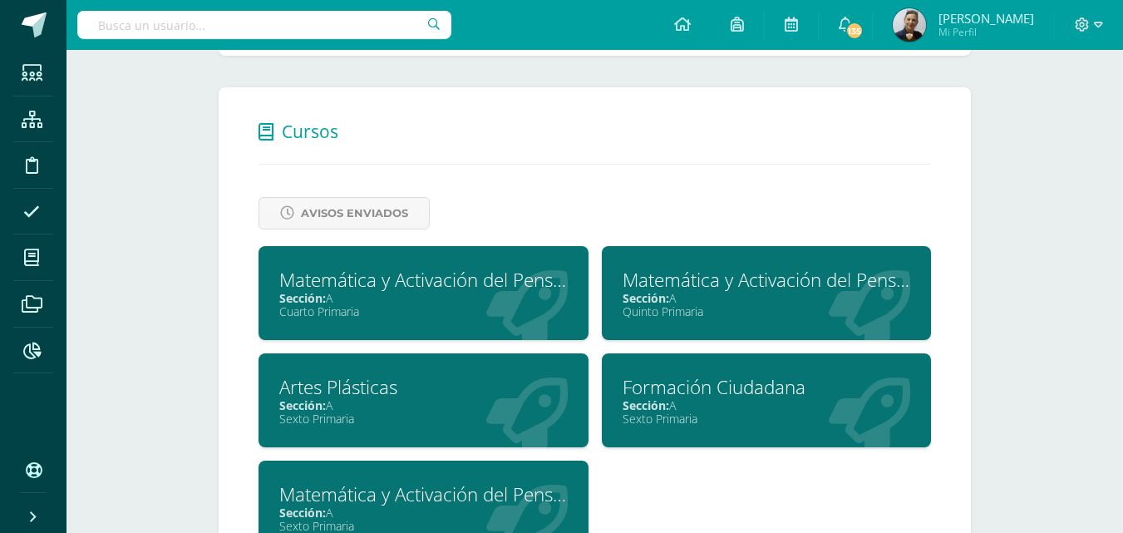
scroll to position [681, 0]
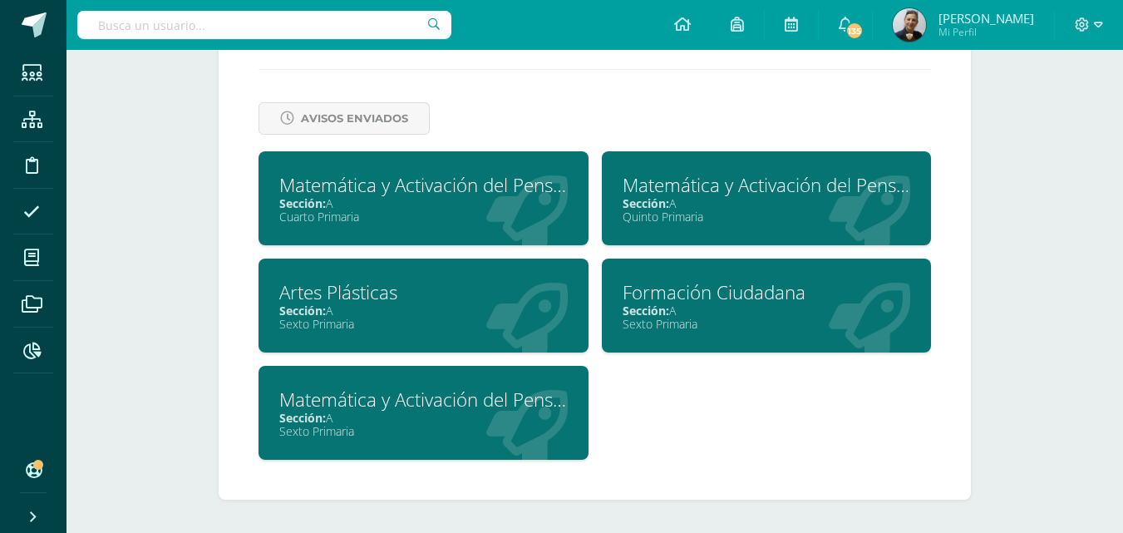
click at [362, 415] on div "Sección: A" at bounding box center [423, 418] width 288 height 16
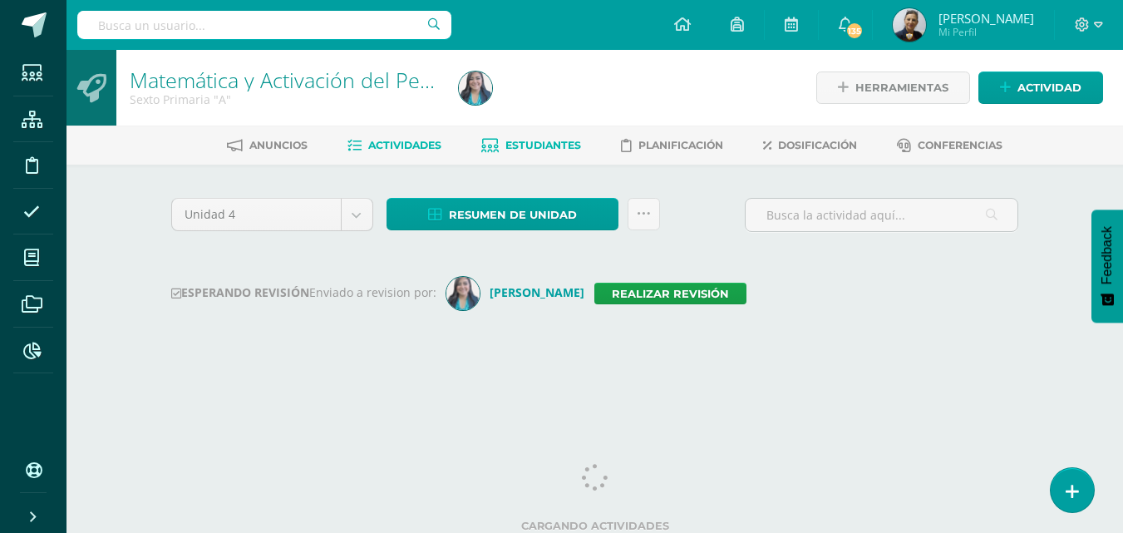
click at [535, 145] on span "Estudiantes" at bounding box center [543, 145] width 76 height 12
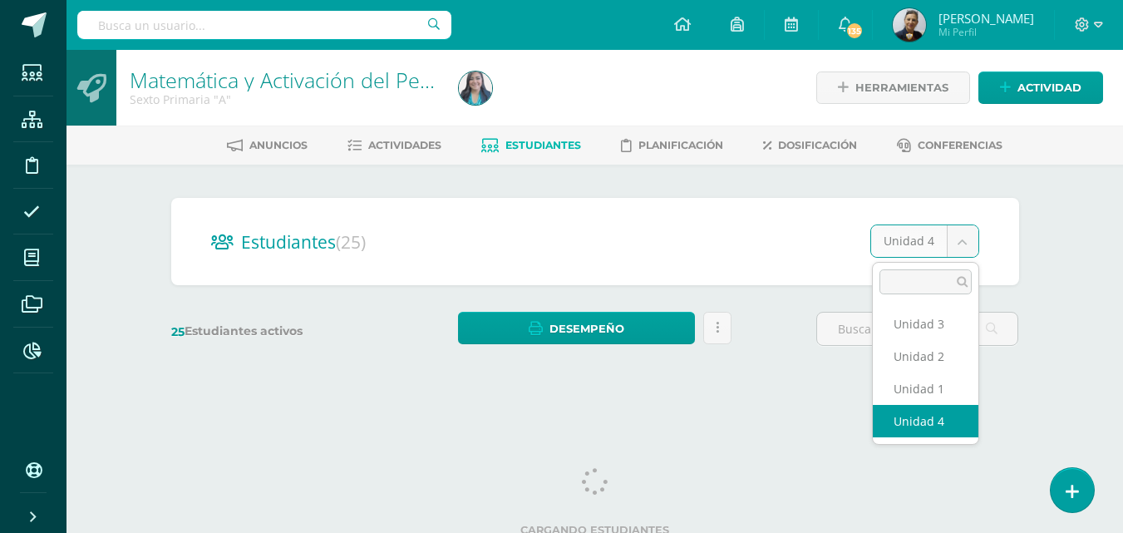
click at [962, 237] on body "Estudiantes Estructura Disciplina Asistencia Mis cursos Archivos Reportes Sopor…" at bounding box center [561, 197] width 1123 height 395
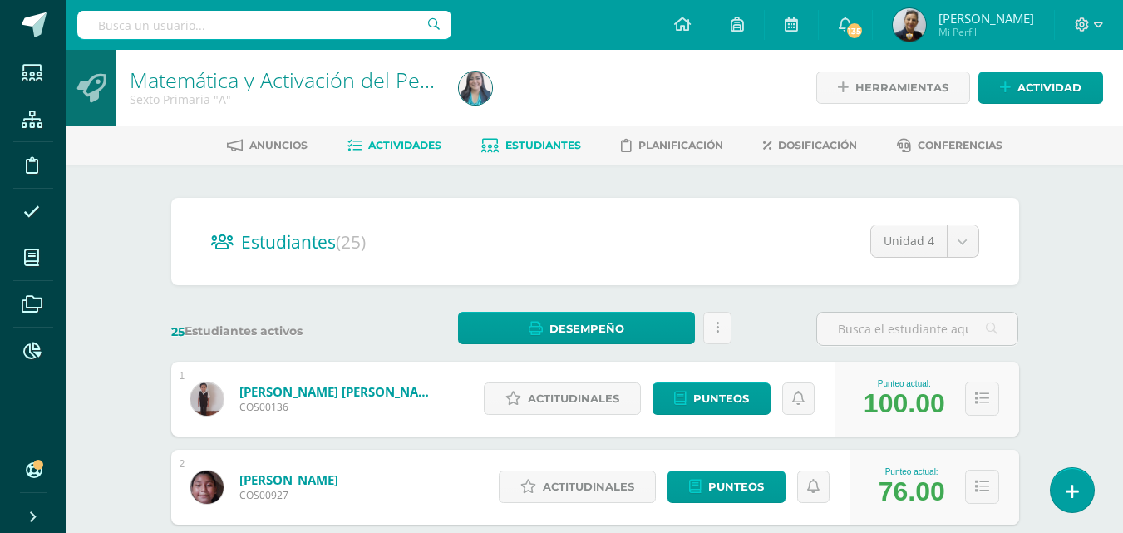
click at [388, 143] on span "Actividades" at bounding box center [404, 145] width 73 height 12
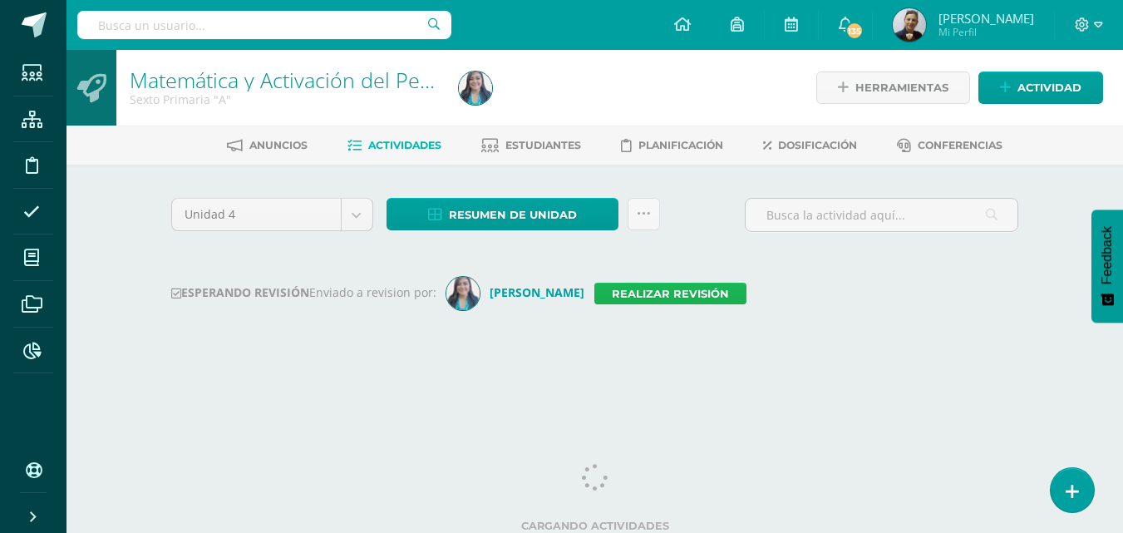
click at [650, 295] on link "Realizar revisión" at bounding box center [670, 294] width 152 height 22
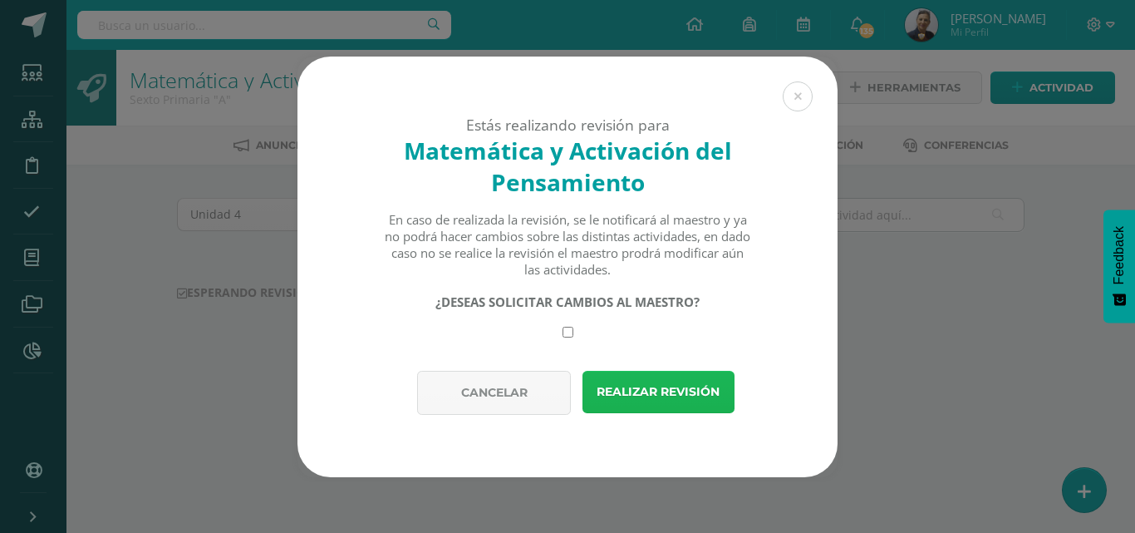
click at [659, 382] on button "Realizar revisión" at bounding box center [658, 392] width 152 height 42
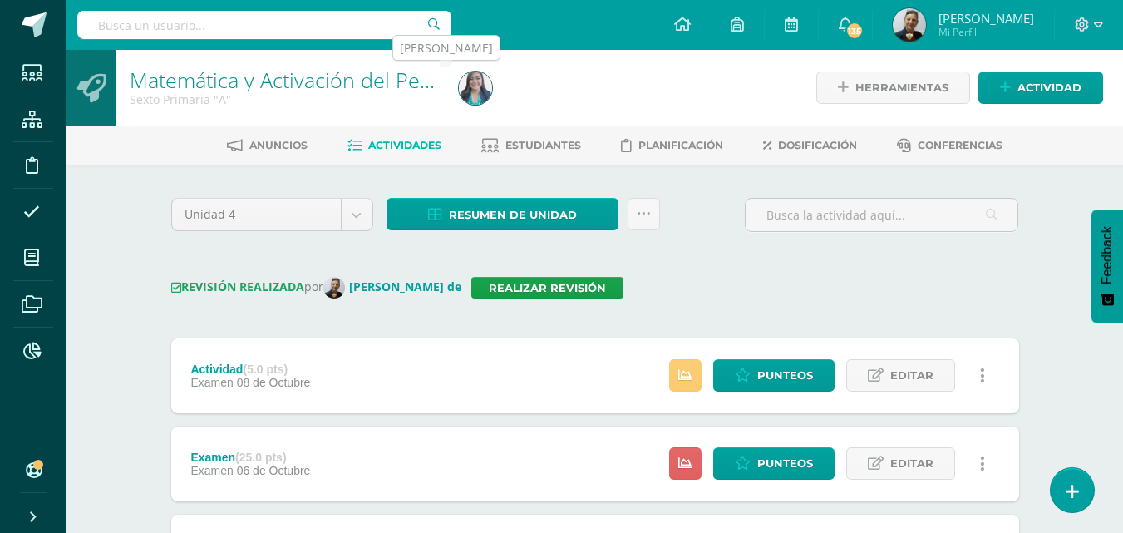
click at [471, 86] on img at bounding box center [475, 87] width 33 height 33
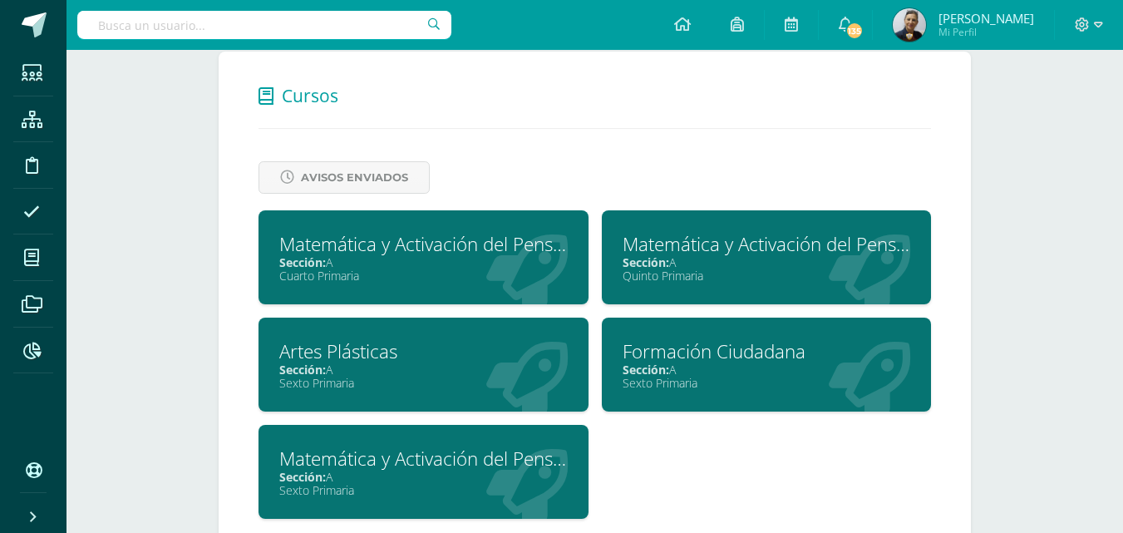
scroll to position [681, 0]
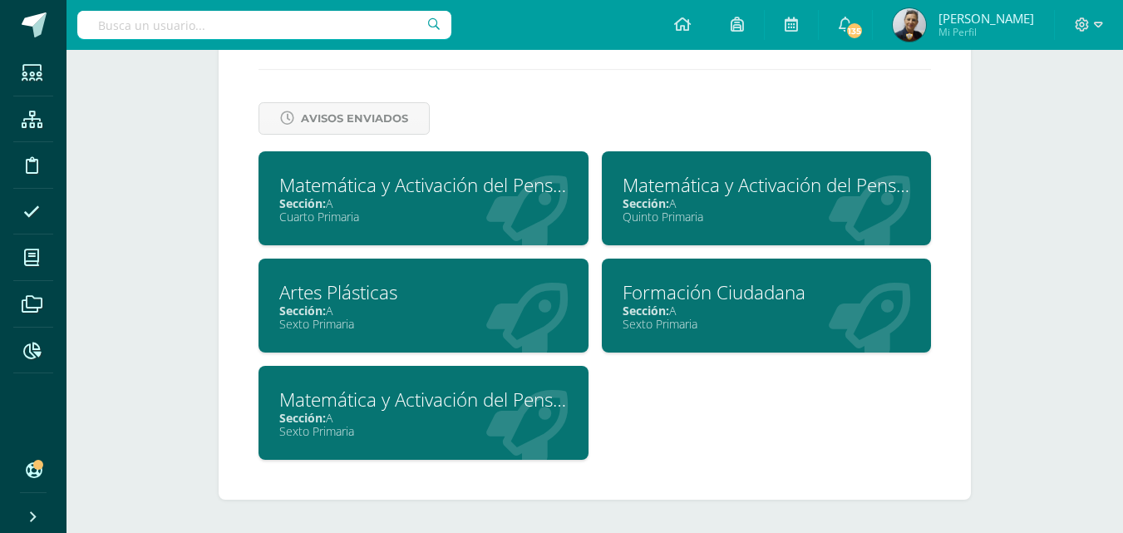
click at [395, 312] on div "Sección: A" at bounding box center [423, 310] width 288 height 16
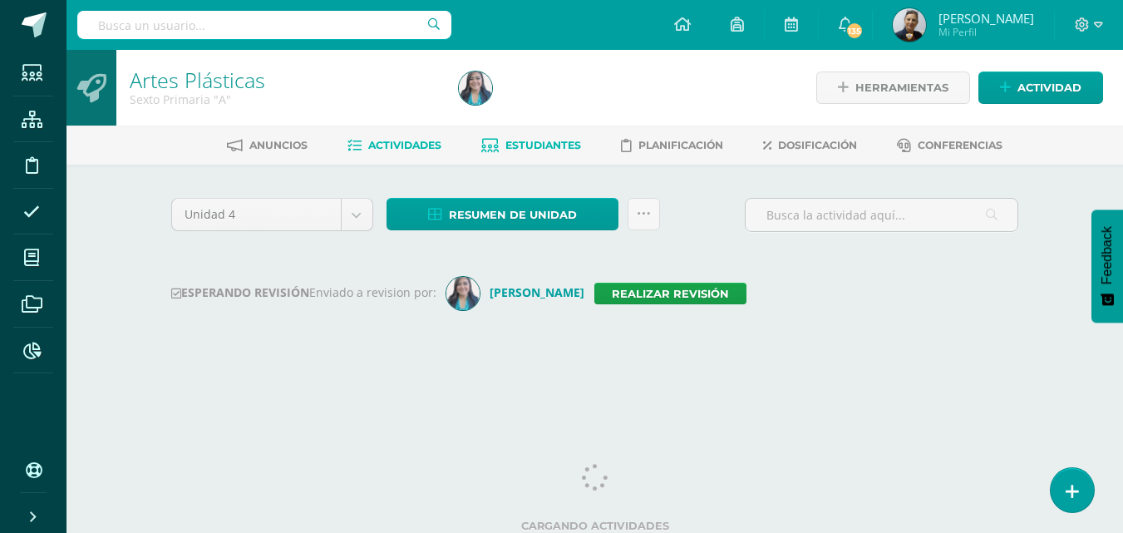
click at [531, 143] on span "Estudiantes" at bounding box center [543, 145] width 76 height 12
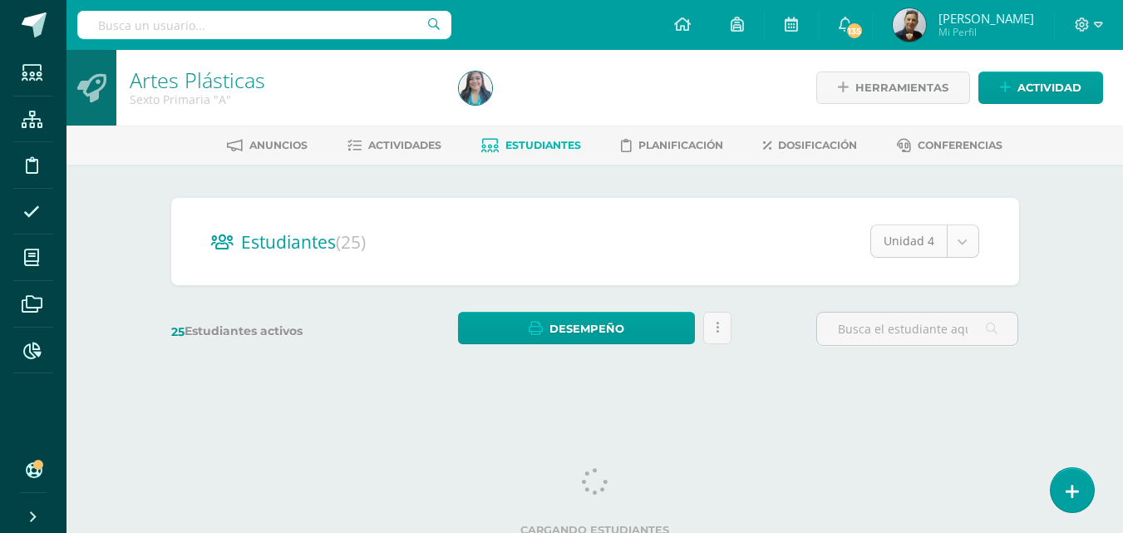
click at [956, 237] on body "Estudiantes Estructura Disciplina Asistencia Mis cursos Archivos Reportes Sopor…" at bounding box center [561, 197] width 1123 height 395
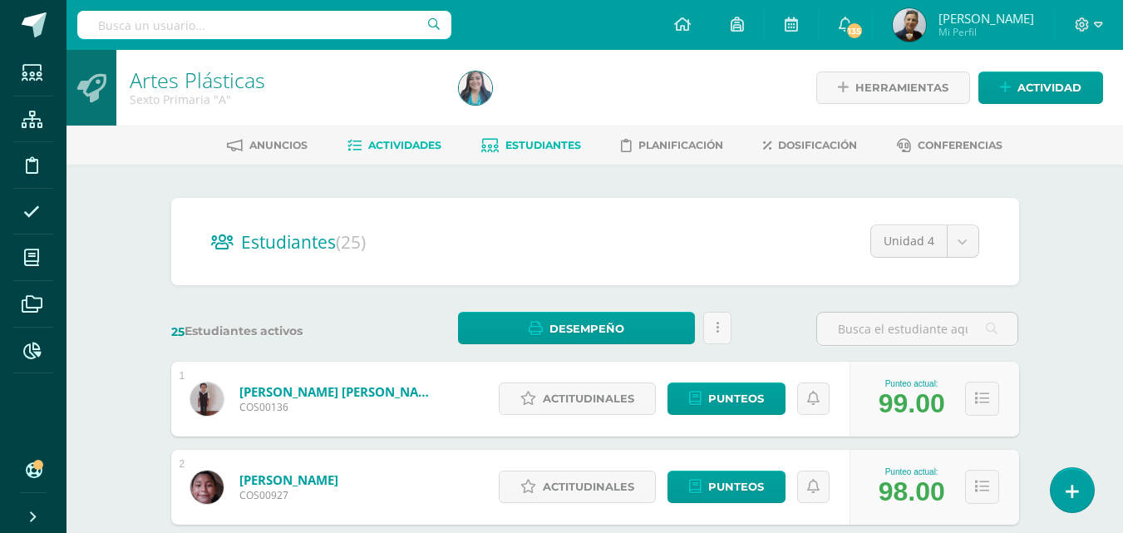
click at [390, 142] on span "Actividades" at bounding box center [404, 145] width 73 height 12
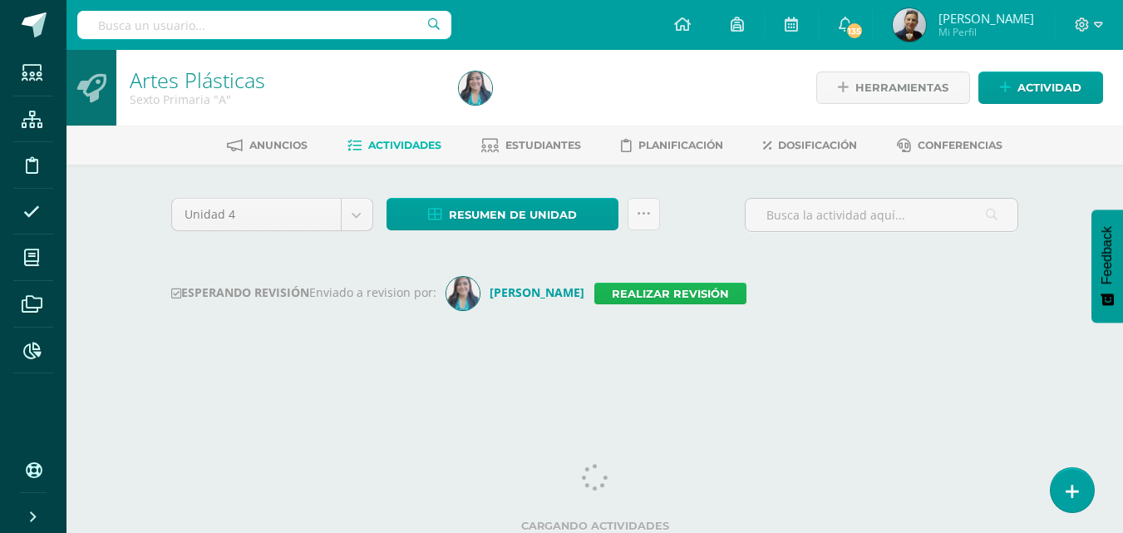
click at [656, 297] on link "Realizar revisión" at bounding box center [670, 294] width 152 height 22
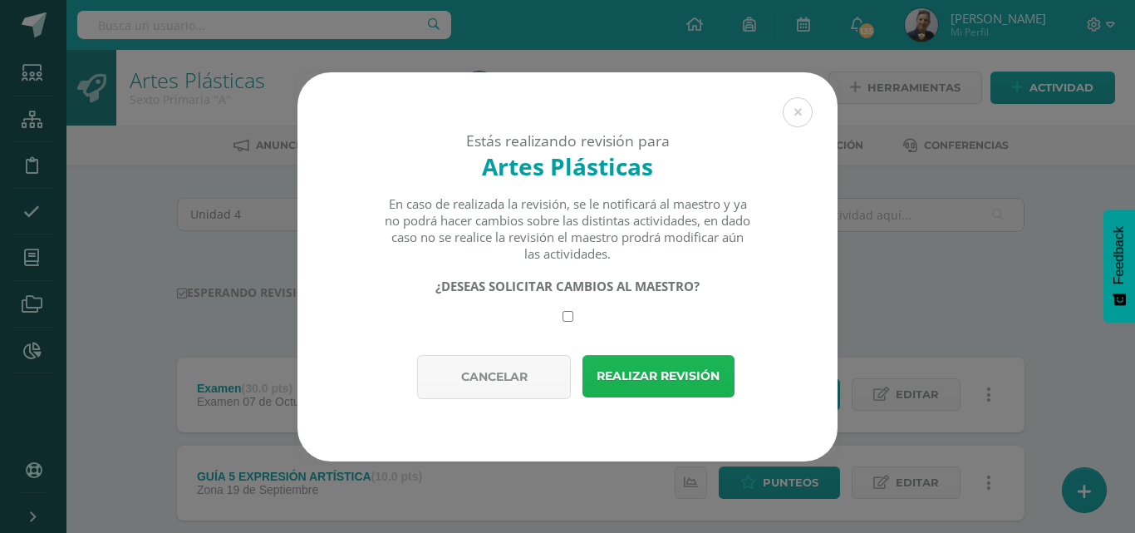
click at [643, 372] on button "Realizar revisión" at bounding box center [658, 376] width 152 height 42
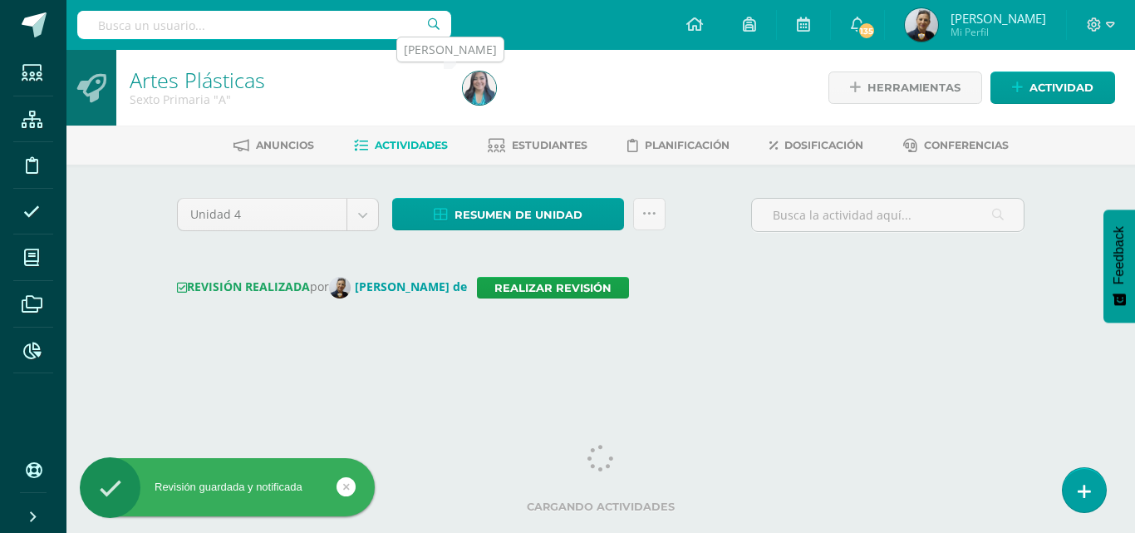
click at [482, 86] on img at bounding box center [479, 87] width 33 height 33
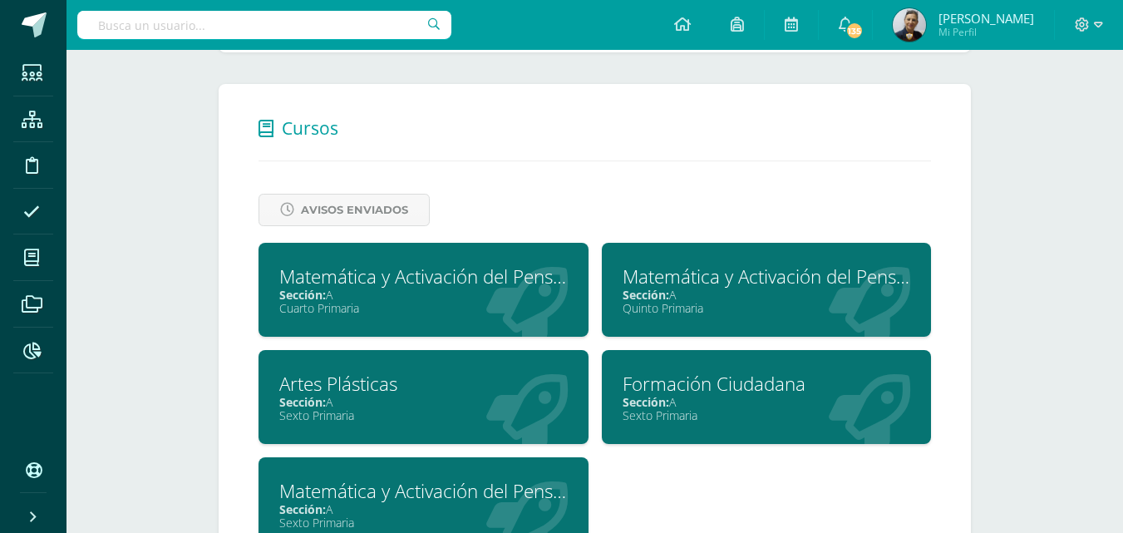
scroll to position [681, 0]
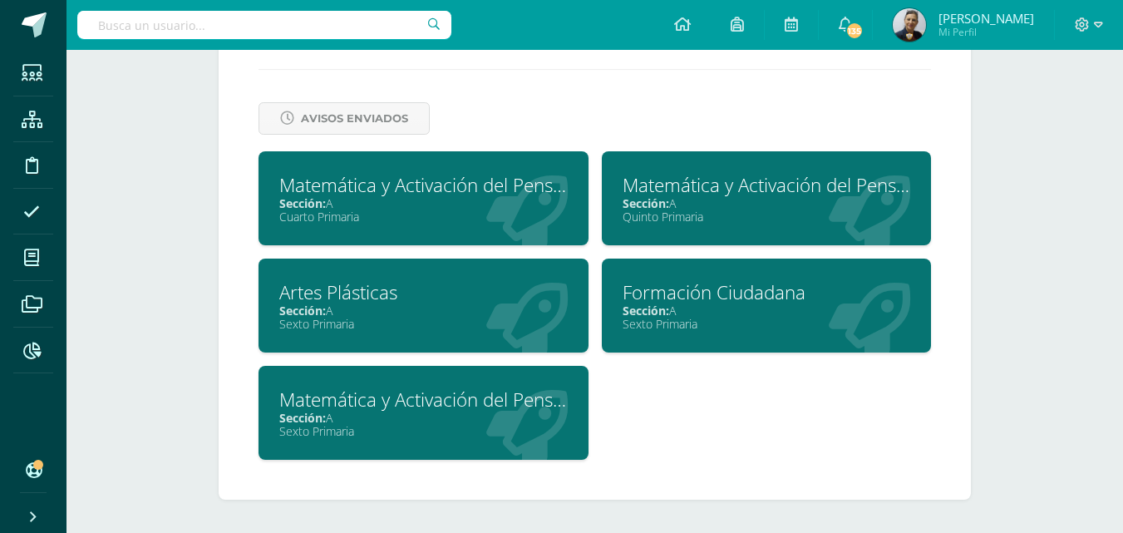
click at [754, 307] on div "Sección: A" at bounding box center [766, 310] width 288 height 16
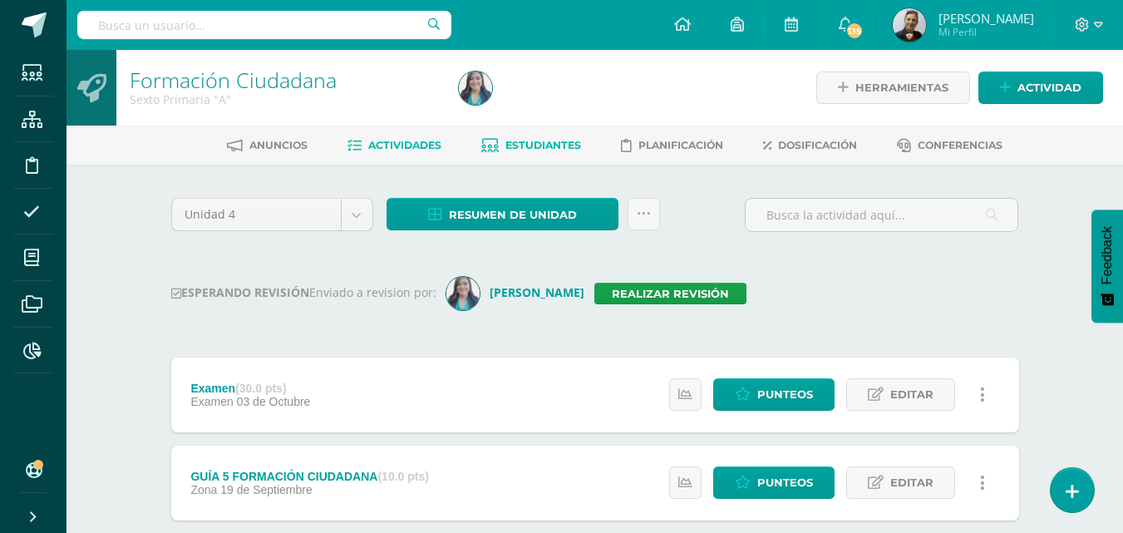
click at [549, 147] on span "Estudiantes" at bounding box center [543, 145] width 76 height 12
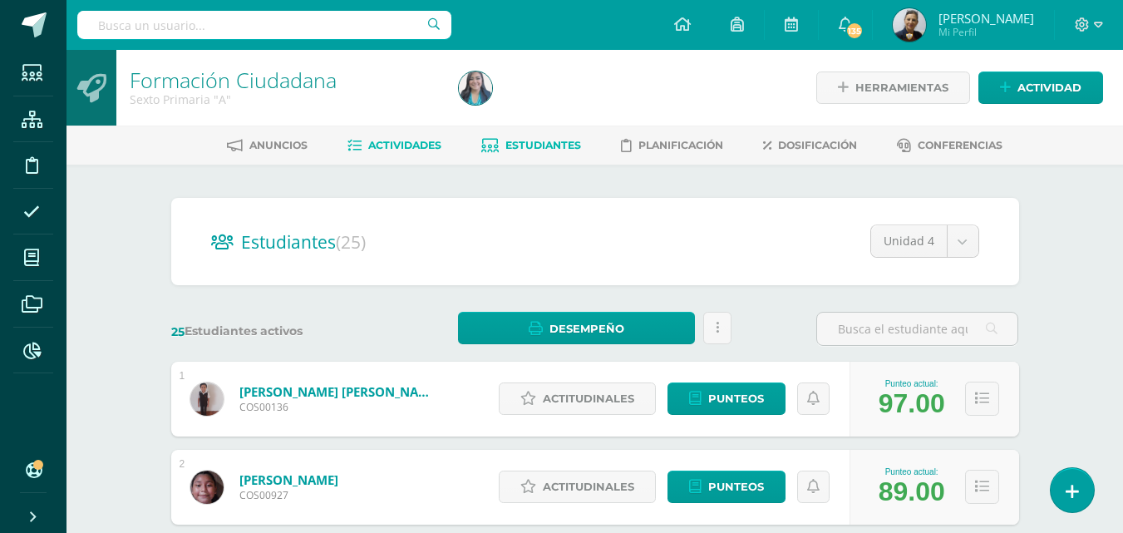
click at [400, 149] on span "Actividades" at bounding box center [404, 145] width 73 height 12
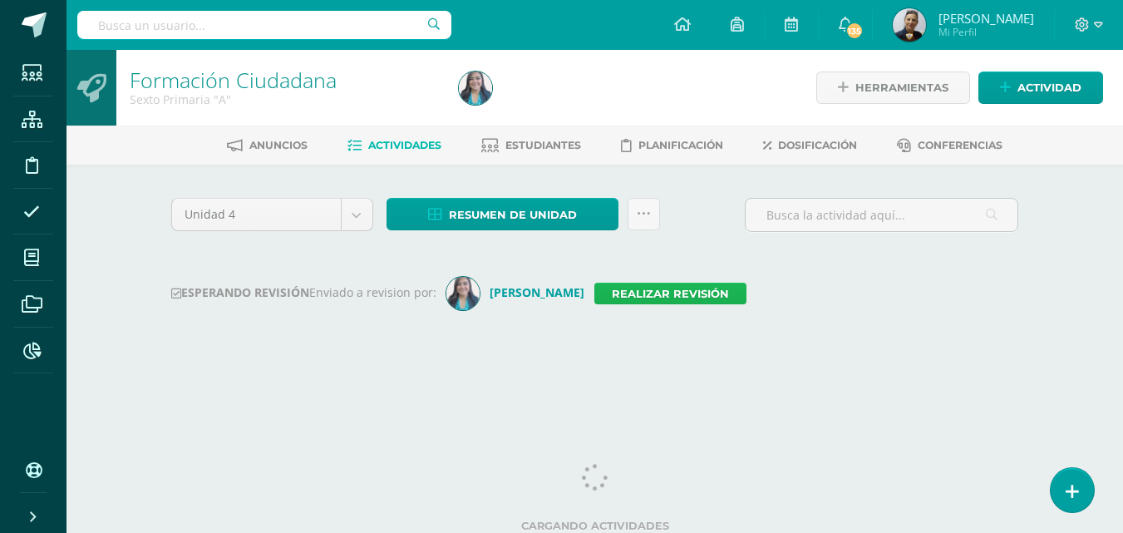
click at [635, 292] on link "Realizar revisión" at bounding box center [670, 294] width 152 height 22
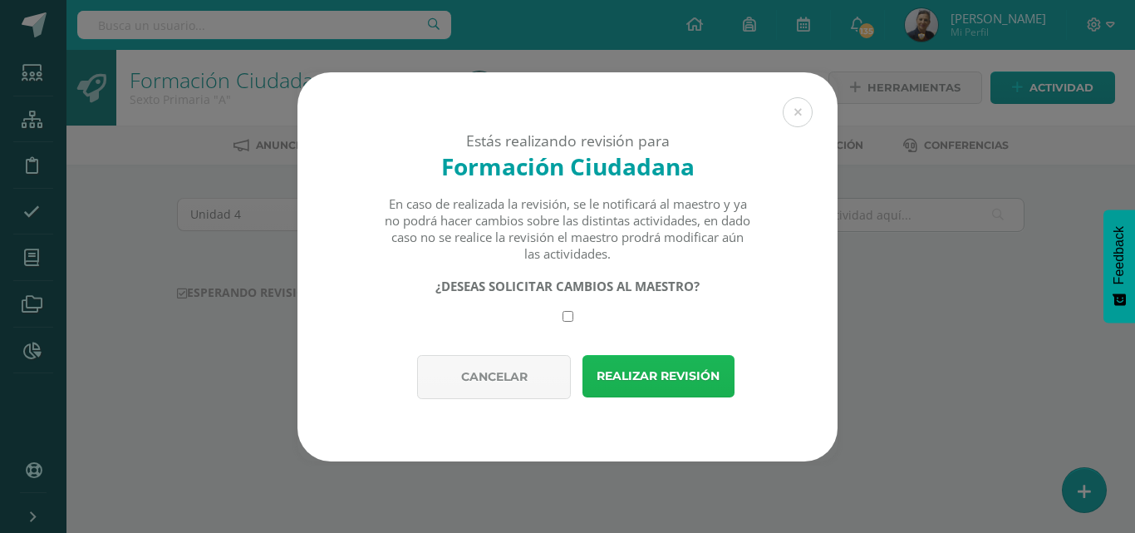
click at [647, 367] on button "Realizar revisión" at bounding box center [658, 376] width 152 height 42
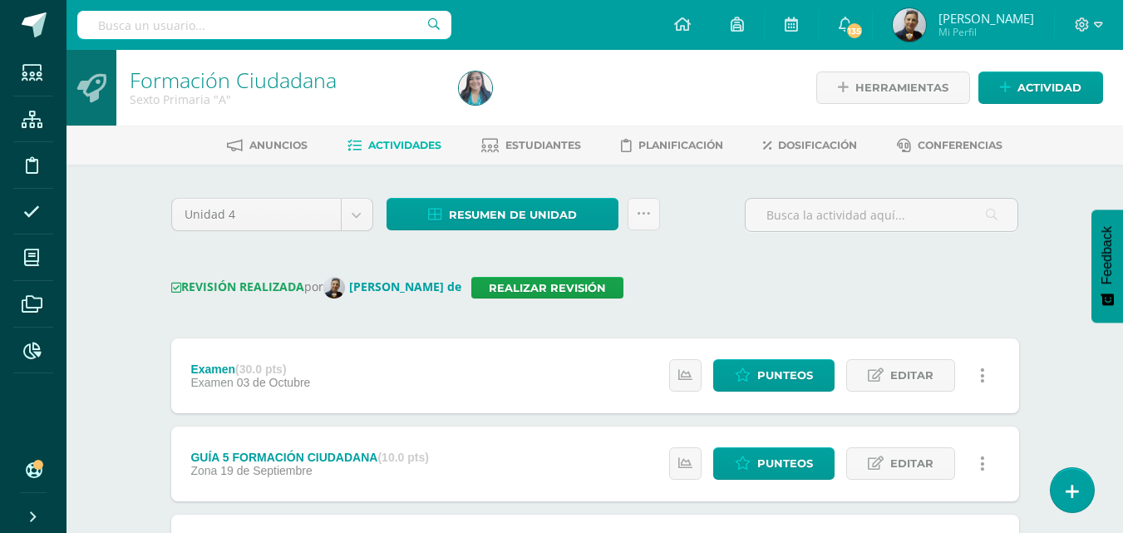
click at [133, 22] on input "text" at bounding box center [264, 25] width 374 height 28
type input "LIGIA"
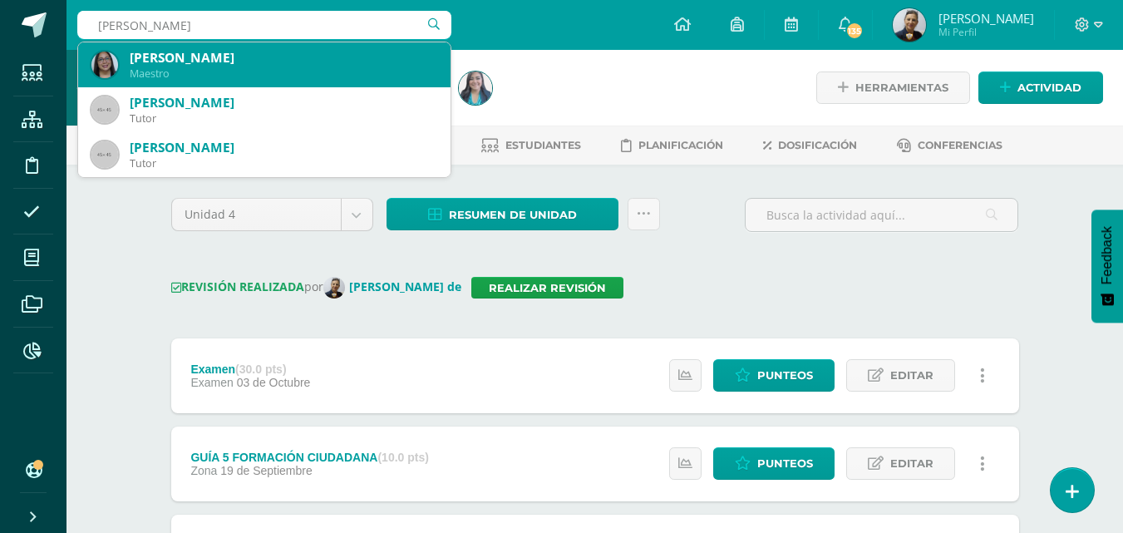
click at [336, 61] on div "Ligia Irene Catalán Chávez" at bounding box center [283, 57] width 307 height 17
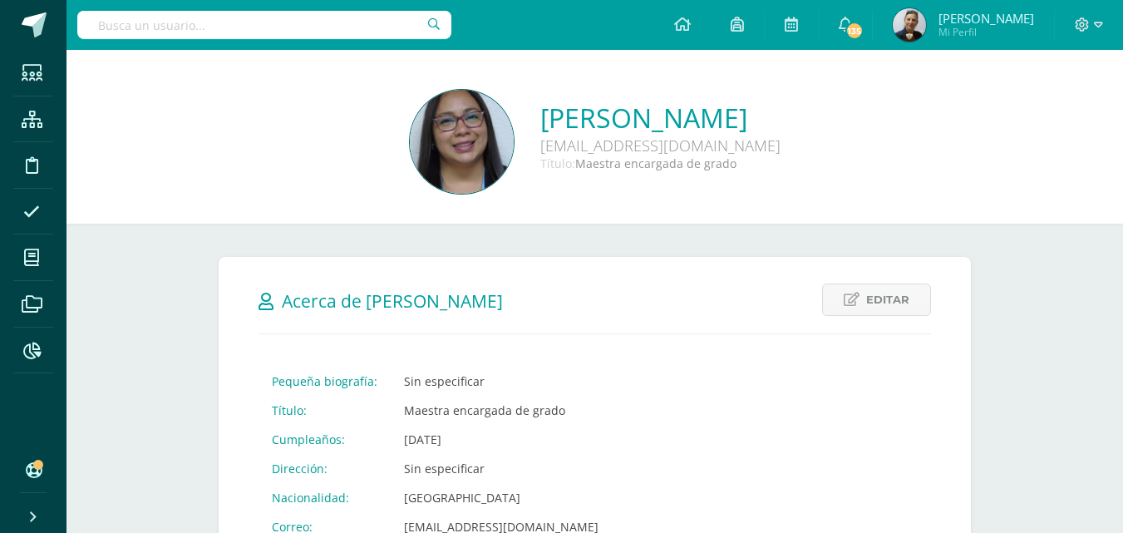
click at [101, 24] on input "text" at bounding box center [264, 25] width 374 height 28
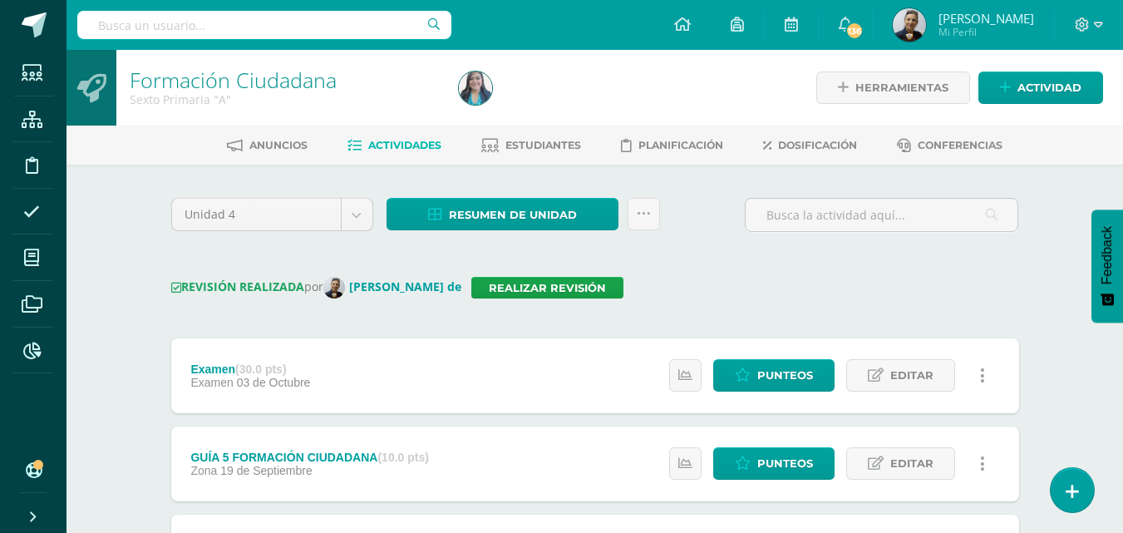
click at [116, 25] on input "text" at bounding box center [264, 25] width 374 height 28
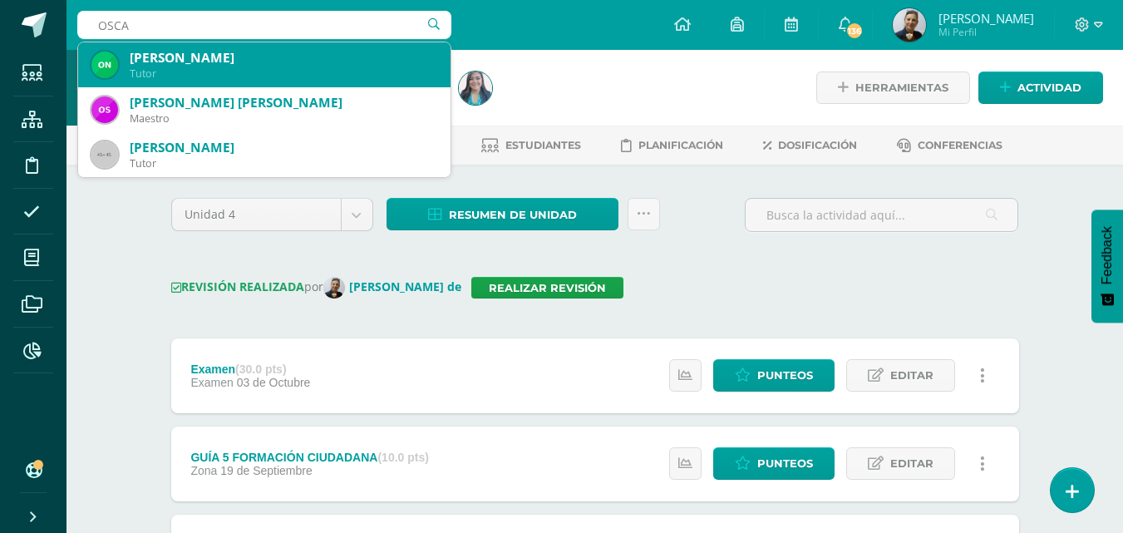
type input "OSCAR"
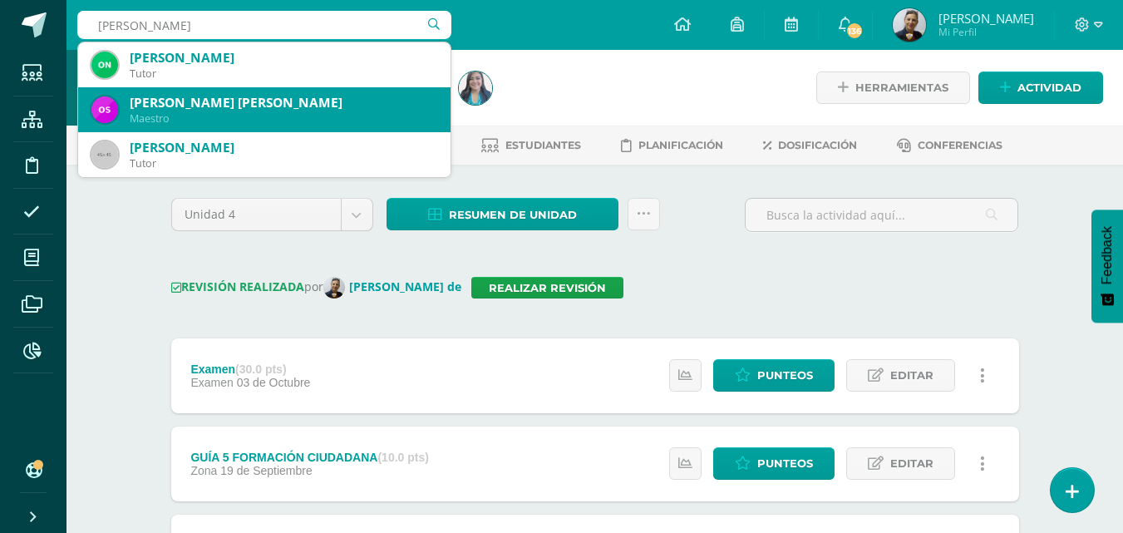
click at [174, 106] on div "Oscar Alfonso del Aguila Chiroy" at bounding box center [283, 102] width 307 height 17
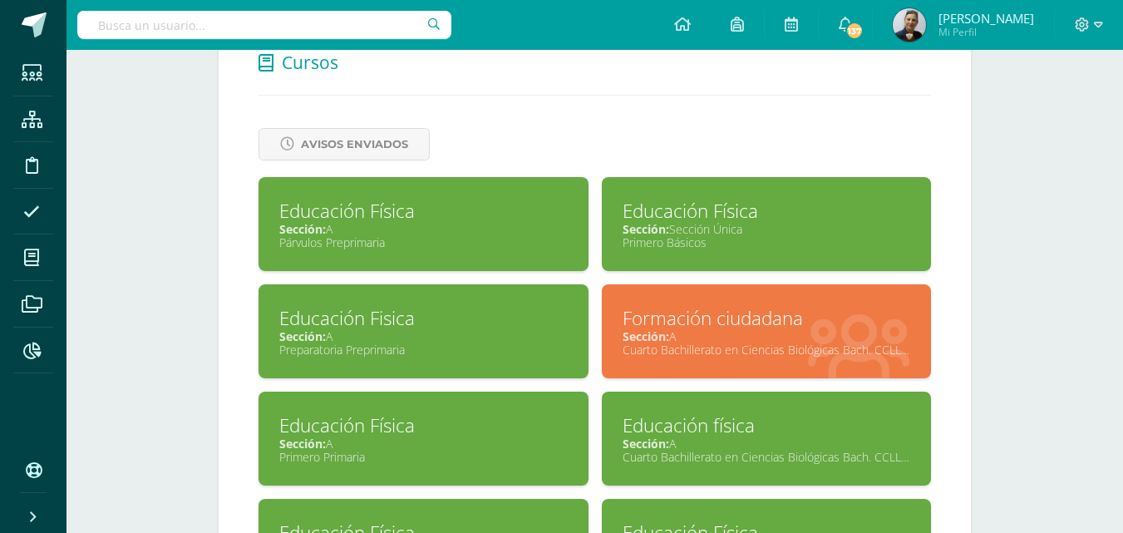
scroll to position [665, 0]
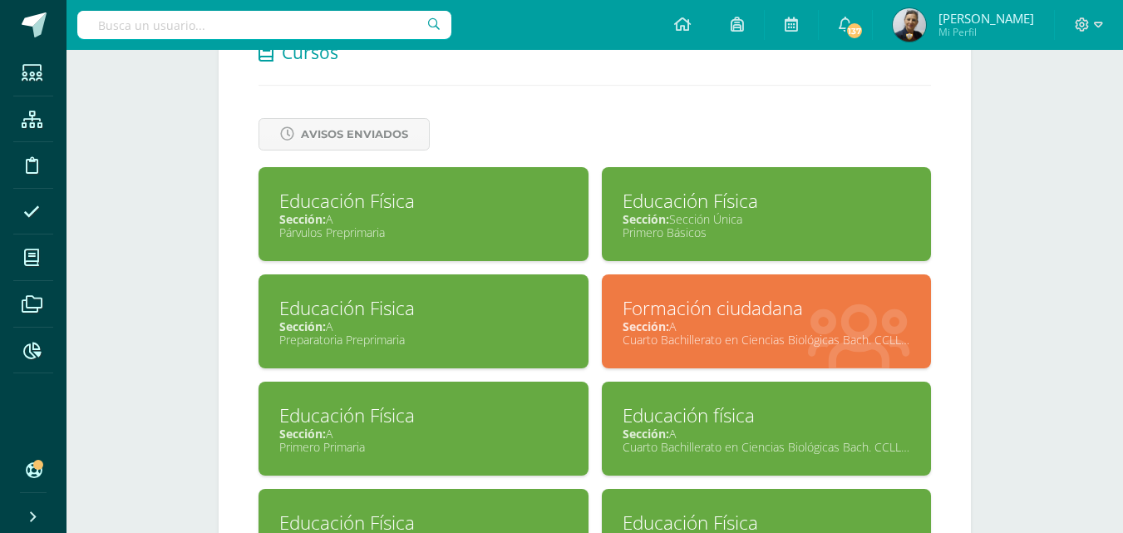
click at [434, 427] on div "Sección: A" at bounding box center [423, 433] width 288 height 16
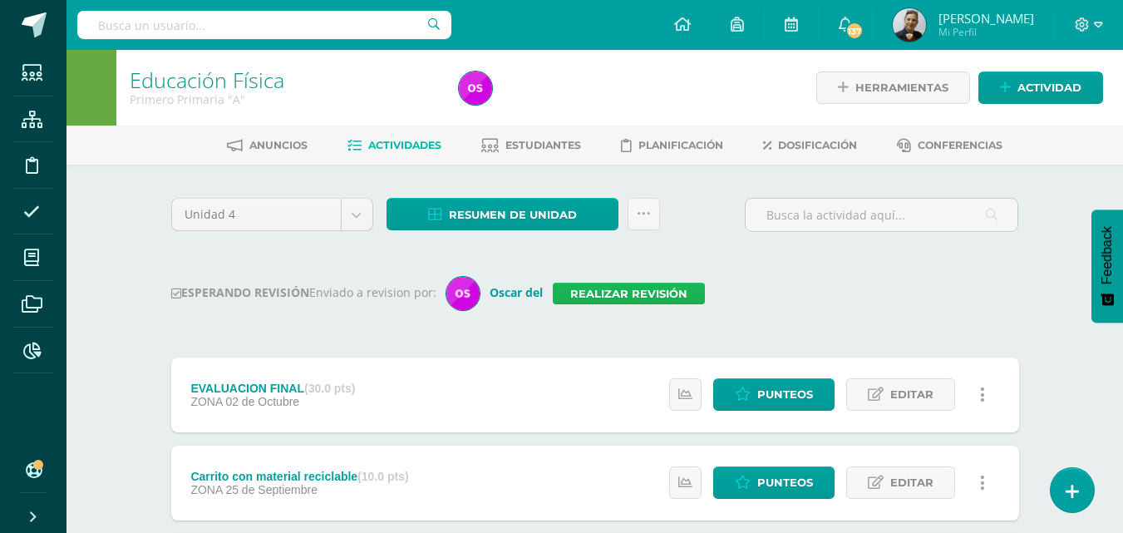
click at [636, 293] on link "Realizar revisión" at bounding box center [629, 294] width 152 height 22
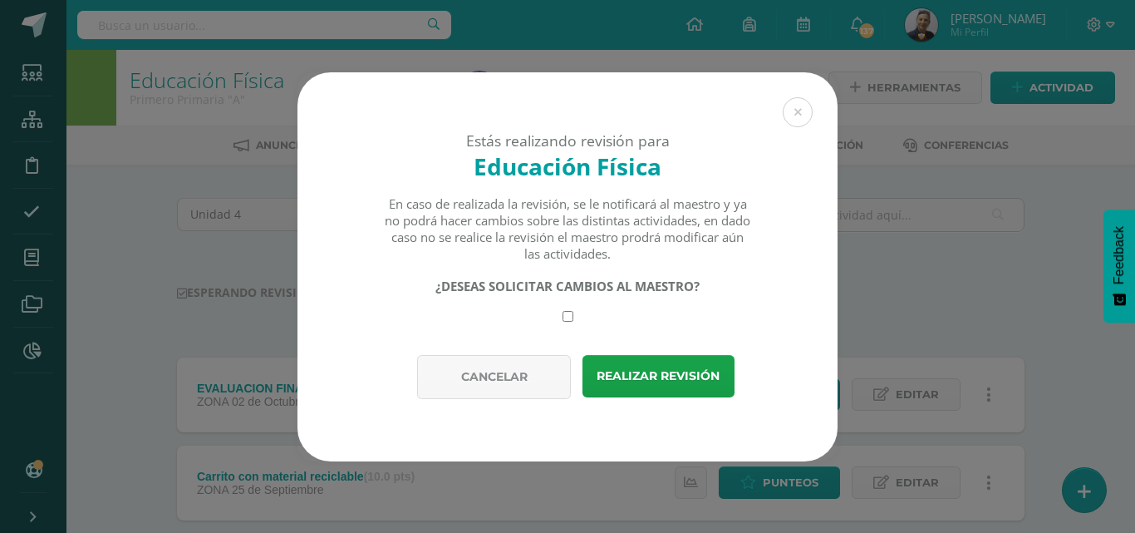
click at [567, 316] on input "checkbox" at bounding box center [568, 316] width 11 height 11
checkbox input "true"
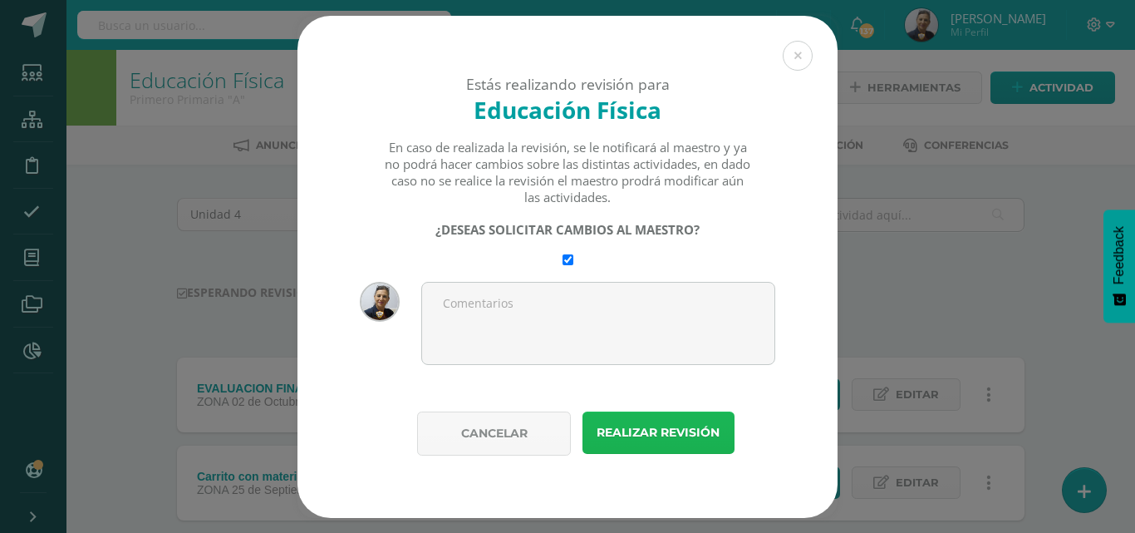
click at [607, 431] on button "Realizar revisión" at bounding box center [658, 432] width 152 height 42
